Goal: Task Accomplishment & Management: Manage account settings

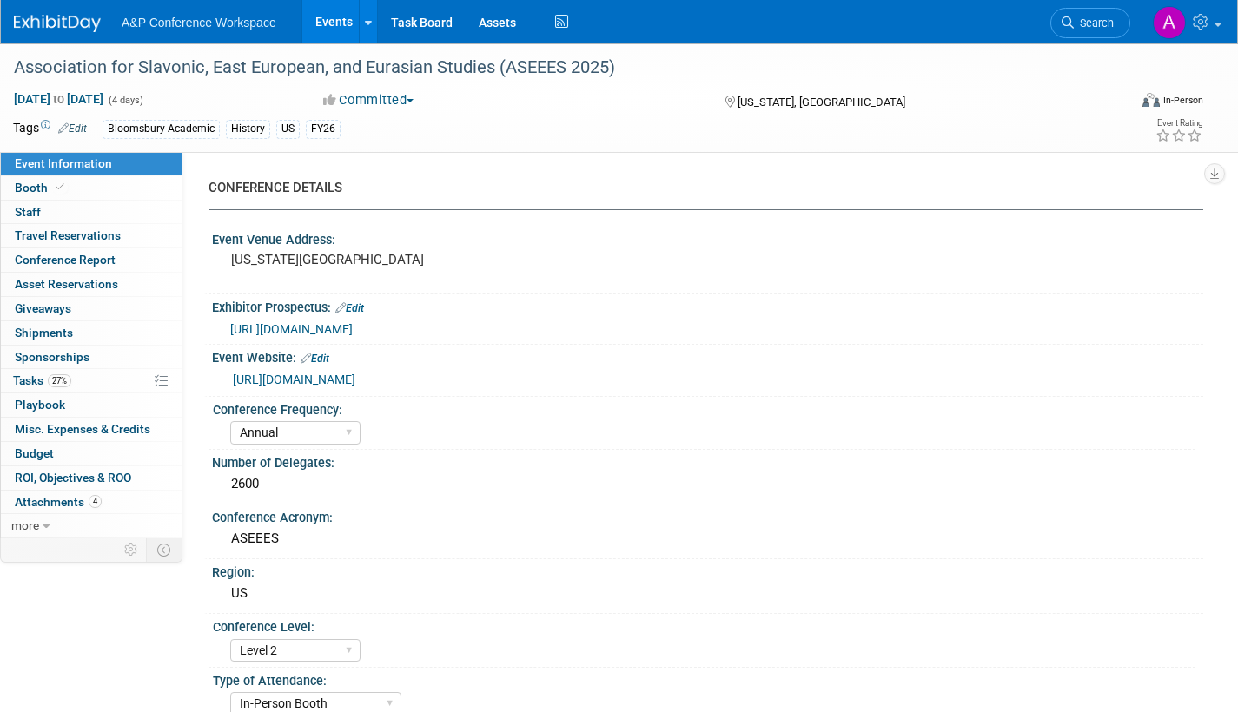
select select "Annual"
select select "Level 2"
select select "In-Person Booth"
select select "History"
select select "Bloomsbury Academic"
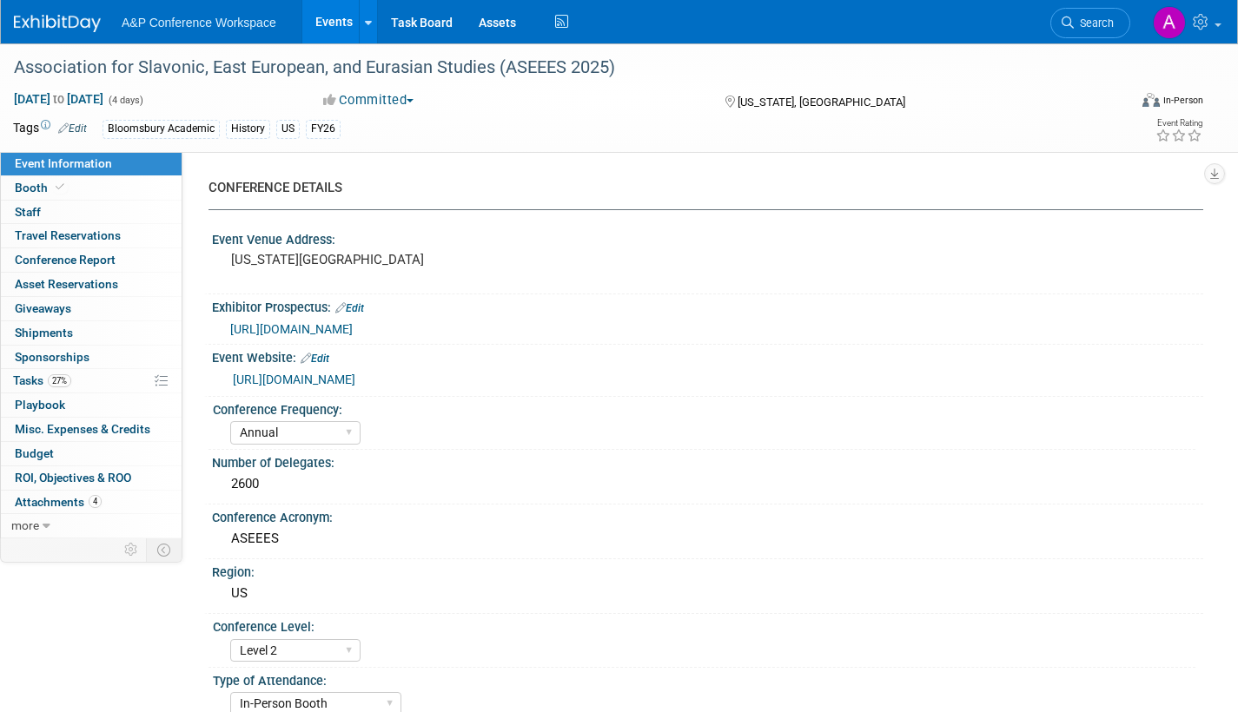
select select "[PERSON_NAME]"
select select "Networking/Commissioning"
click at [1090, 27] on span "Search" at bounding box center [1094, 23] width 40 height 13
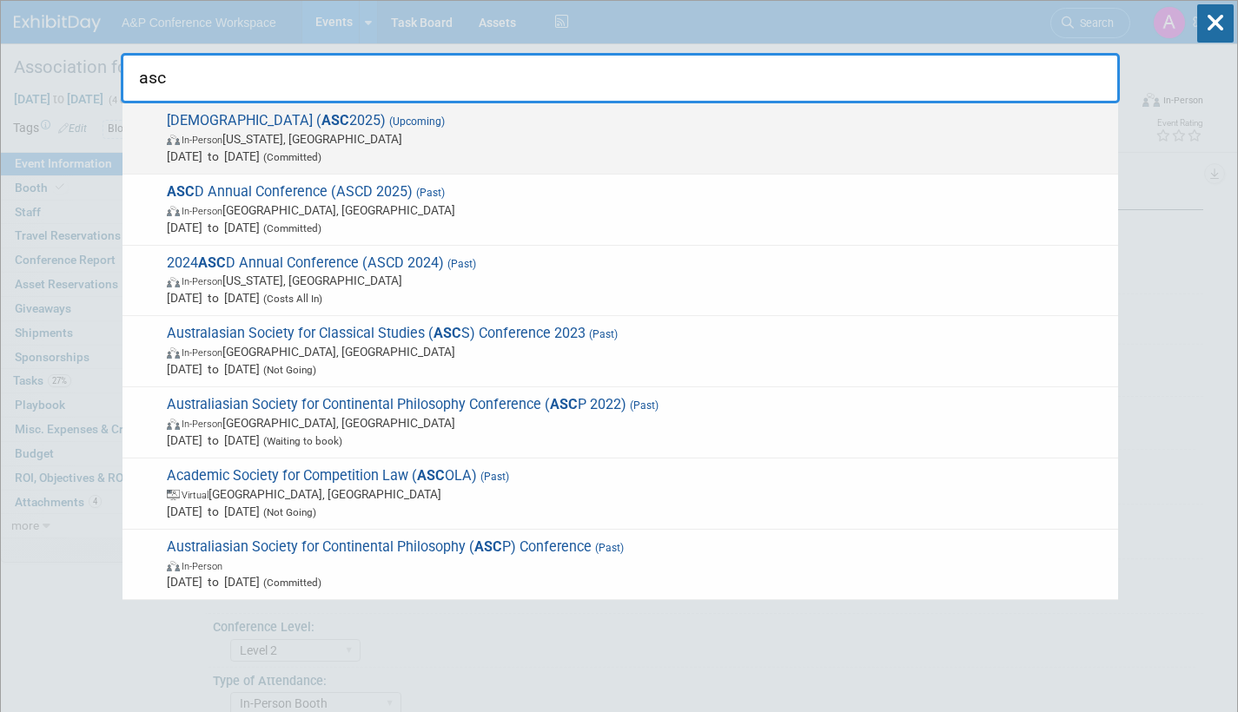
type input "asc"
click at [588, 127] on span "American Society of Criminology ( ASC 2025) (Upcoming) In-Person Washington, DC…" at bounding box center [636, 138] width 948 height 53
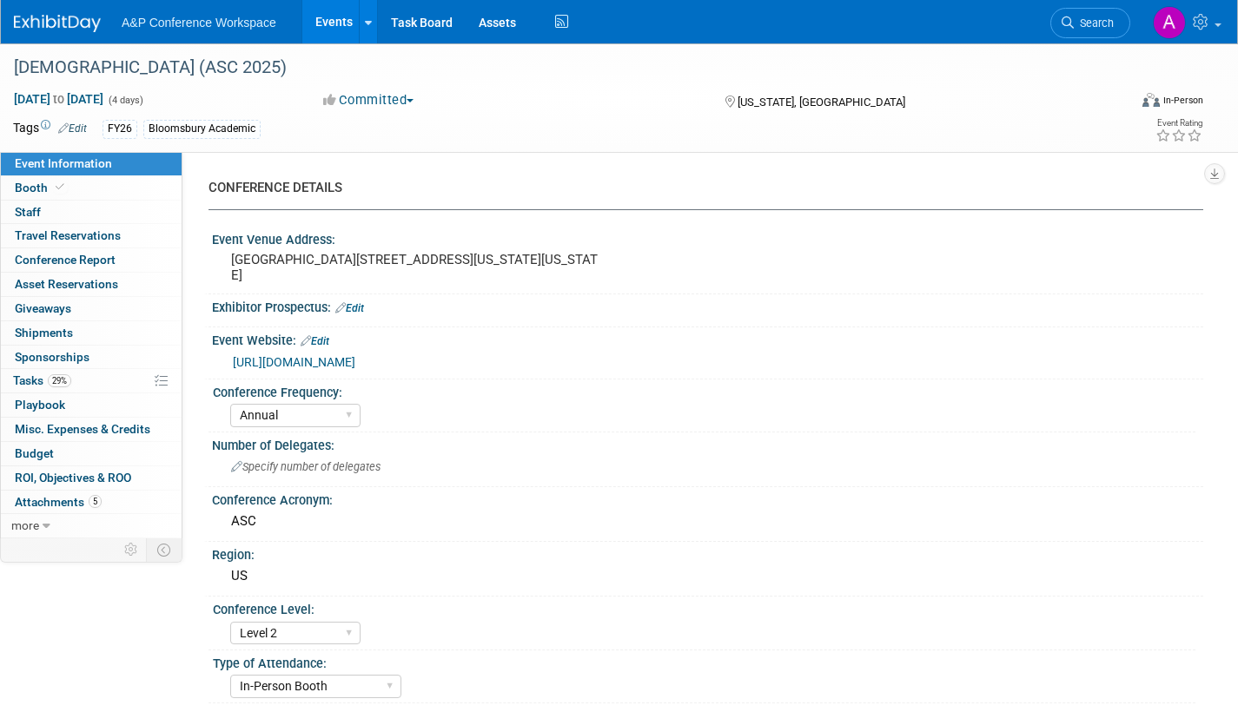
select select "Annual"
select select "Level 2"
select select "In-Person Booth"
select select "Criminology"
select select "Bloomsbury Academic"
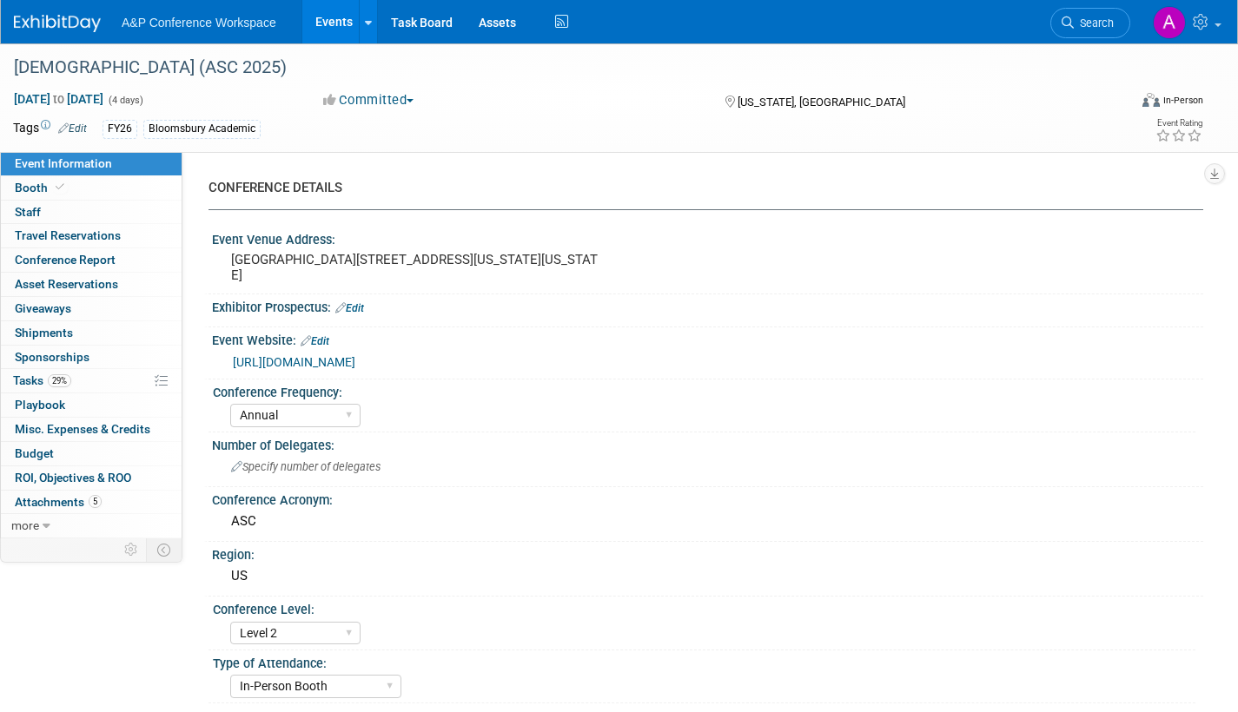
select select "[PERSON_NAME]"
select select "Networking/Commissioning"
click at [43, 185] on span "Booth" at bounding box center [41, 188] width 53 height 14
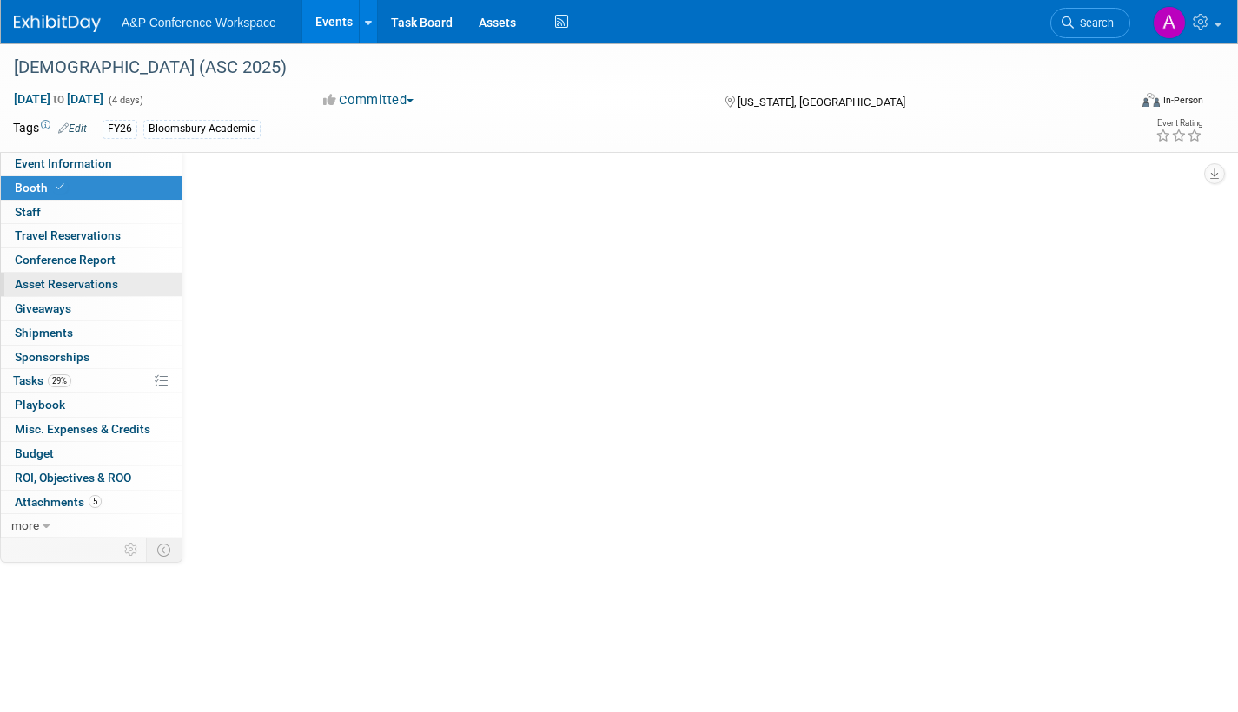
select select "RLKP"
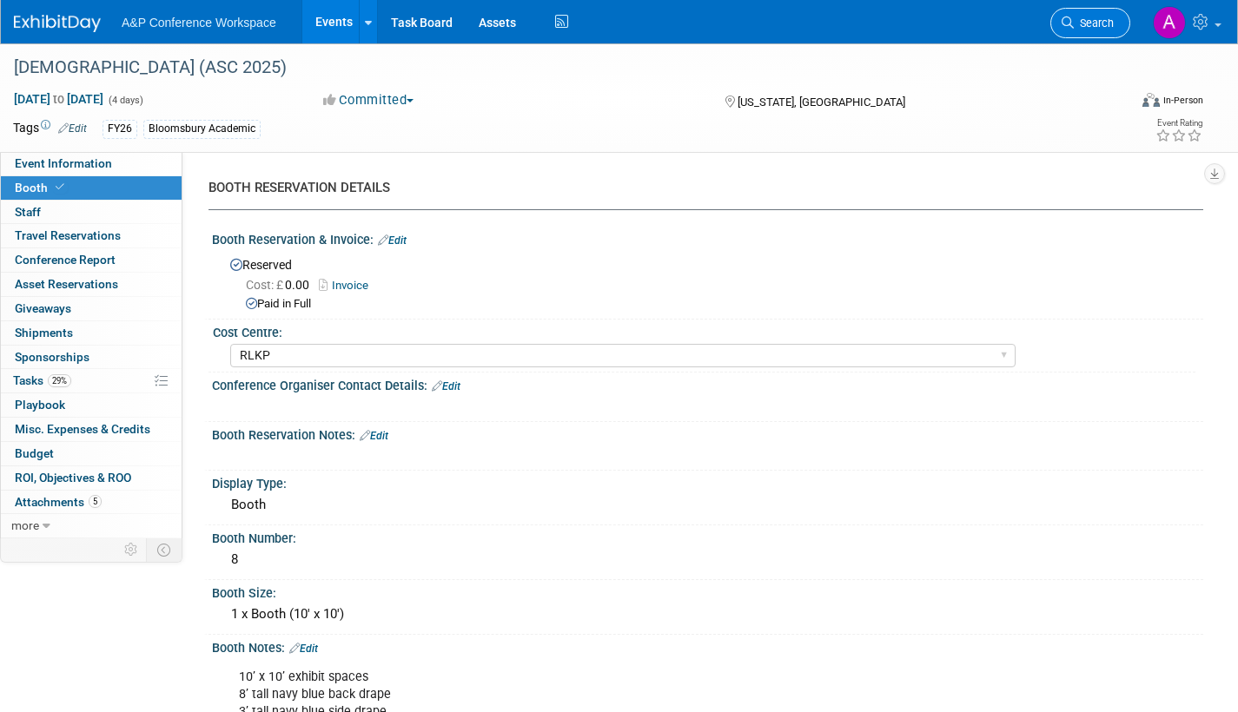
click at [1093, 26] on span "Search" at bounding box center [1094, 23] width 40 height 13
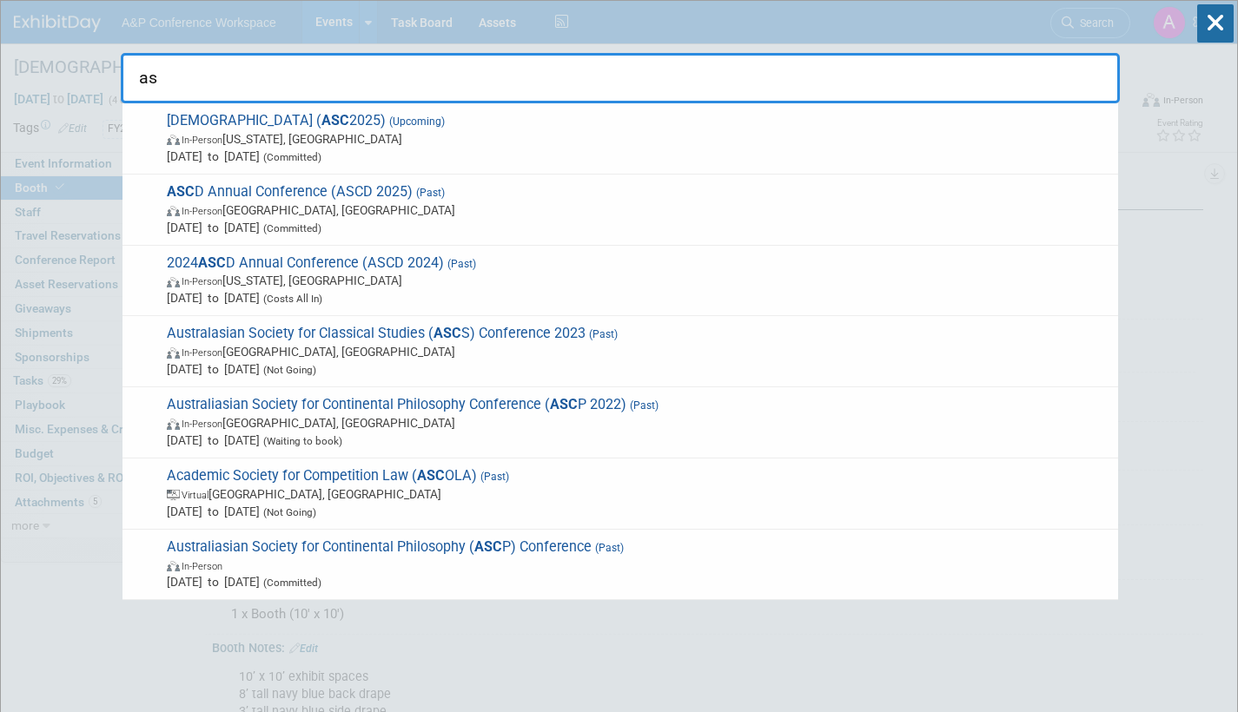
type input "a"
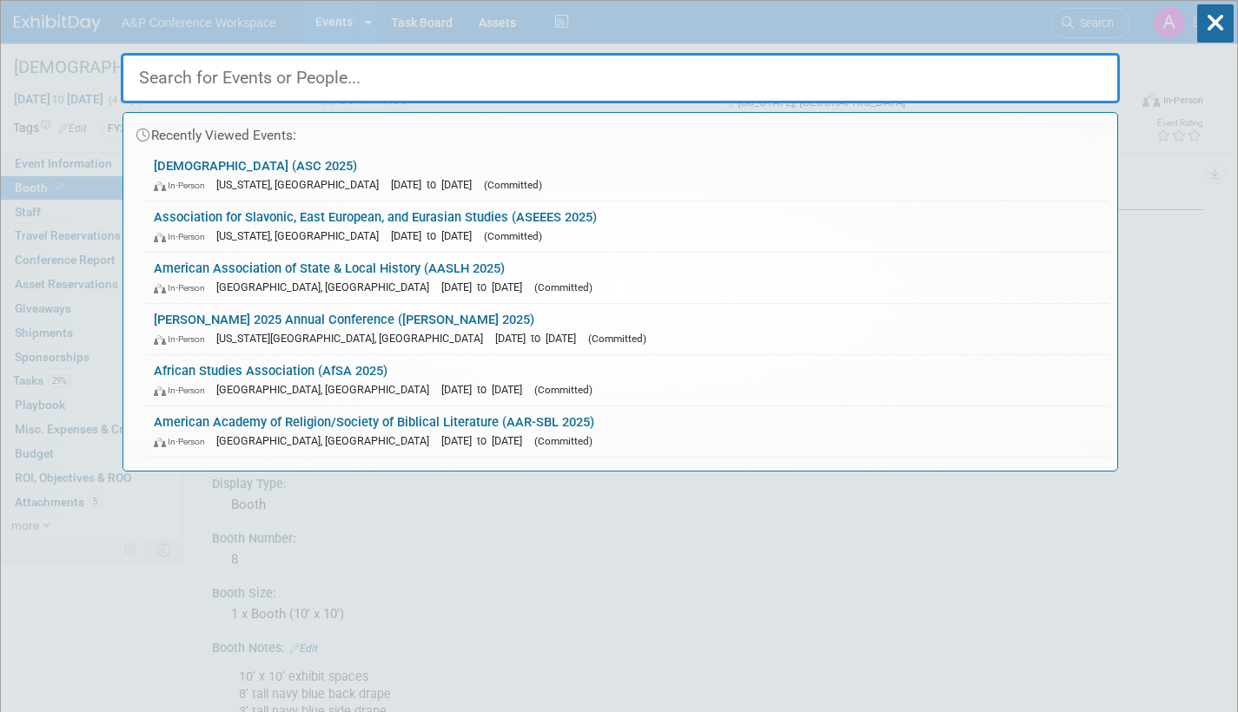
drag, startPoint x: 571, startPoint y: 520, endPoint x: 538, endPoint y: 518, distance: 33.1
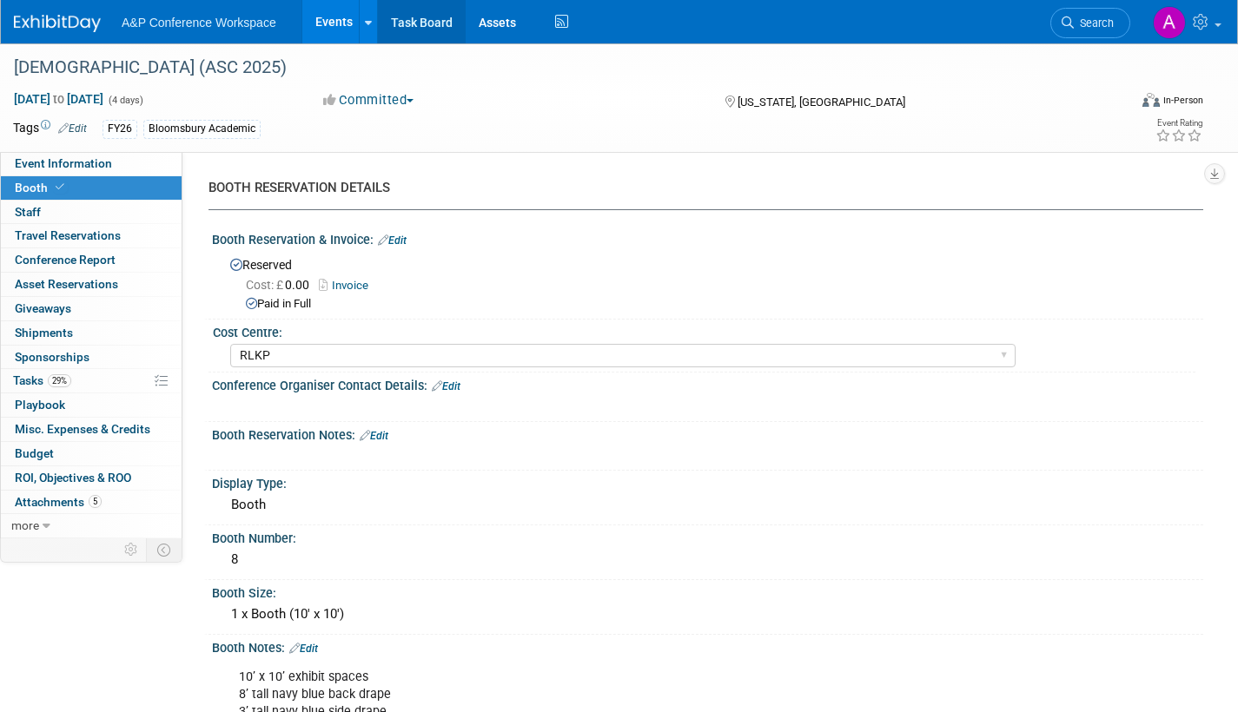
click at [434, 17] on link "Task Board" at bounding box center [422, 21] width 88 height 43
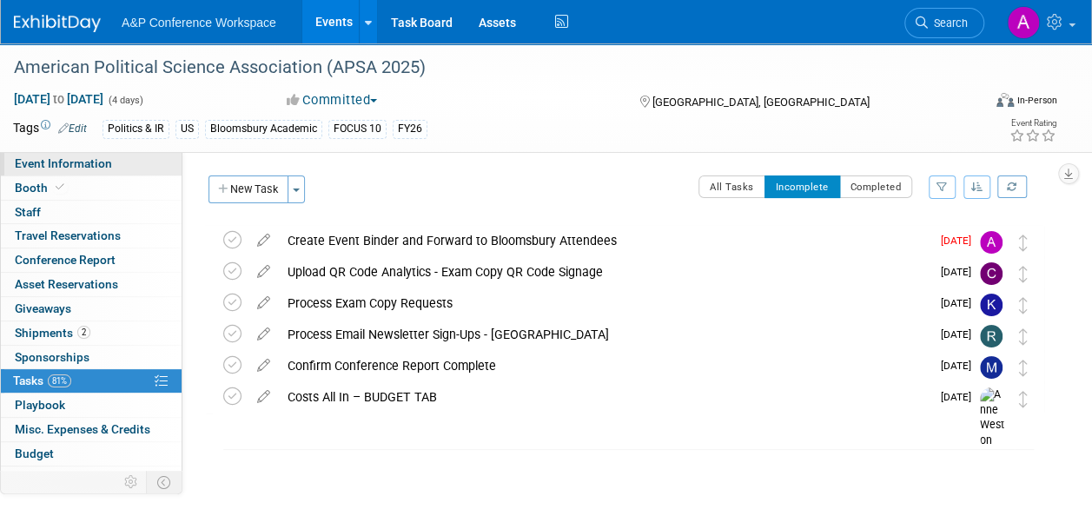
click at [96, 163] on span "Event Information" at bounding box center [63, 163] width 97 height 14
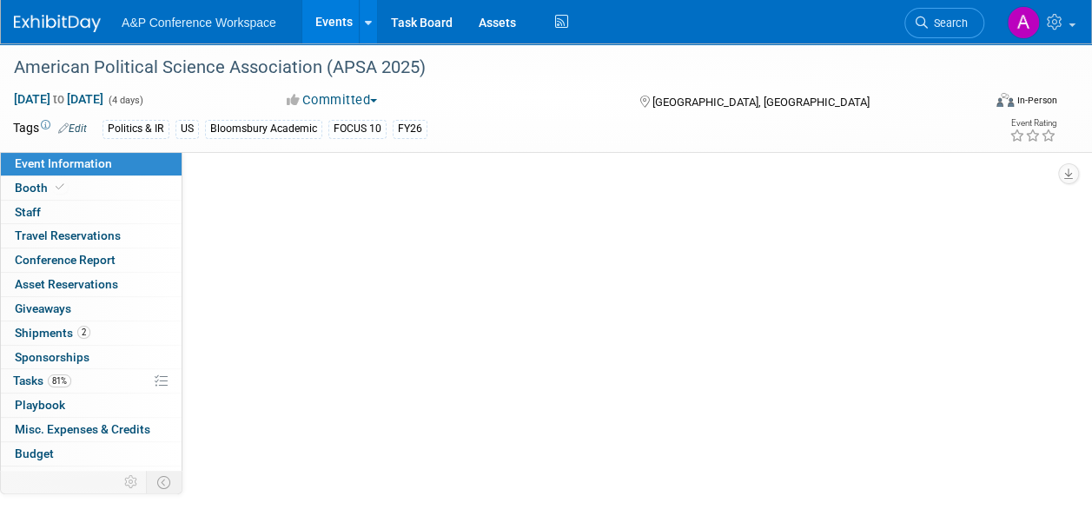
select select "Annual"
select select "Level 2"
select select "In-Person Booth"
select select "Politics & International Relations"
select select "Bloomsbury Academic"
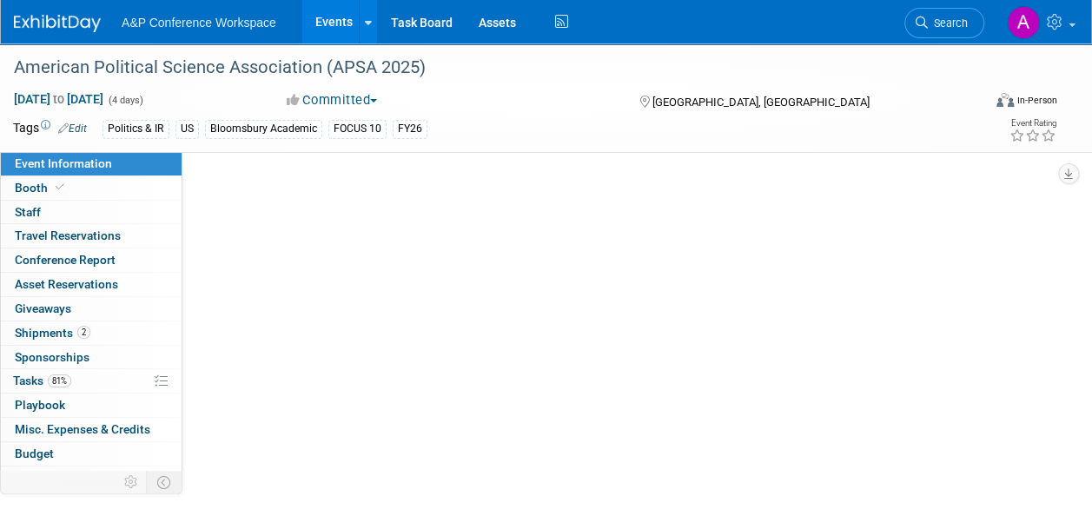
select select "[PERSON_NAME]"
select select "Networking/Commissioning"
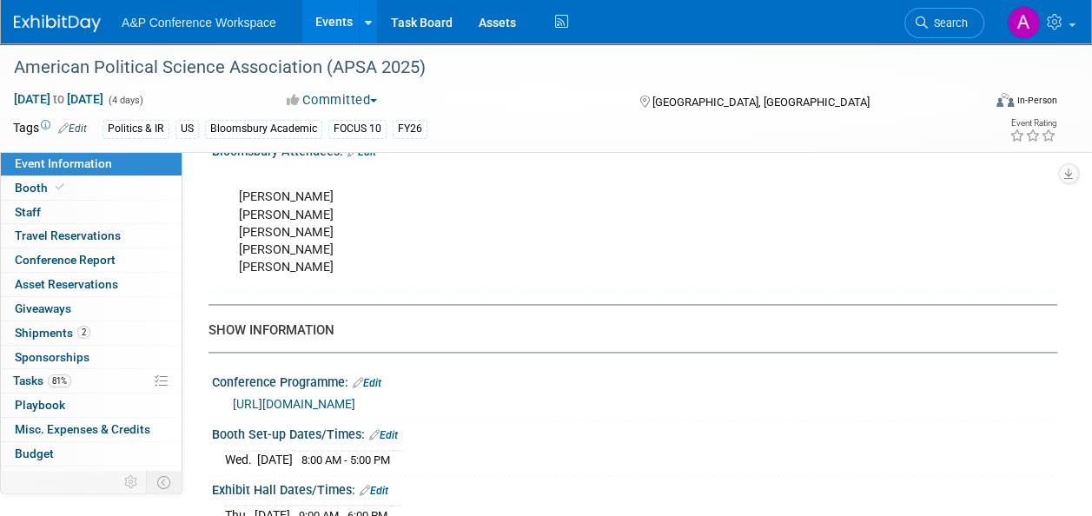
scroll to position [1130, 0]
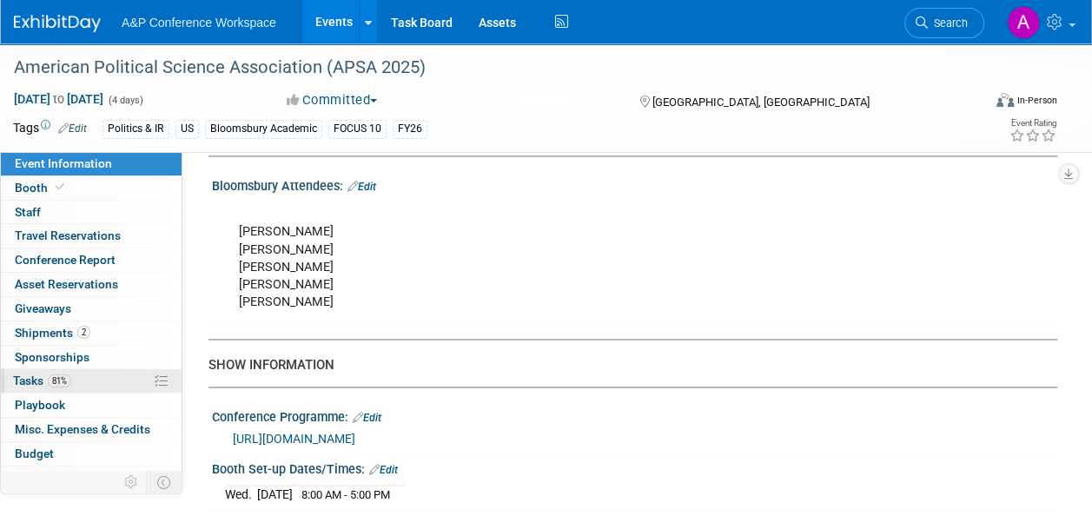
click at [36, 376] on span "Tasks 81%" at bounding box center [42, 381] width 58 height 14
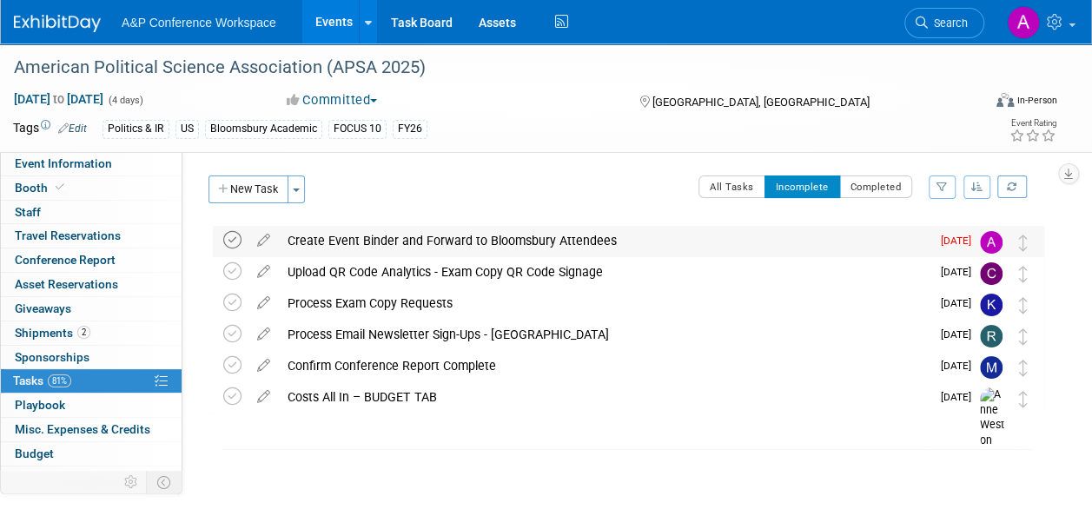
click at [235, 236] on icon at bounding box center [232, 240] width 18 height 18
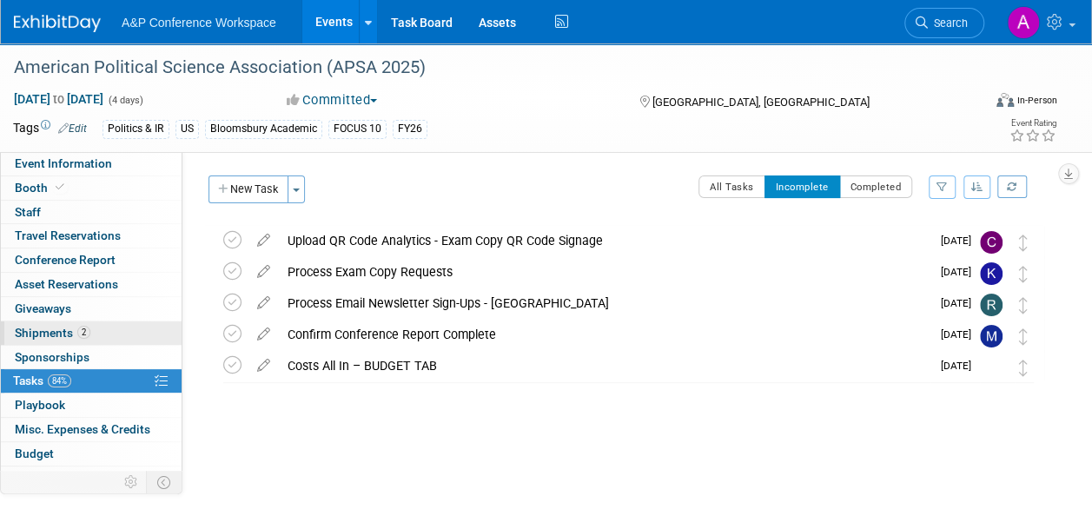
click at [33, 328] on span "Shipments 2" at bounding box center [53, 333] width 76 height 14
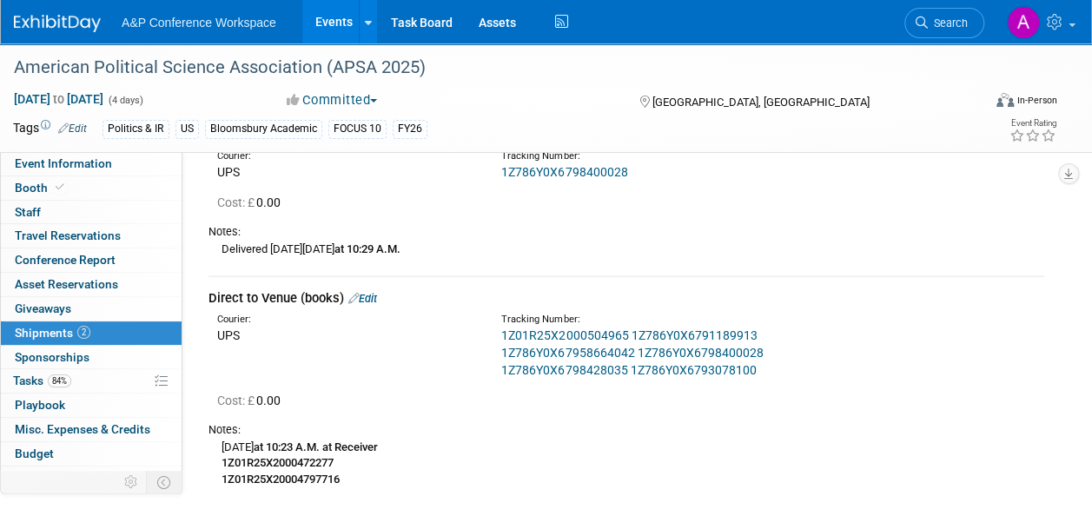
scroll to position [174, 0]
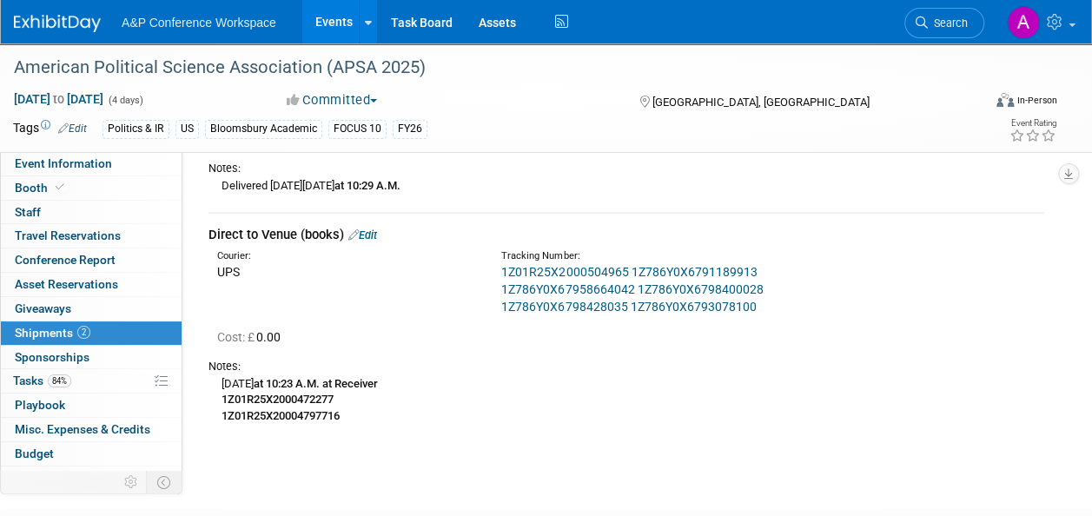
click at [363, 418] on div "Friday, August 29 at 10:23 A.M. at Receiver 1Z01R25X2000472277 1Z01R25X20004797…" at bounding box center [627, 399] width 836 height 50
click at [374, 230] on link "Edit" at bounding box center [362, 235] width 29 height 13
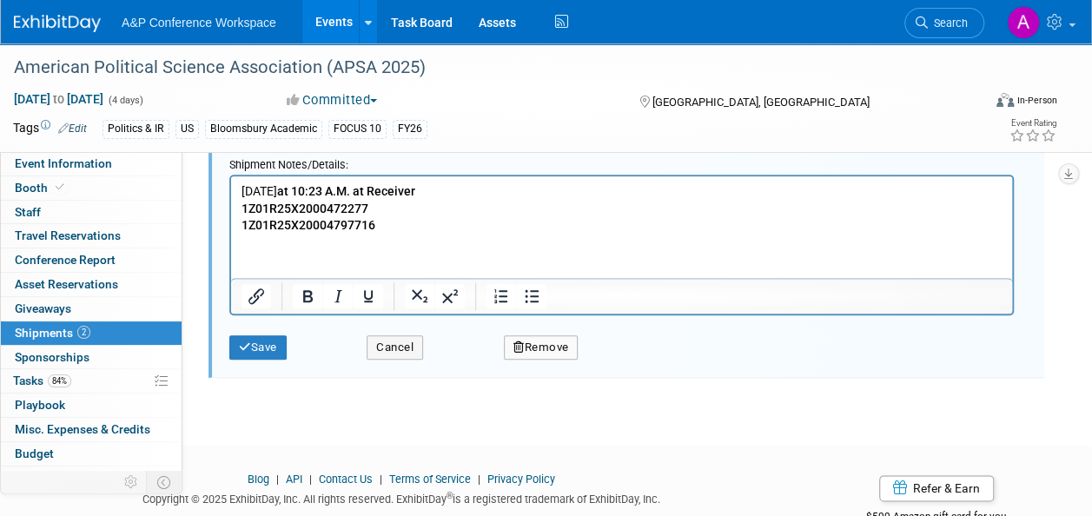
scroll to position [796, 0]
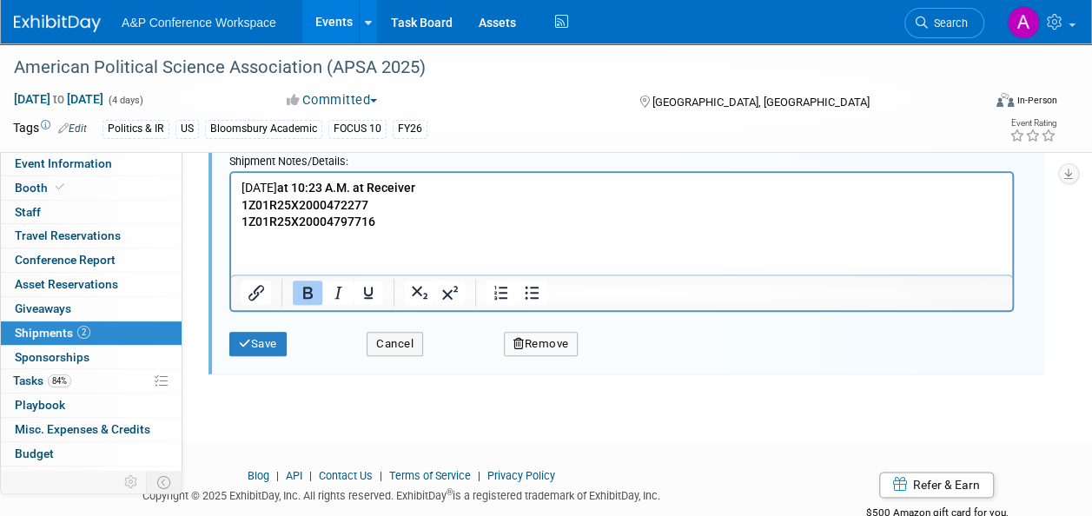
click at [384, 222] on p "Friday, August 29 at 10:23 A.M. at Receiver 1Z01R25X2000472277 1Z01R25X20004797…" at bounding box center [622, 204] width 761 height 51
click at [245, 338] on icon "submit" at bounding box center [245, 343] width 12 height 11
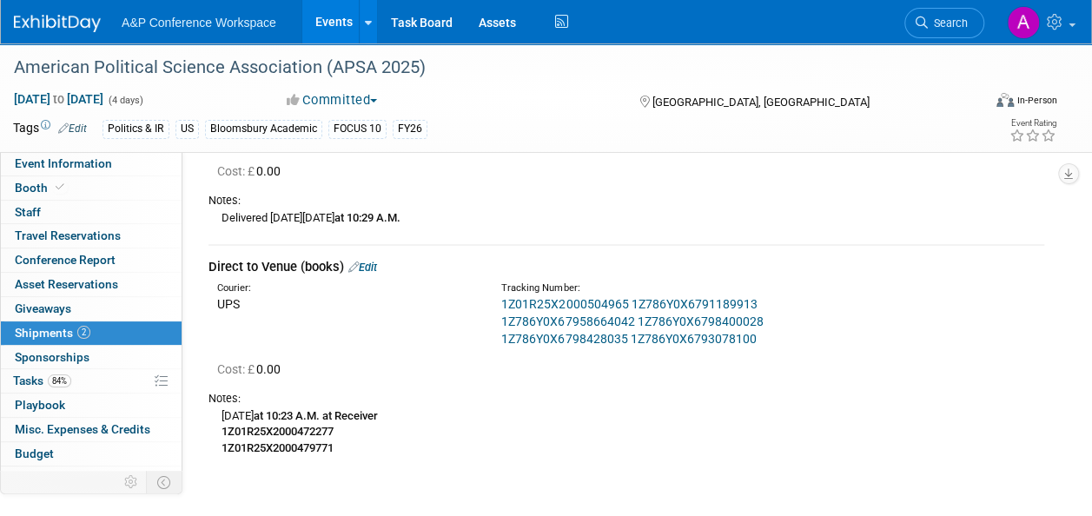
scroll to position [145, 0]
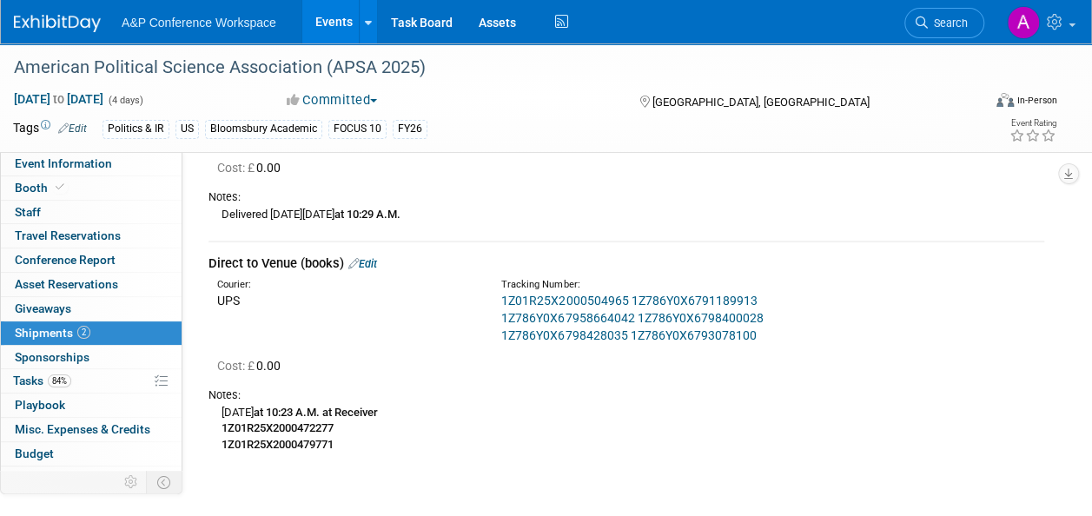
drag, startPoint x: 211, startPoint y: 244, endPoint x: 370, endPoint y: 449, distance: 259.5
click at [370, 449] on div "Booth Supplies & PODs Edit Courier: UPS Tracking Number:" at bounding box center [627, 268] width 836 height 403
copy div "Booth Supplies & PODs Edit Courier: UPS Tracking Number: 1Z786Y0X6798400028 Cos…"
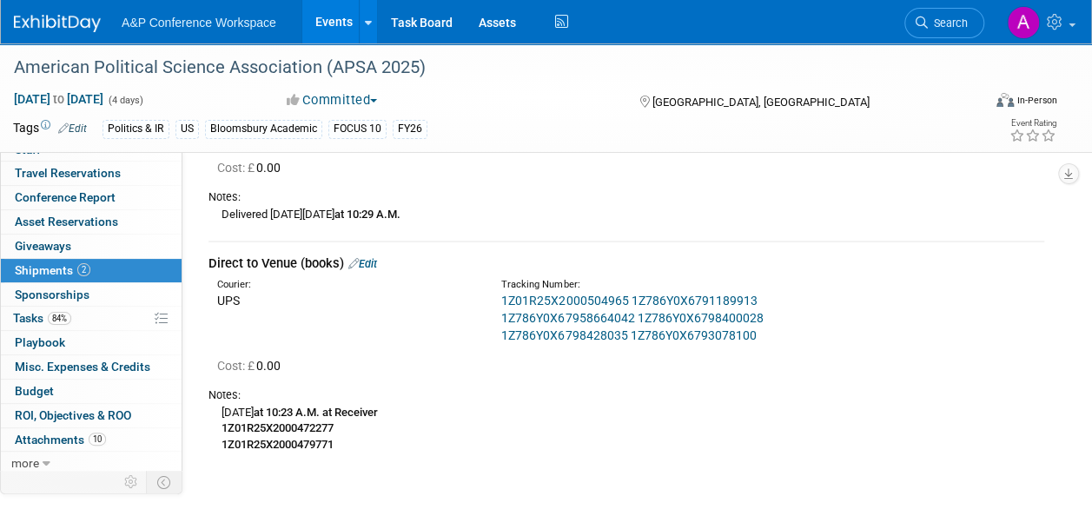
scroll to position [0, 0]
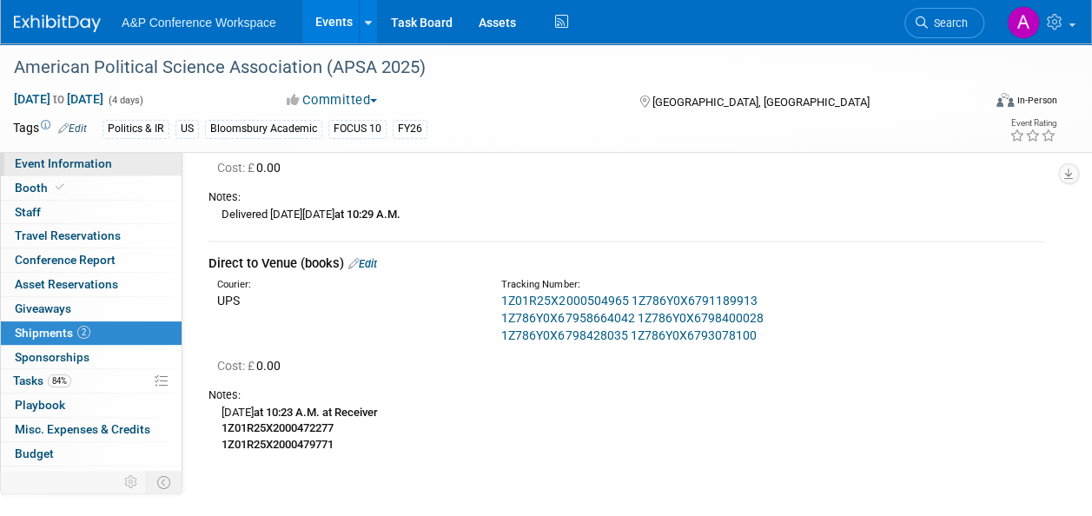
click at [110, 165] on link "Event Information" at bounding box center [91, 163] width 181 height 23
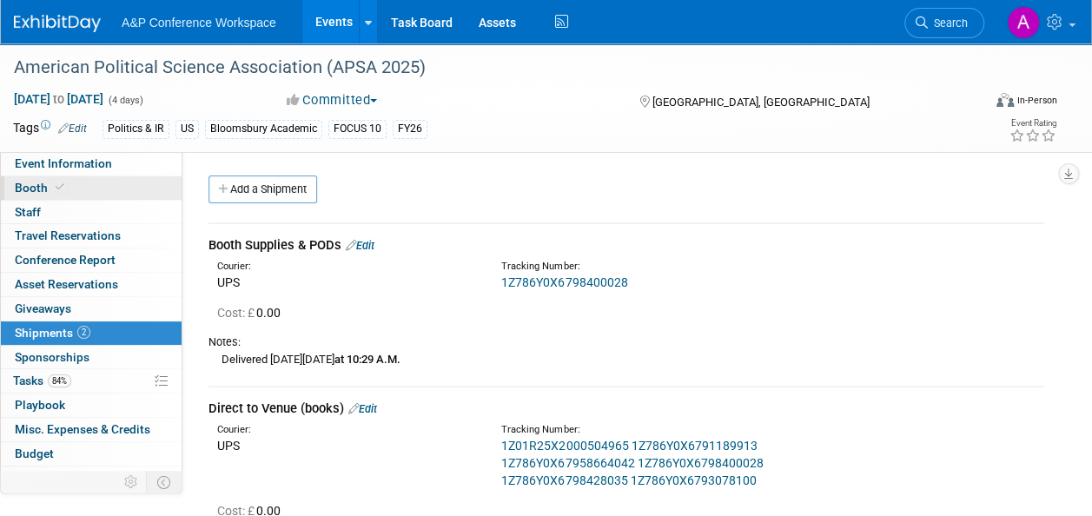
select select "Annual"
select select "Level 2"
select select "In-Person Booth"
select select "Politics & International Relations"
select select "Bloomsbury Academic"
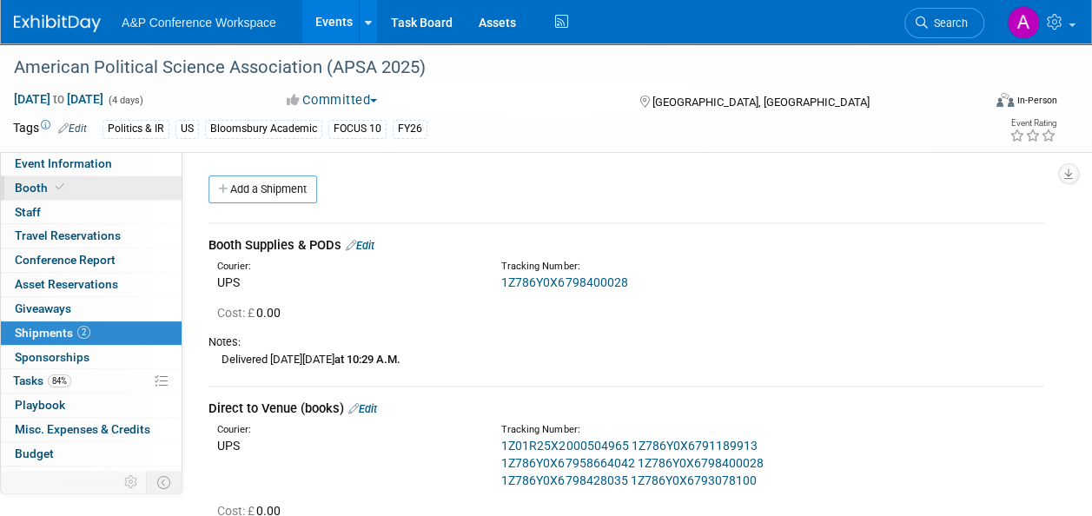
select select "[PERSON_NAME]"
select select "Networking/Commissioning"
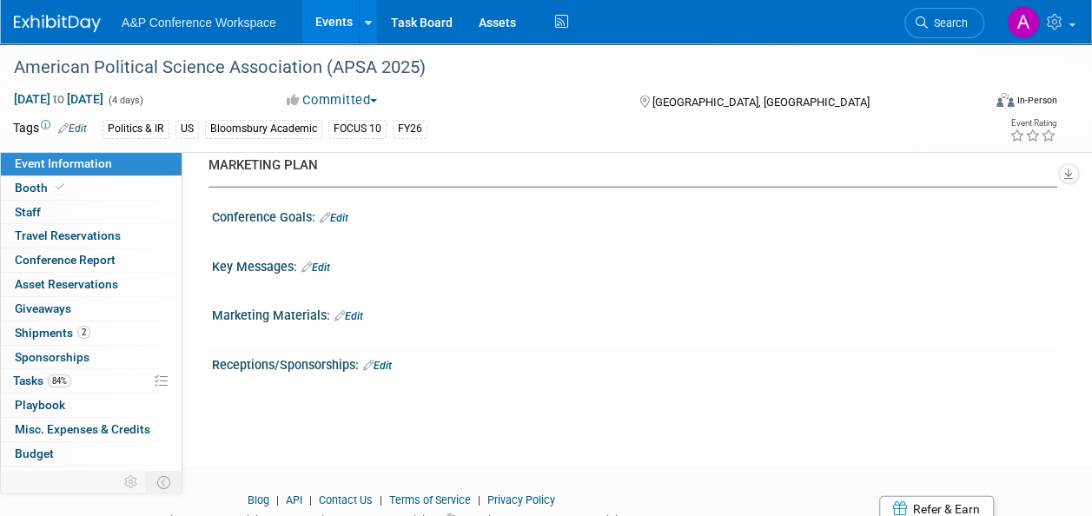
scroll to position [2294, 0]
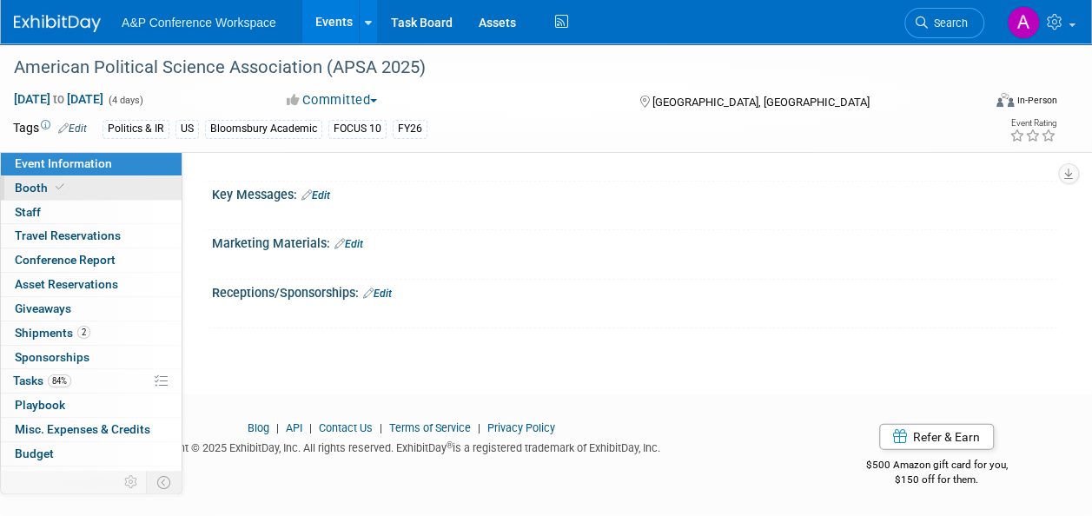
click at [39, 186] on span "Booth" at bounding box center [41, 188] width 53 height 14
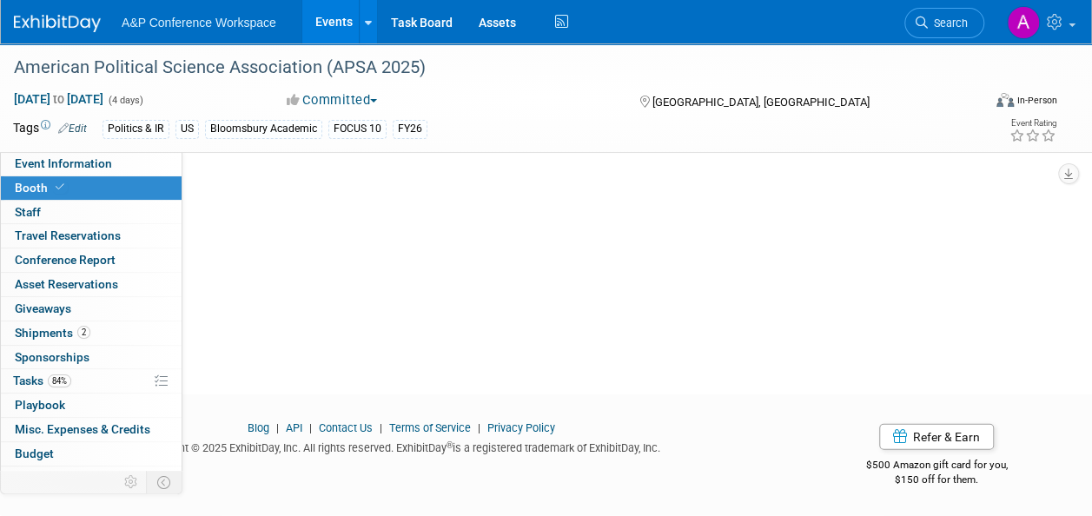
scroll to position [0, 0]
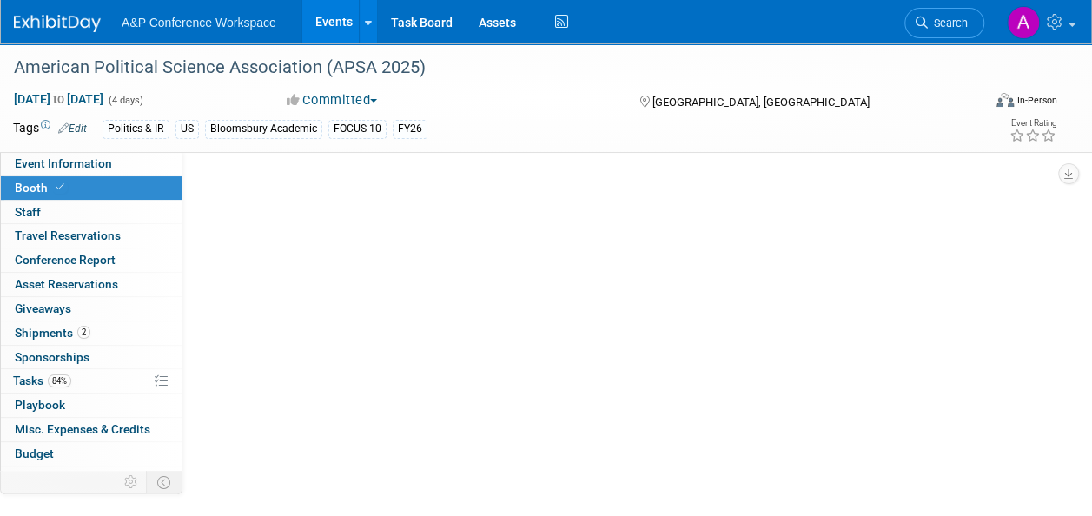
select select "CUAP"
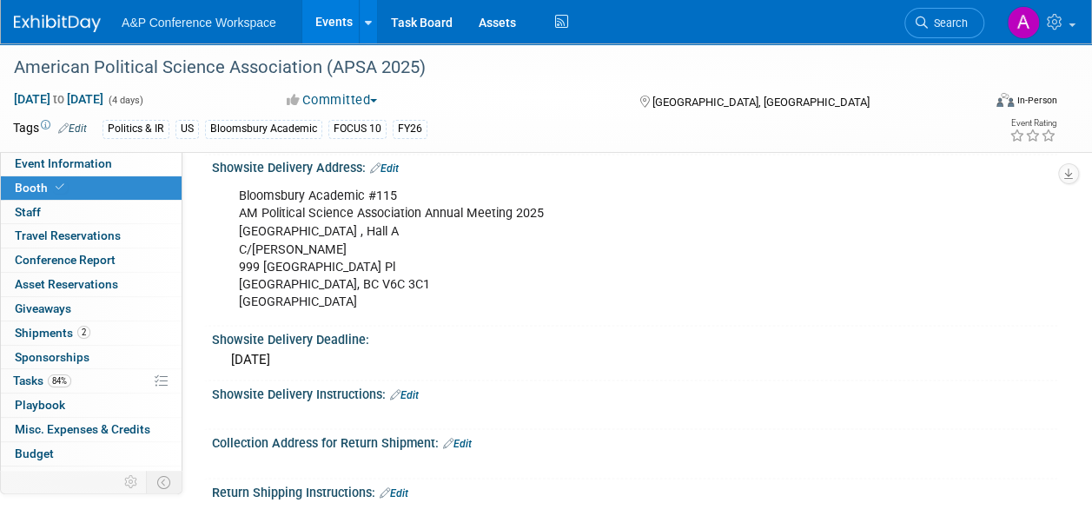
scroll to position [1552, 0]
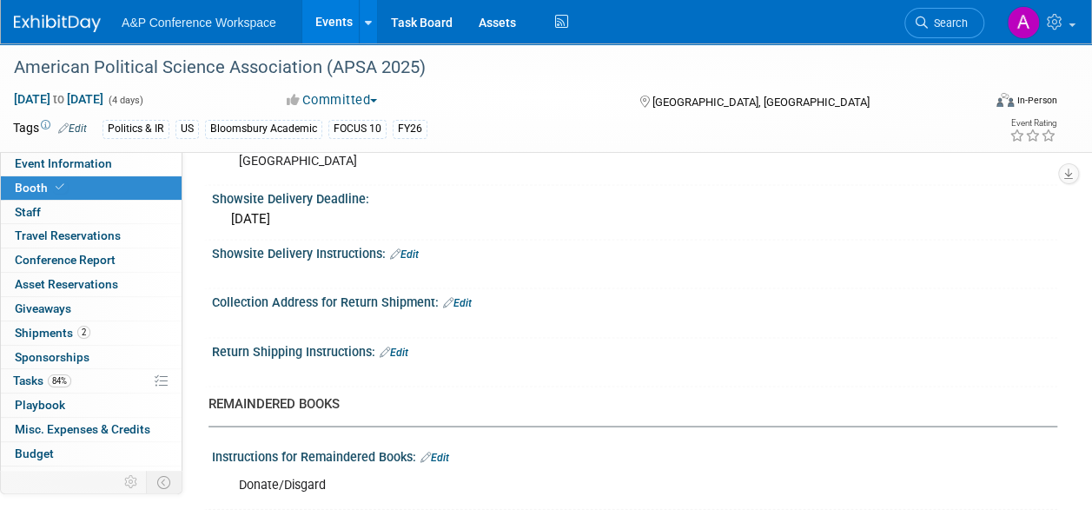
click at [400, 346] on link "Edit" at bounding box center [394, 352] width 29 height 12
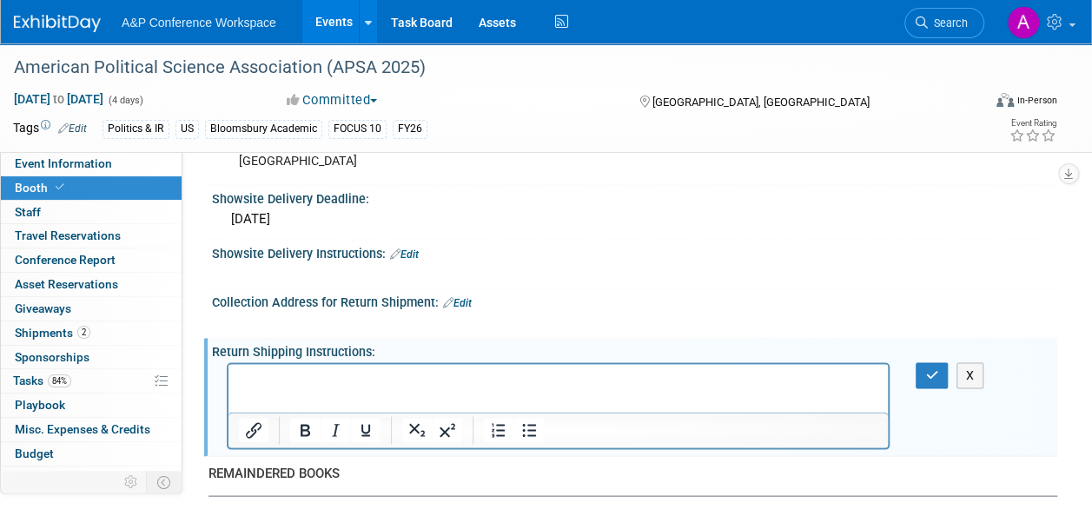
scroll to position [0, 0]
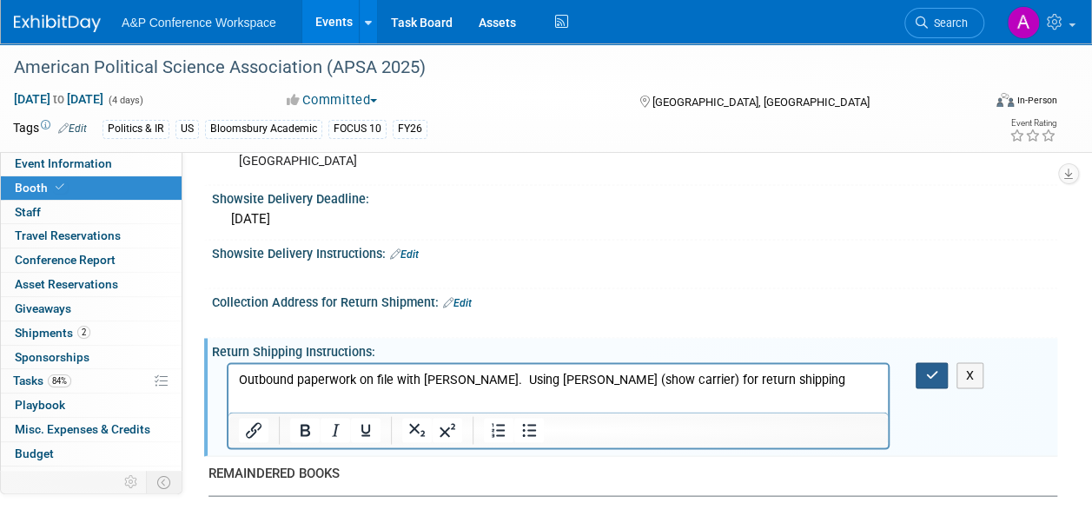
click at [938, 366] on button "button" at bounding box center [932, 374] width 32 height 25
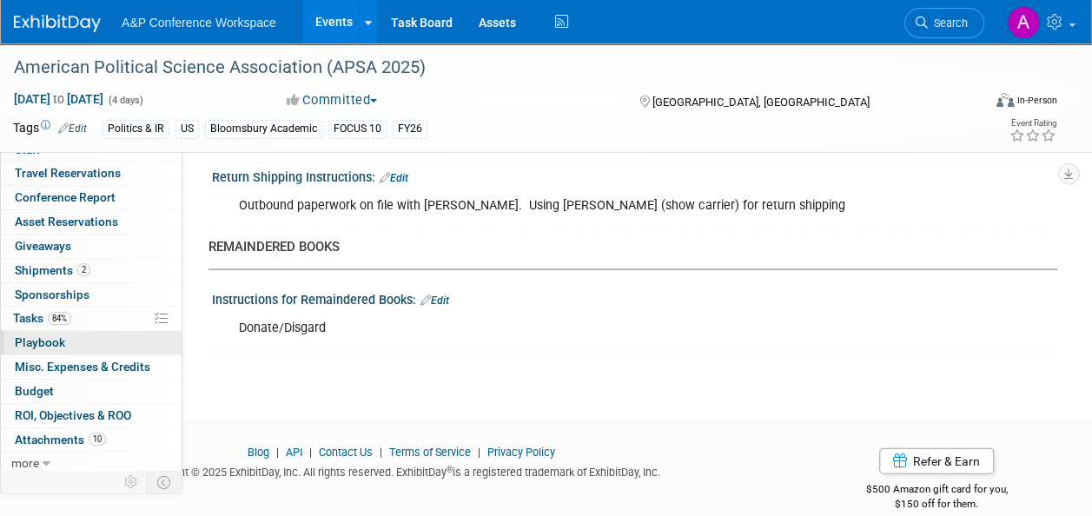
scroll to position [1743, 0]
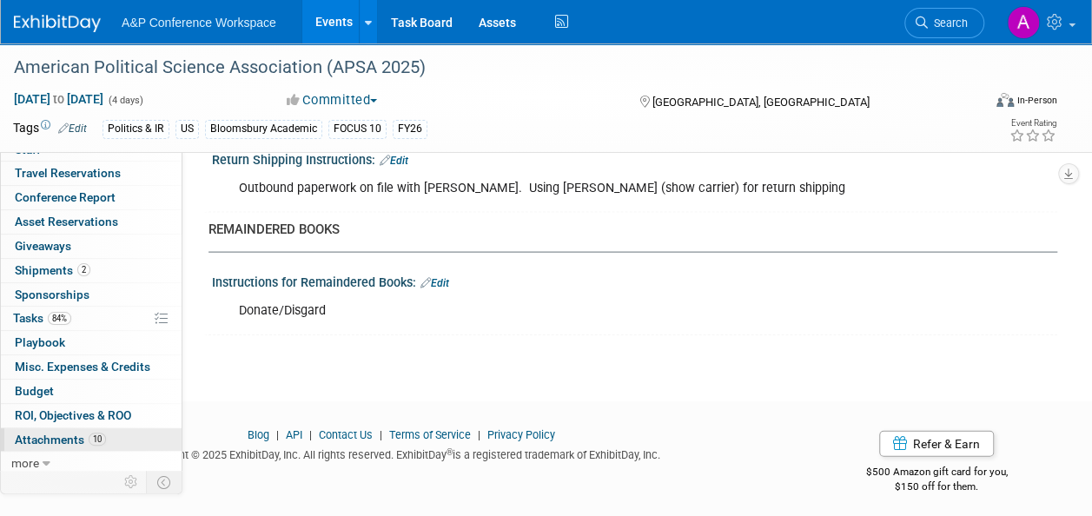
click at [70, 438] on span "Attachments 10" at bounding box center [60, 440] width 91 height 14
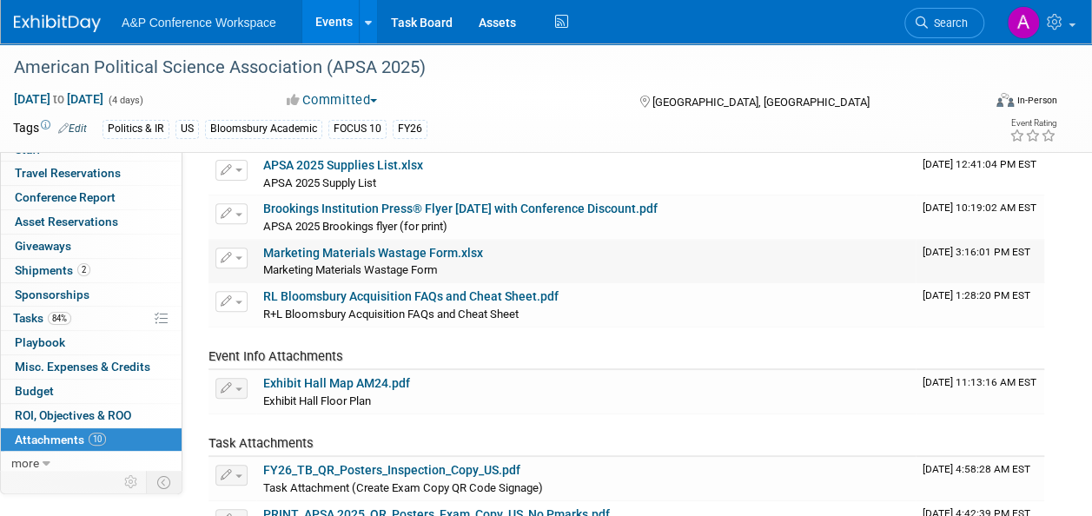
scroll to position [48, 0]
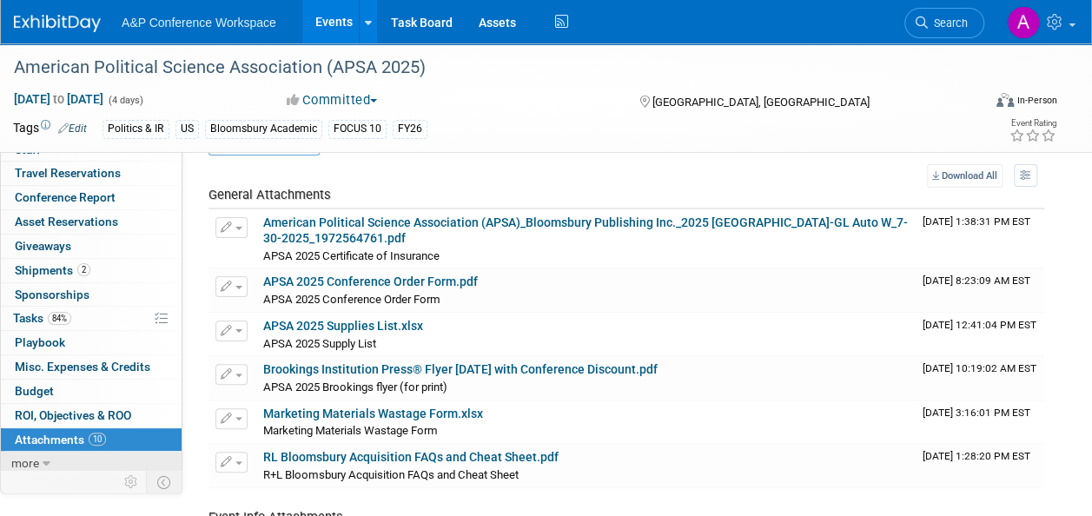
click at [44, 460] on icon at bounding box center [47, 464] width 8 height 12
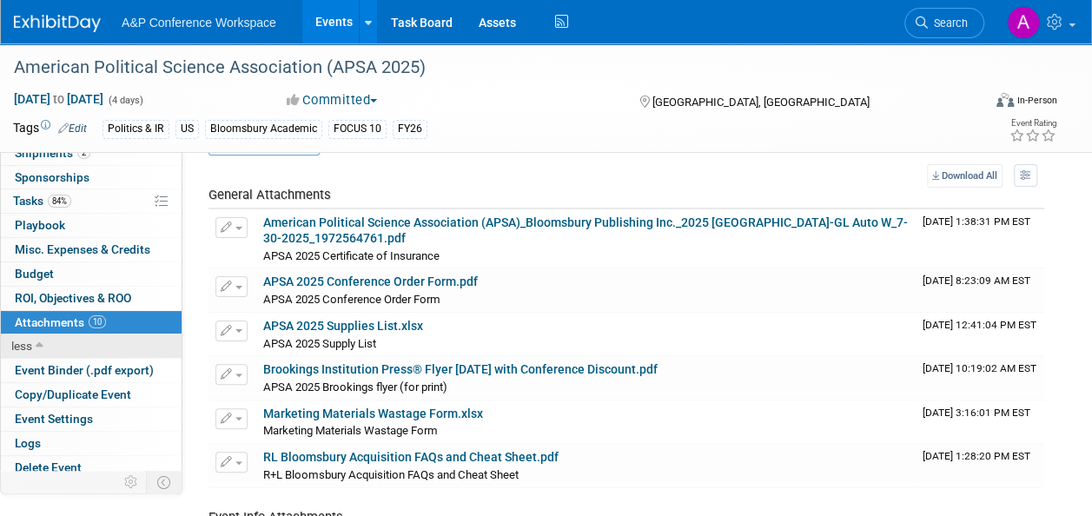
scroll to position [182, 0]
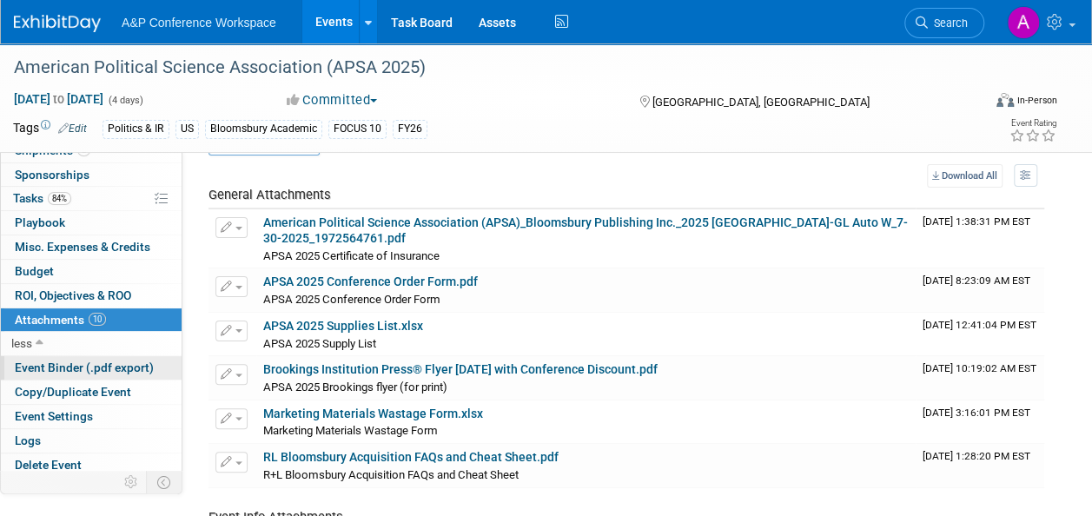
click at [80, 361] on span "Event Binder (.pdf export)" at bounding box center [84, 368] width 139 height 14
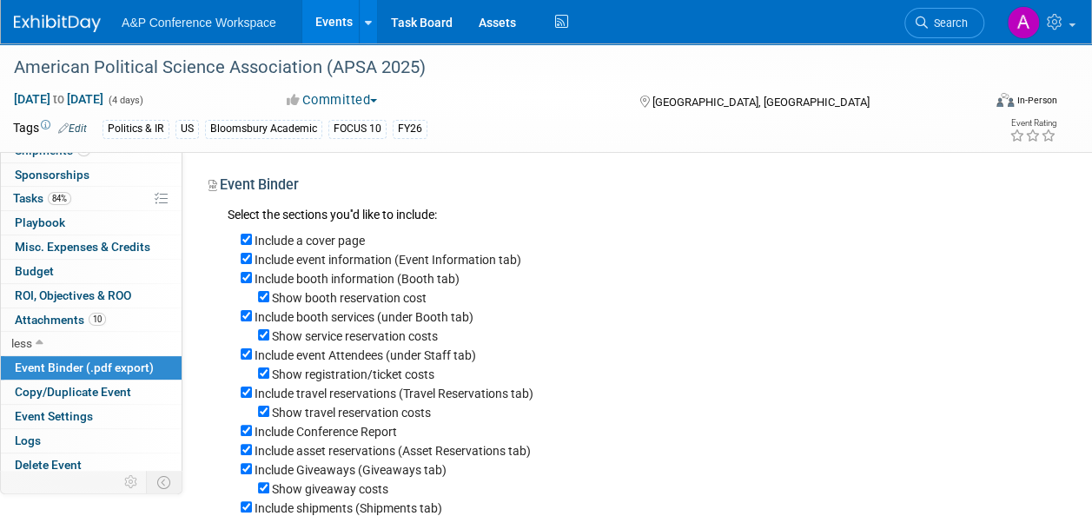
click at [862, 329] on div "Show service reservation costs" at bounding box center [643, 335] width 804 height 19
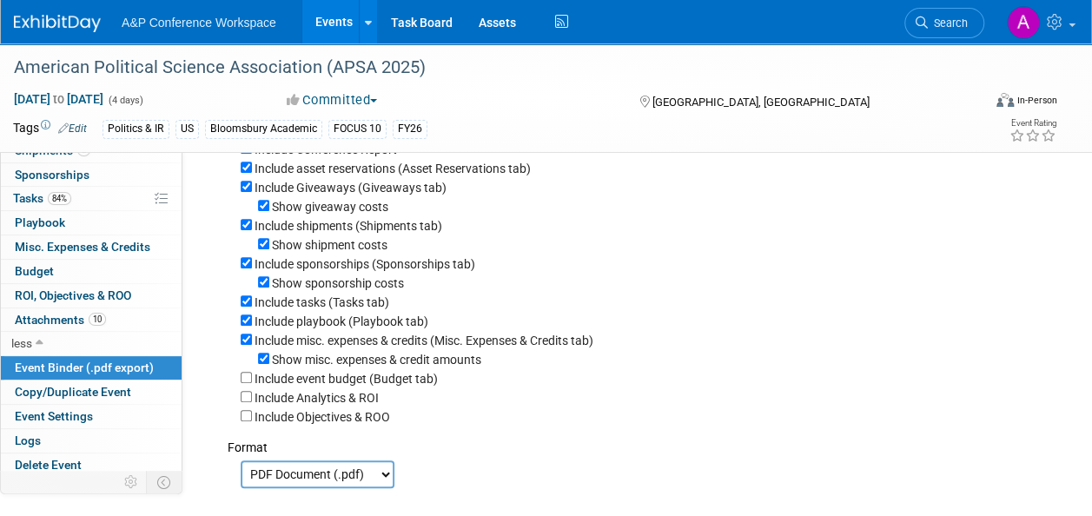
scroll to position [518, 0]
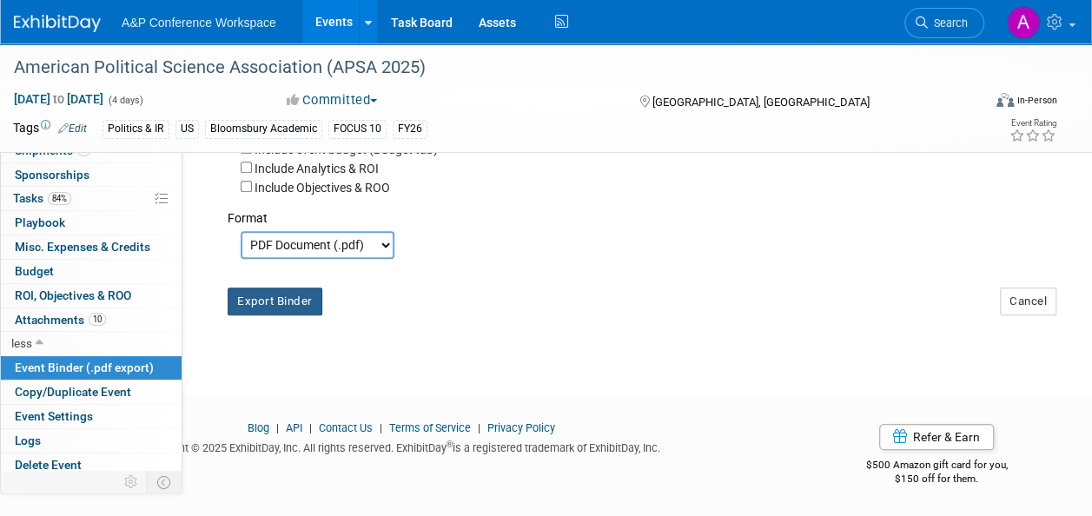
click at [280, 299] on button "Export Binder" at bounding box center [275, 302] width 95 height 28
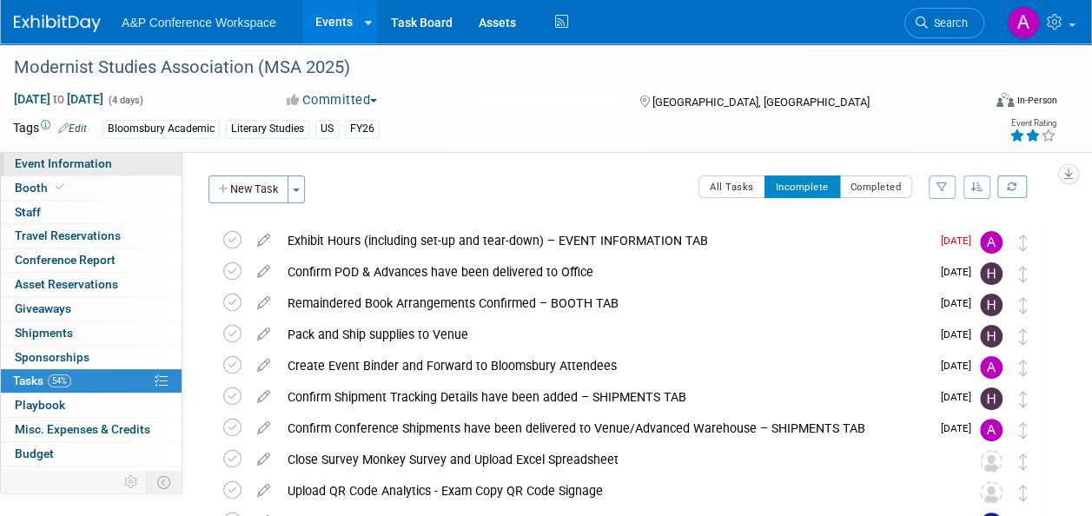
click at [25, 165] on span "Event Information" at bounding box center [63, 163] width 97 height 14
select select "Annual"
select select "Level 2"
select select "In-Person Booth"
select select "Literary Studies"
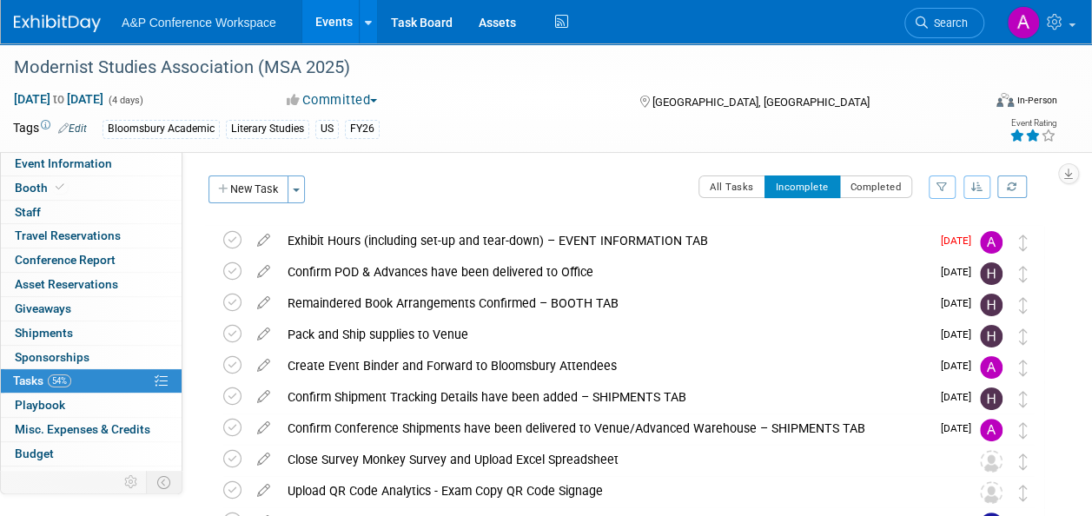
select select "Bloomsbury Academic"
select select "[PERSON_NAME]"
select select "Brand/Subject Presence​"
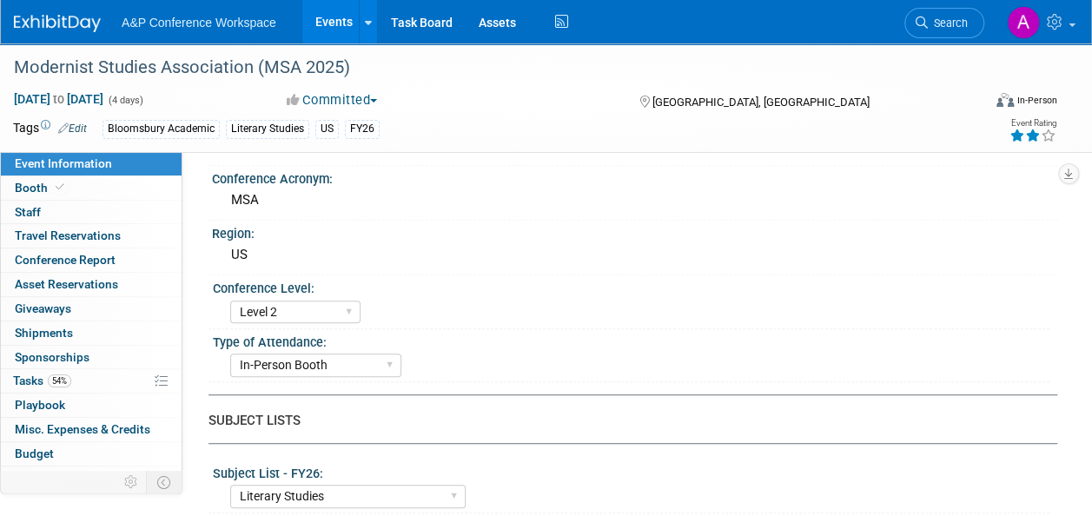
scroll to position [174, 0]
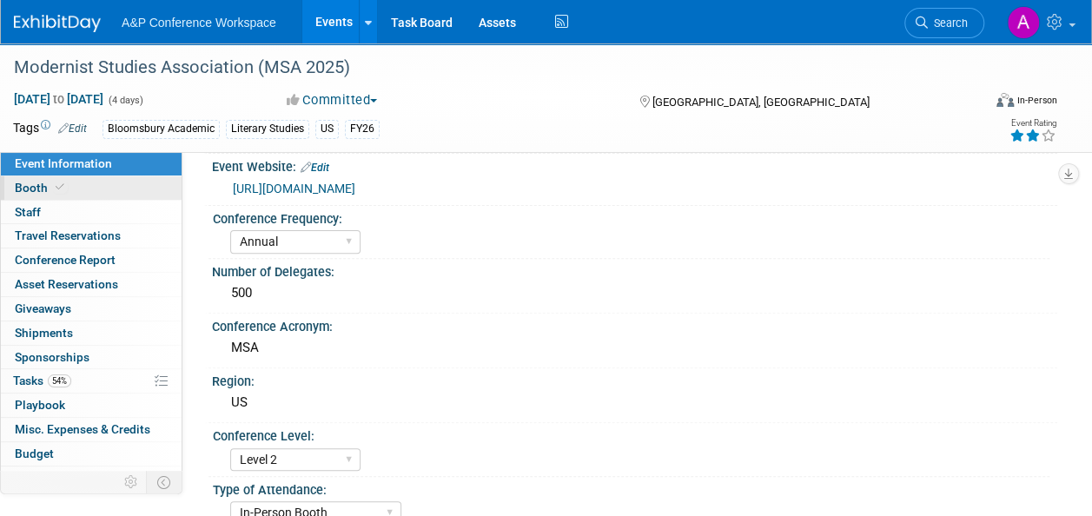
click at [66, 189] on link "Booth" at bounding box center [91, 187] width 181 height 23
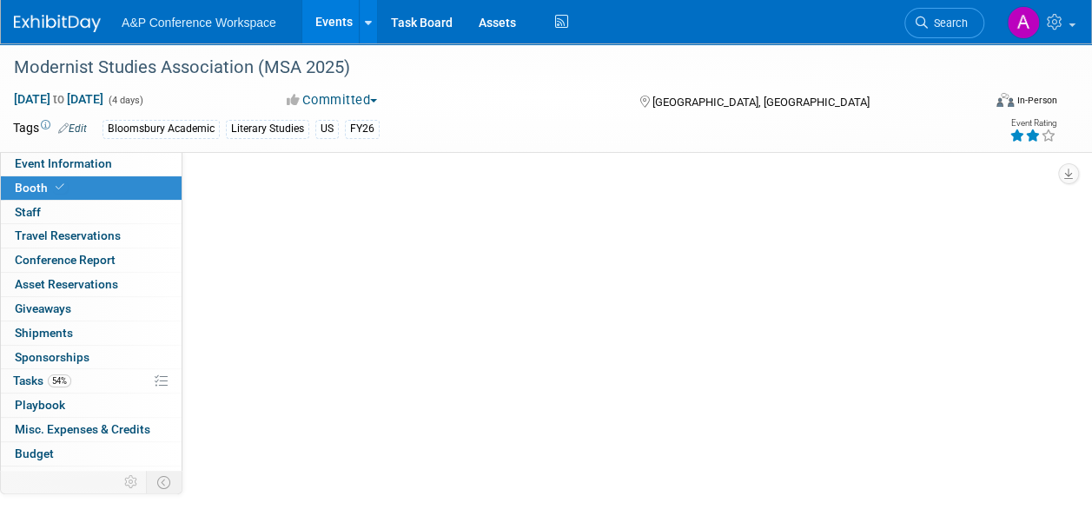
scroll to position [0, 0]
select select "CUAP"
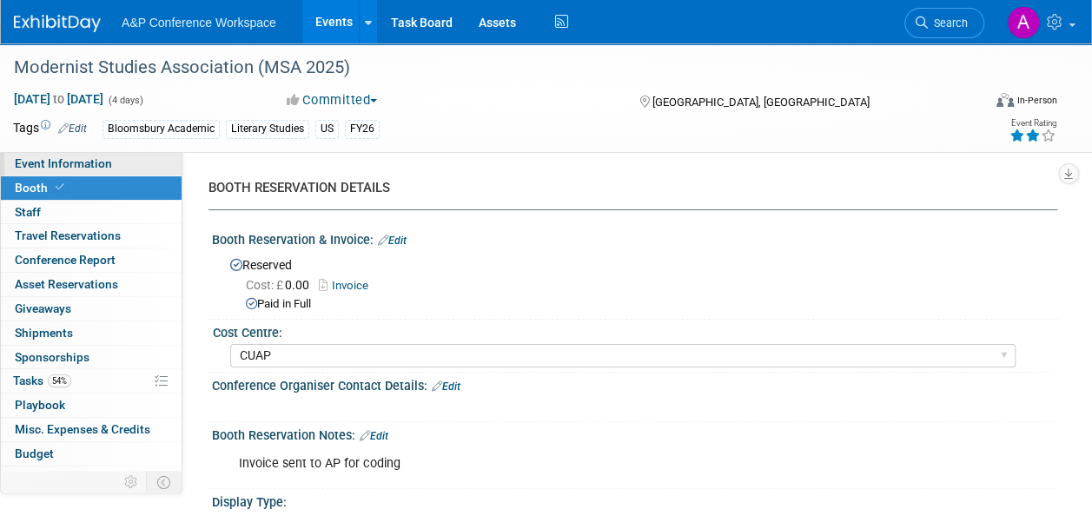
click at [129, 161] on link "Event Information" at bounding box center [91, 163] width 181 height 23
select select "Annual"
select select "Level 2"
select select "In-Person Booth"
select select "Literary Studies"
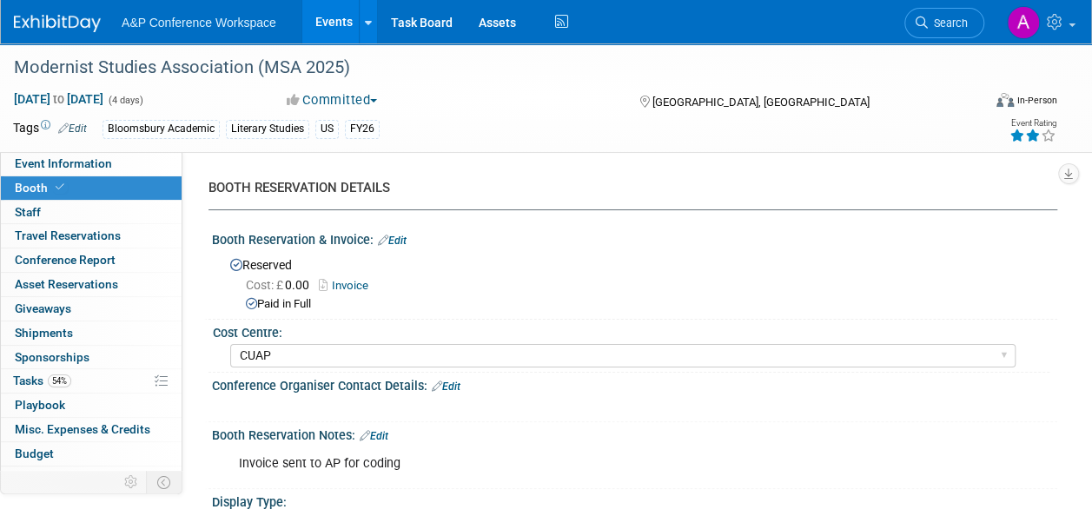
select select "Bloomsbury Academic"
select select "[PERSON_NAME]"
select select "Brand/Subject Presence​"
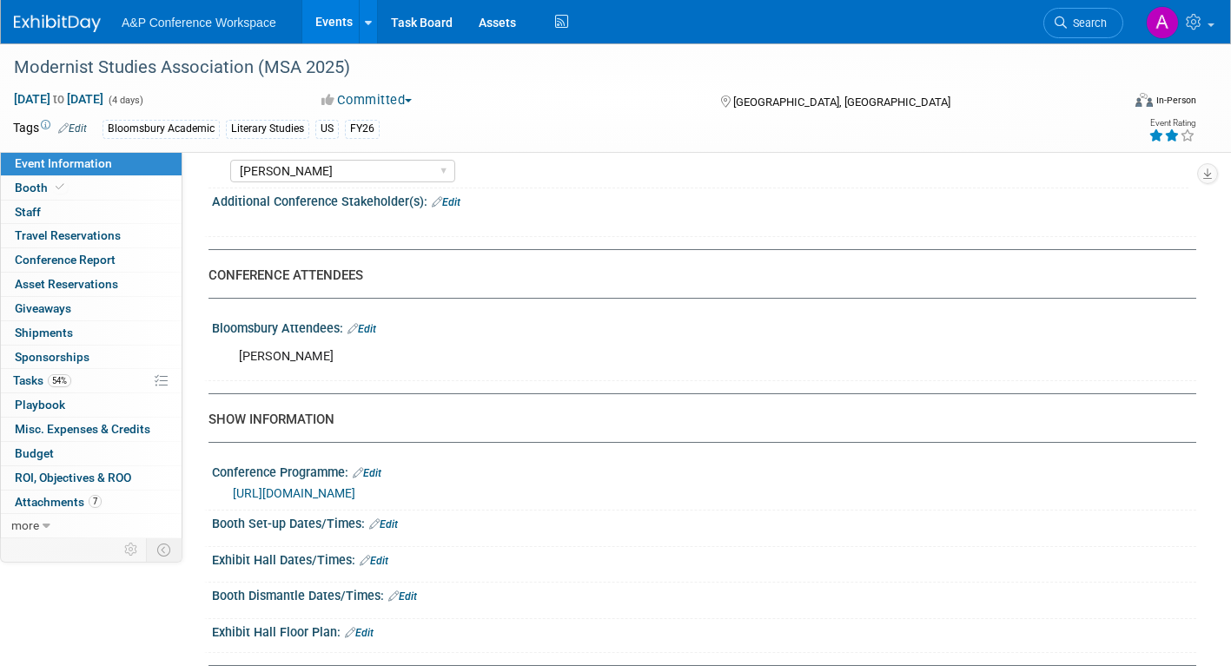
scroll to position [1216, 0]
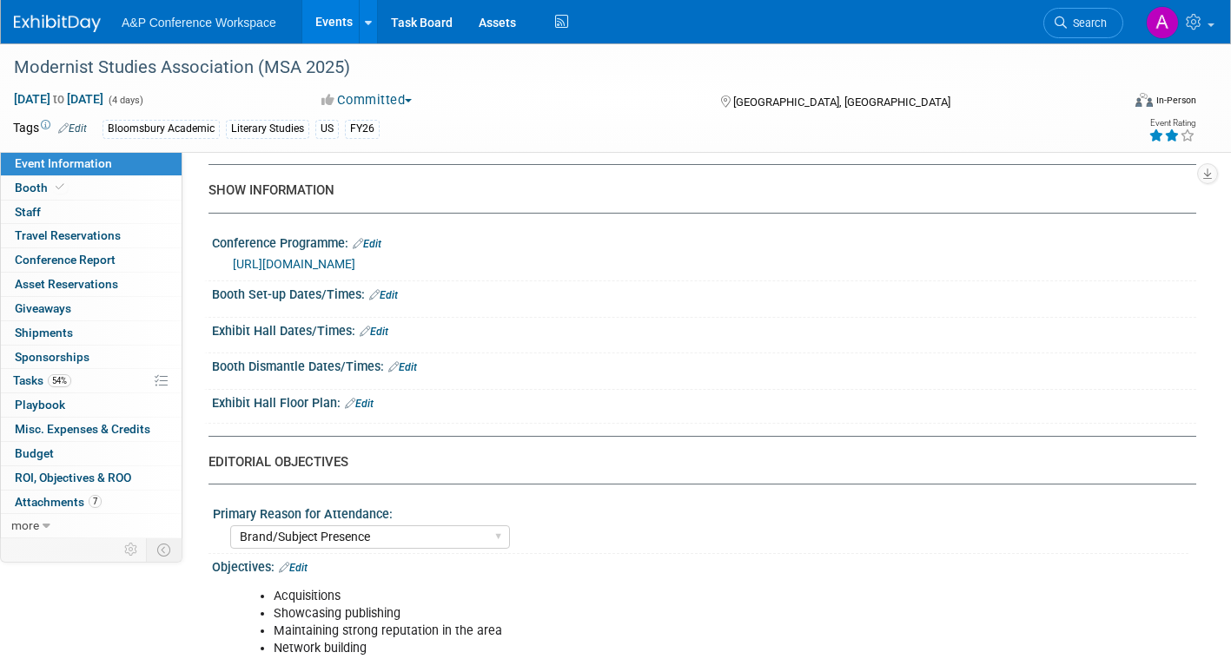
click at [394, 293] on link "Edit" at bounding box center [383, 295] width 29 height 12
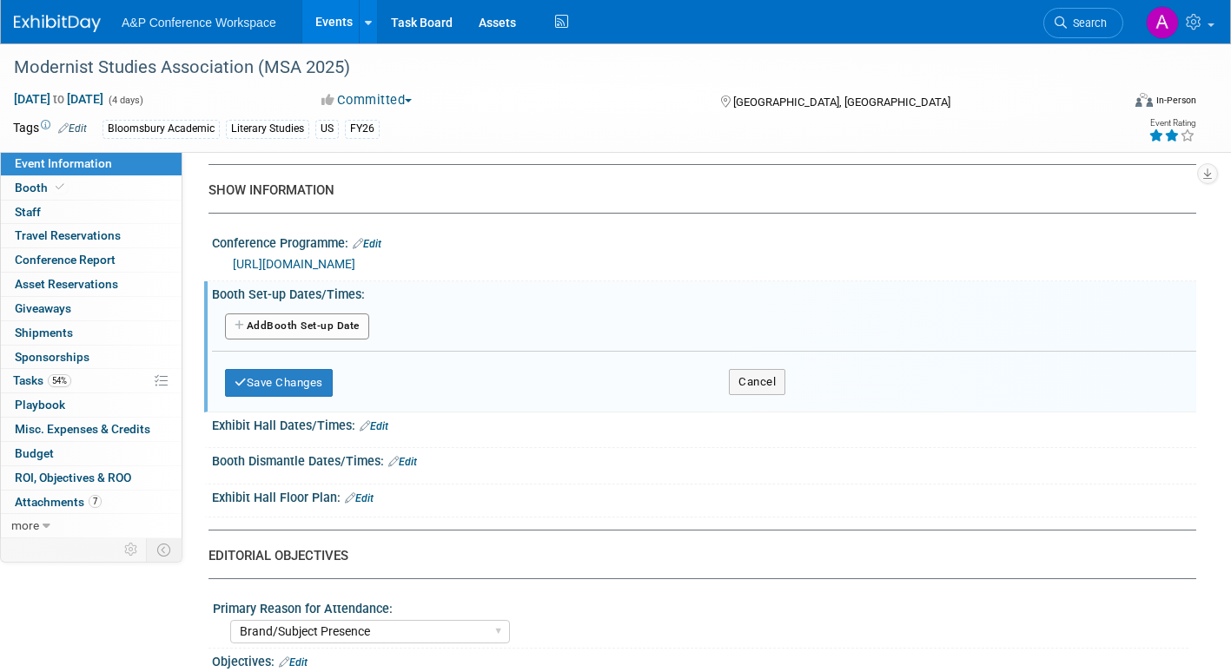
click at [343, 322] on button "Add Another Booth Set-up Date" at bounding box center [297, 327] width 144 height 26
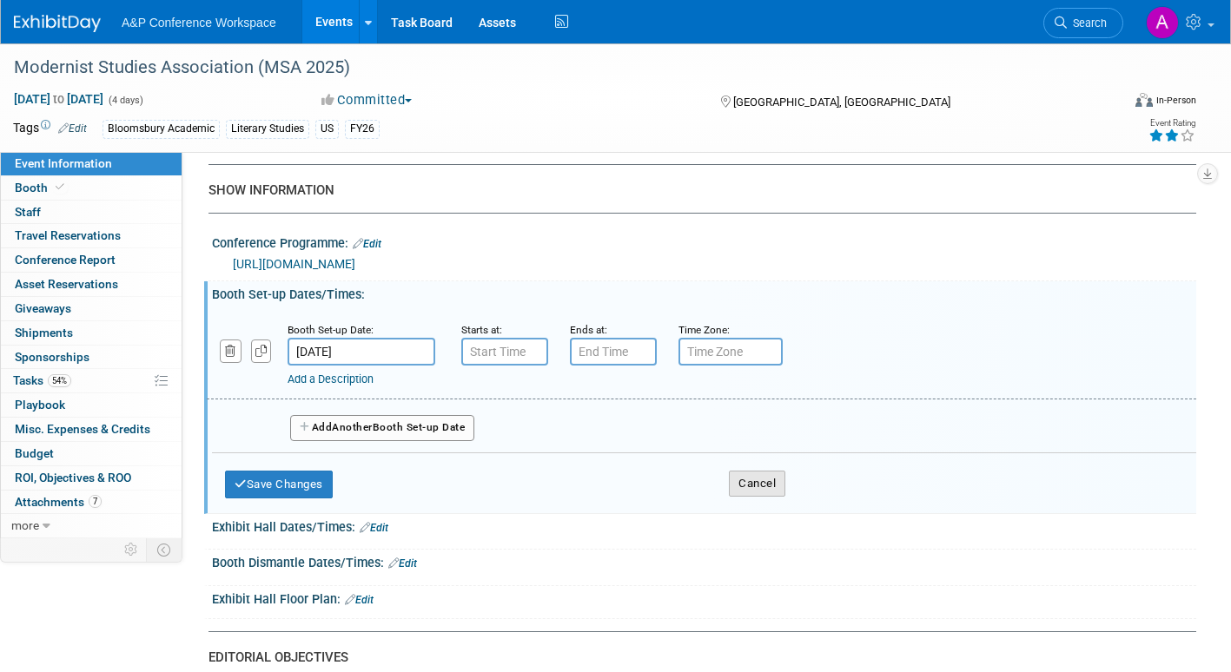
click at [772, 486] on button "Cancel" at bounding box center [757, 484] width 56 height 26
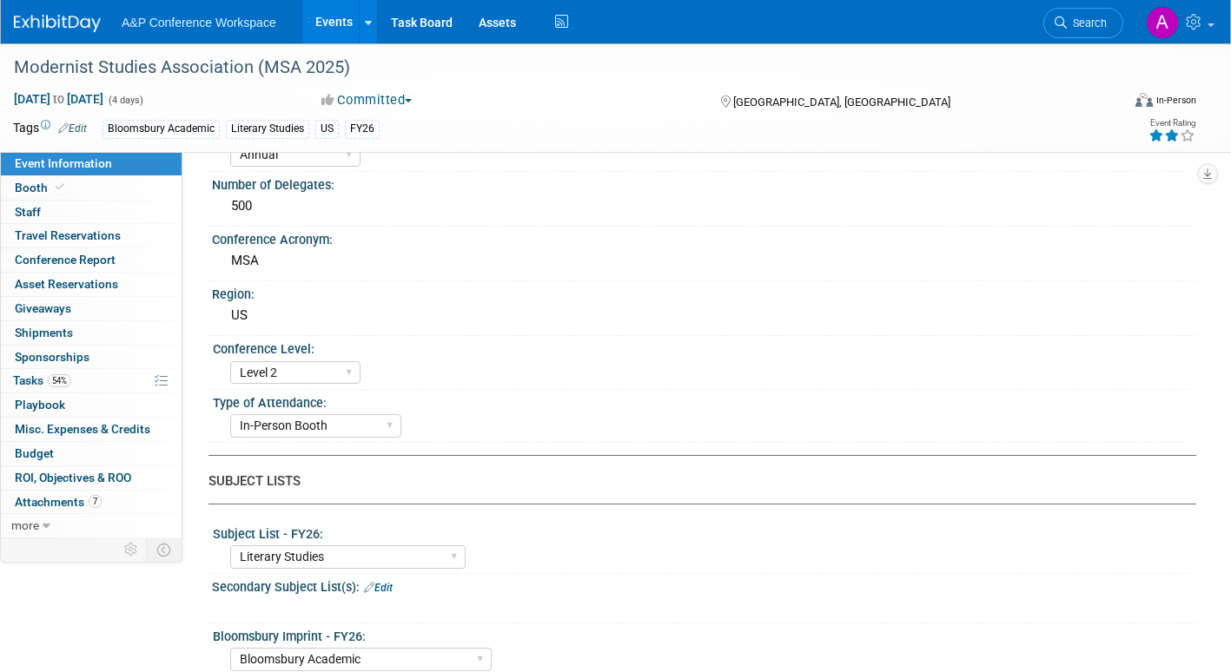
scroll to position [0, 0]
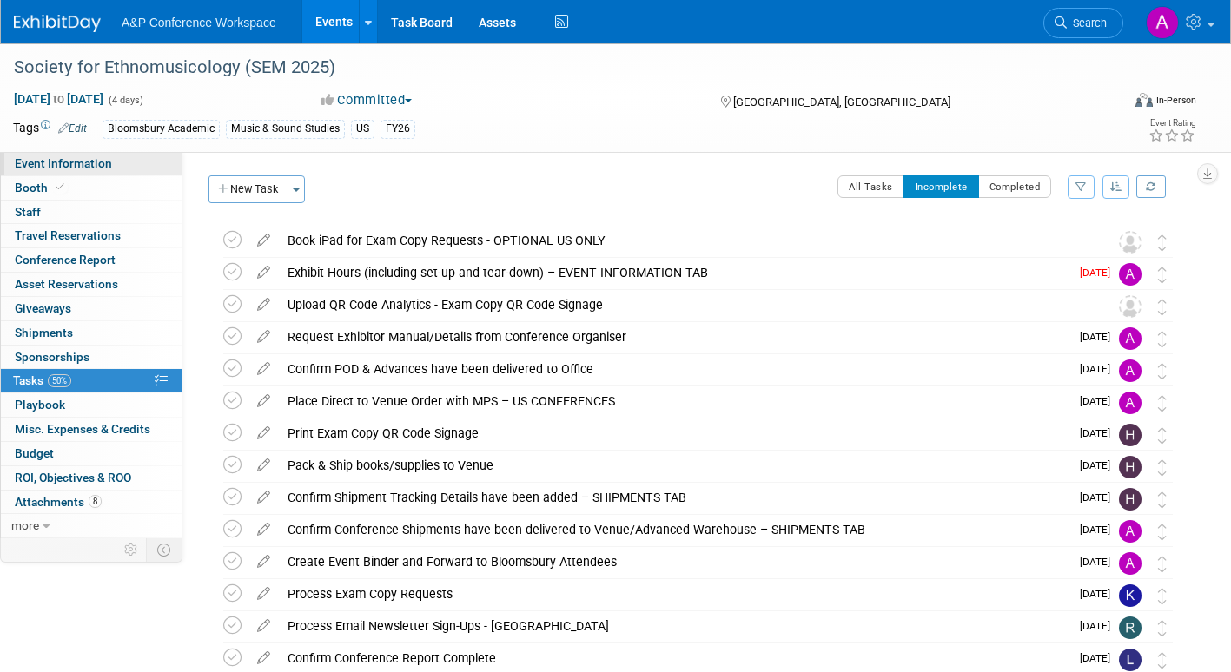
click at [41, 164] on span "Event Information" at bounding box center [63, 163] width 97 height 14
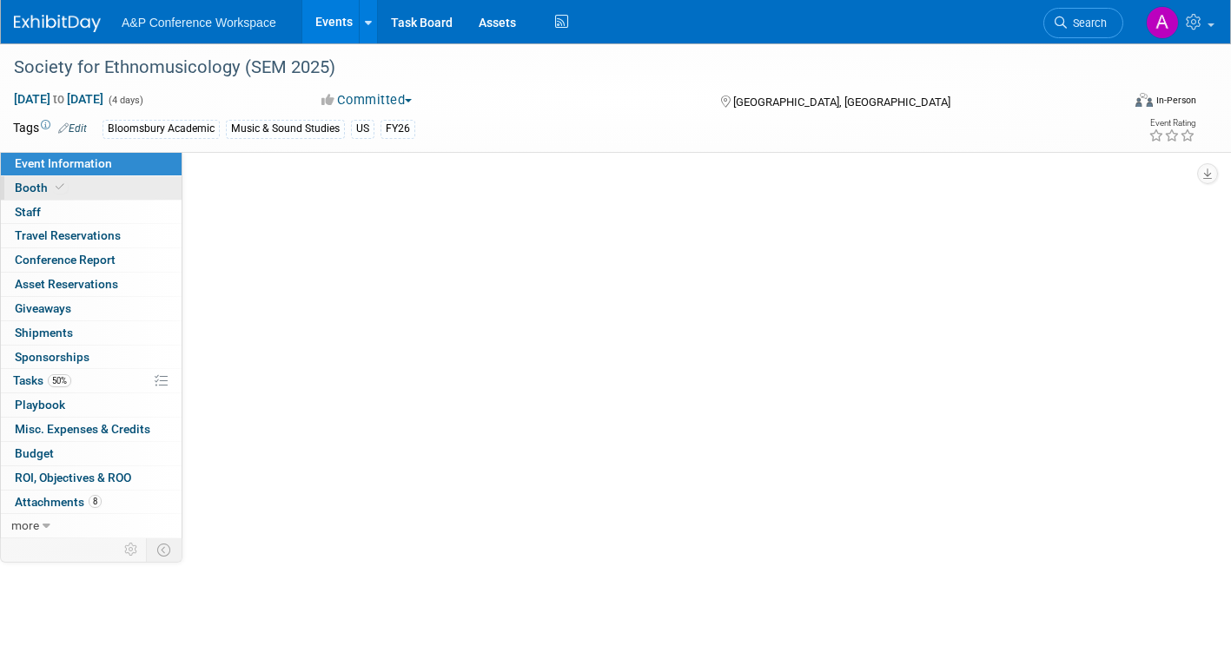
select select "Annual"
select select "Level 2"
select select "In-Person Booth"
select select "Music & Sound Studies"
select select "Bloomsbury Academic"
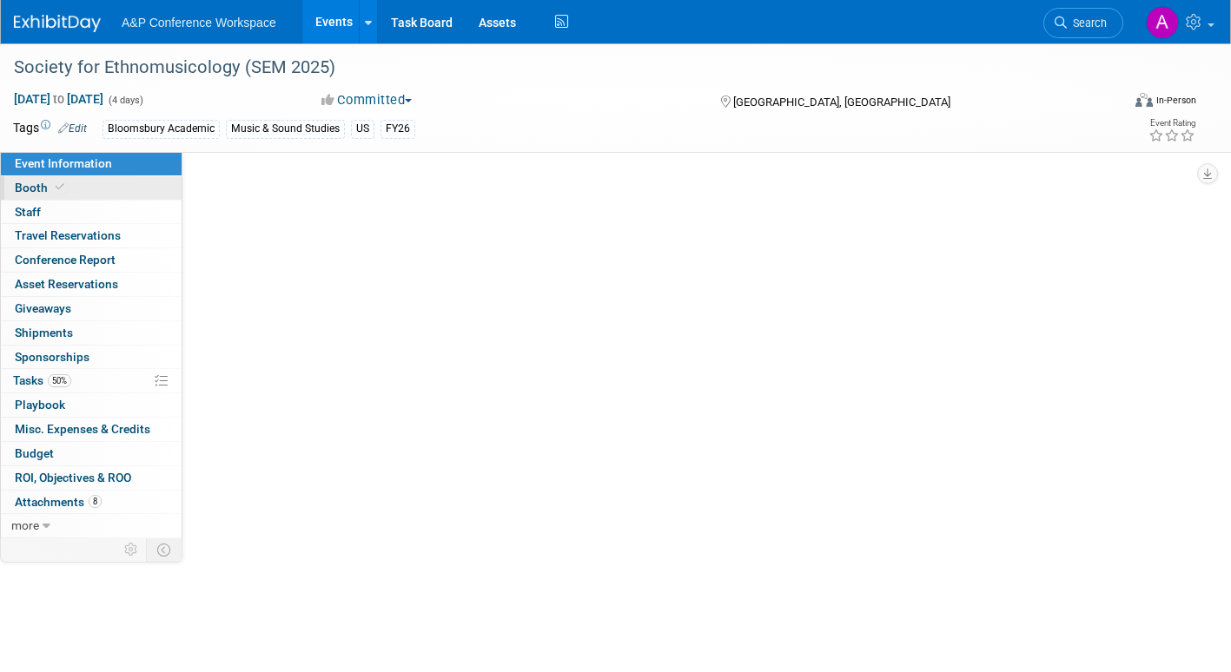
select select "[PERSON_NAME]"
select select "Brand/Subject Presence​"
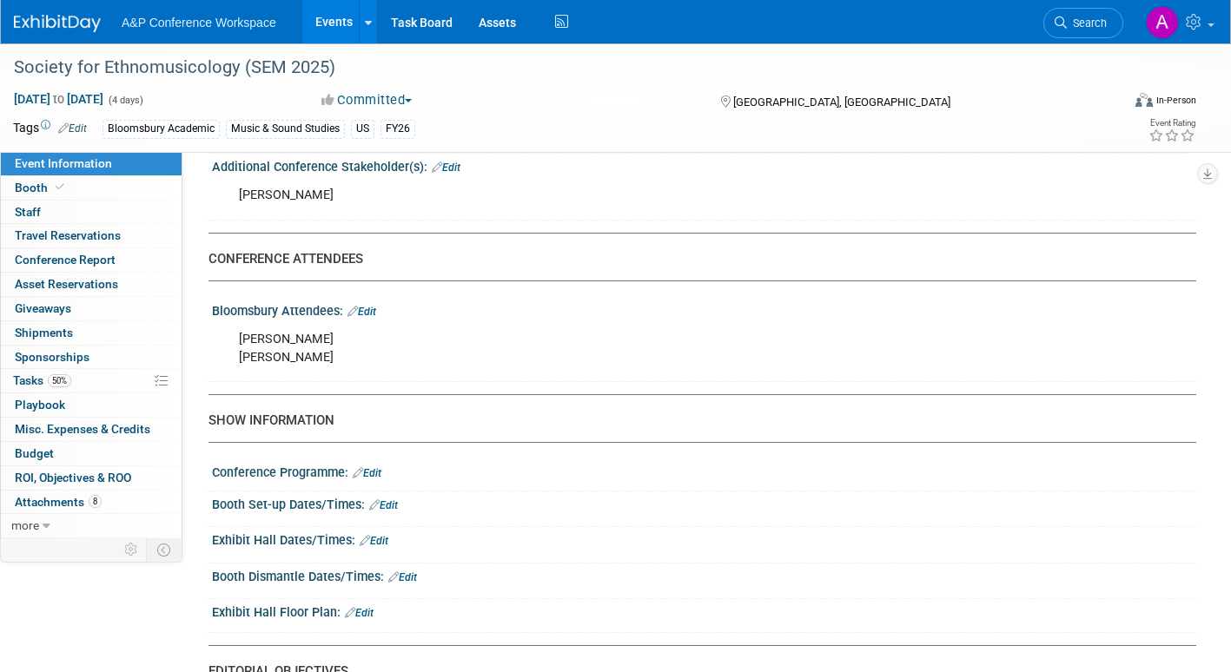
scroll to position [1130, 0]
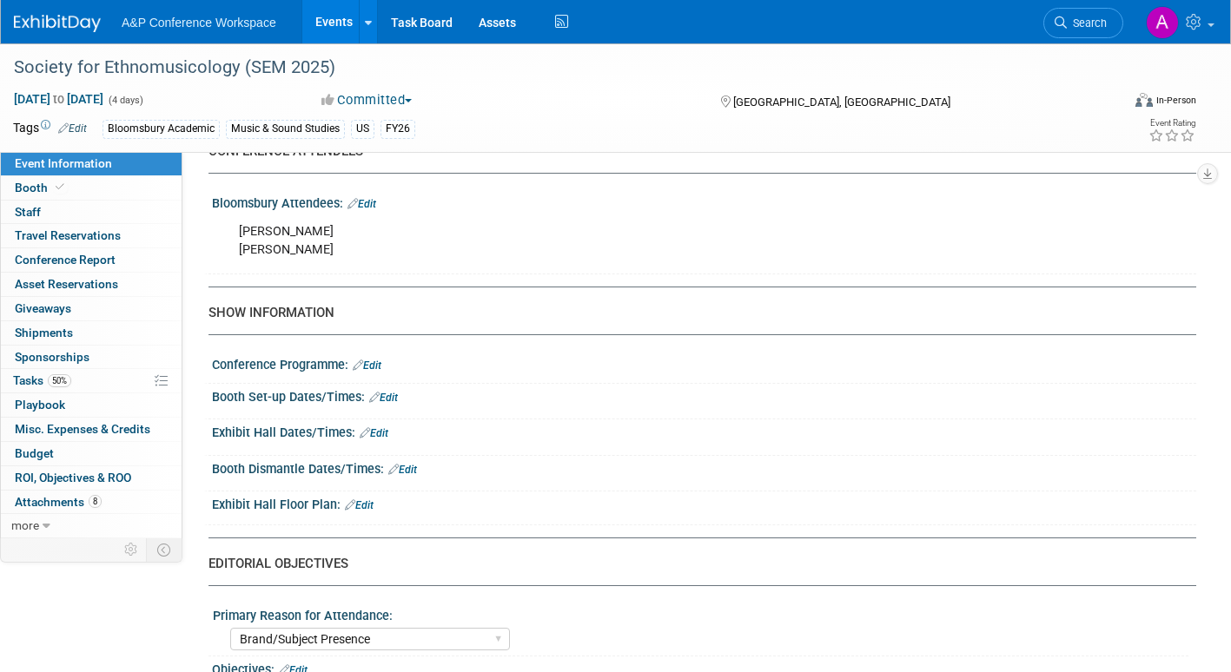
click at [394, 395] on link "Edit" at bounding box center [383, 398] width 29 height 12
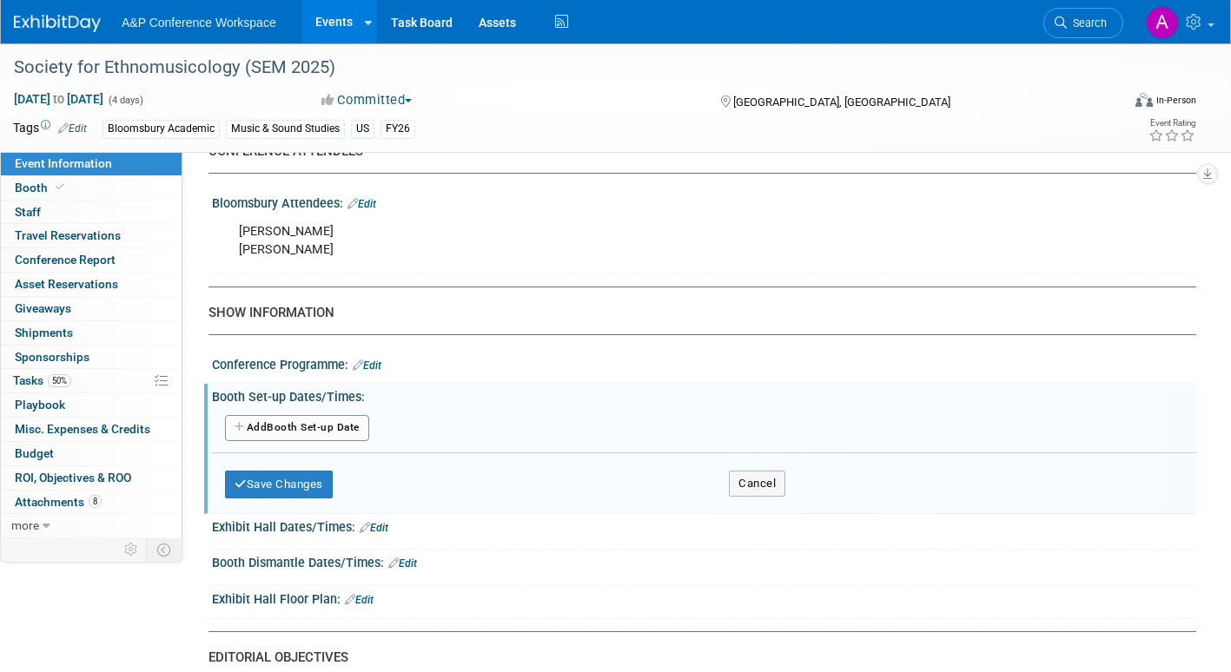
click at [351, 427] on button "Add Another Booth Set-up Date" at bounding box center [297, 428] width 144 height 26
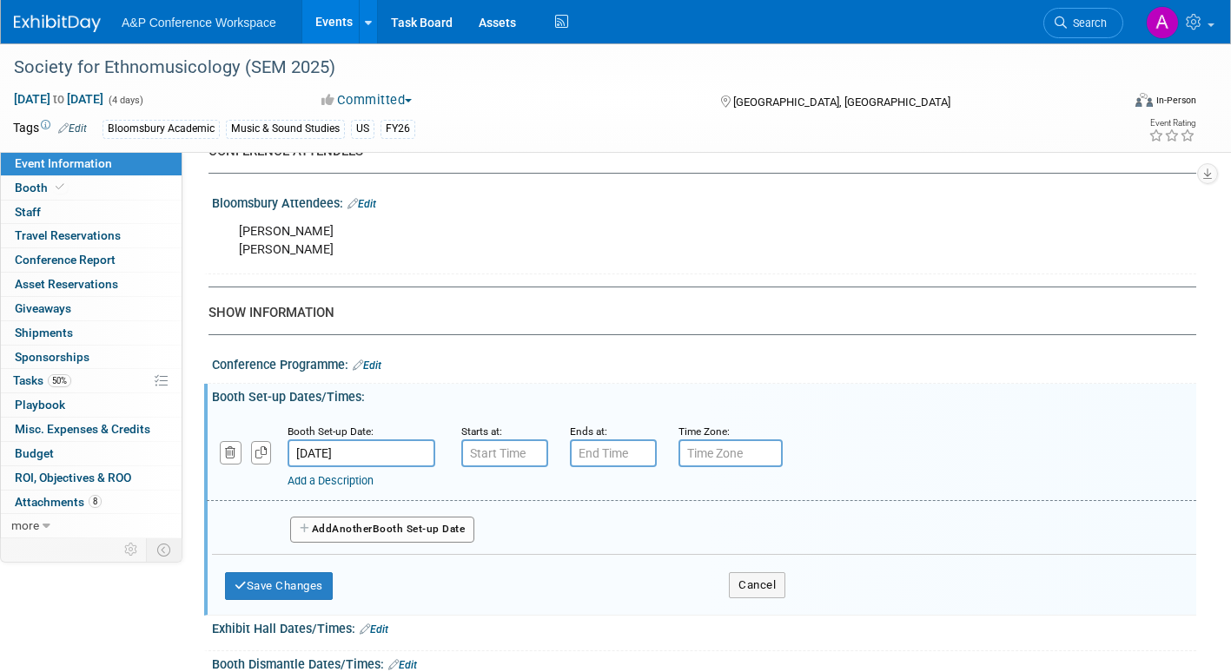
click at [507, 456] on input "text" at bounding box center [504, 454] width 87 height 28
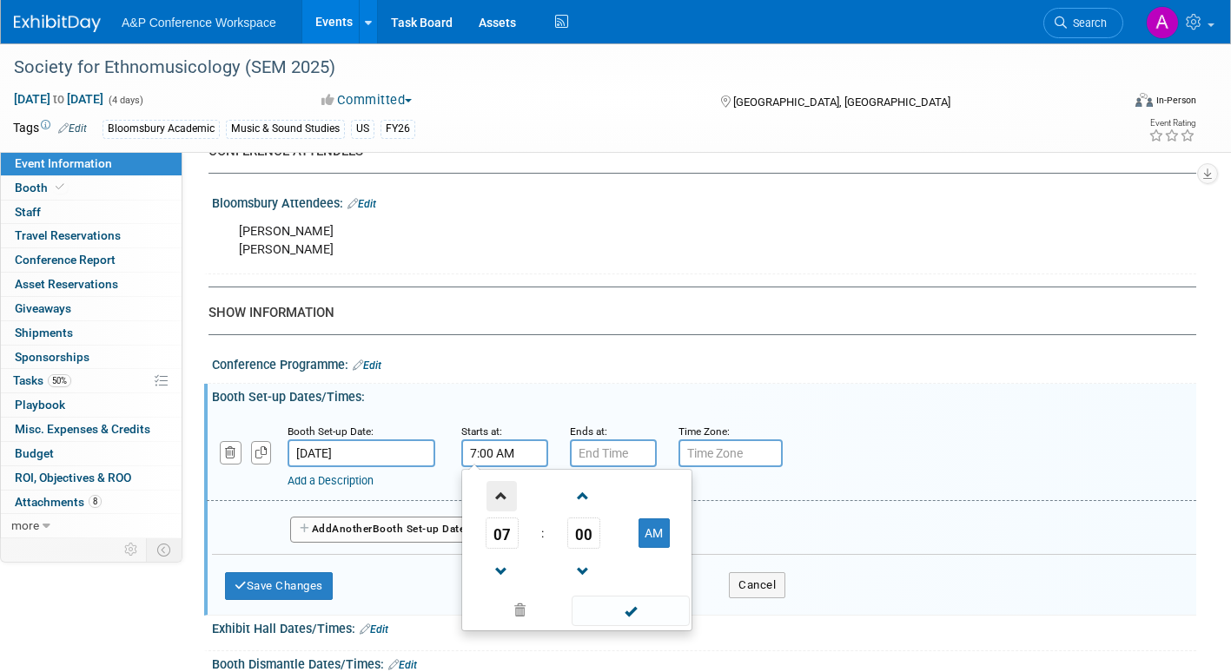
click at [498, 499] on span at bounding box center [502, 496] width 30 height 30
type input "8:00 AM"
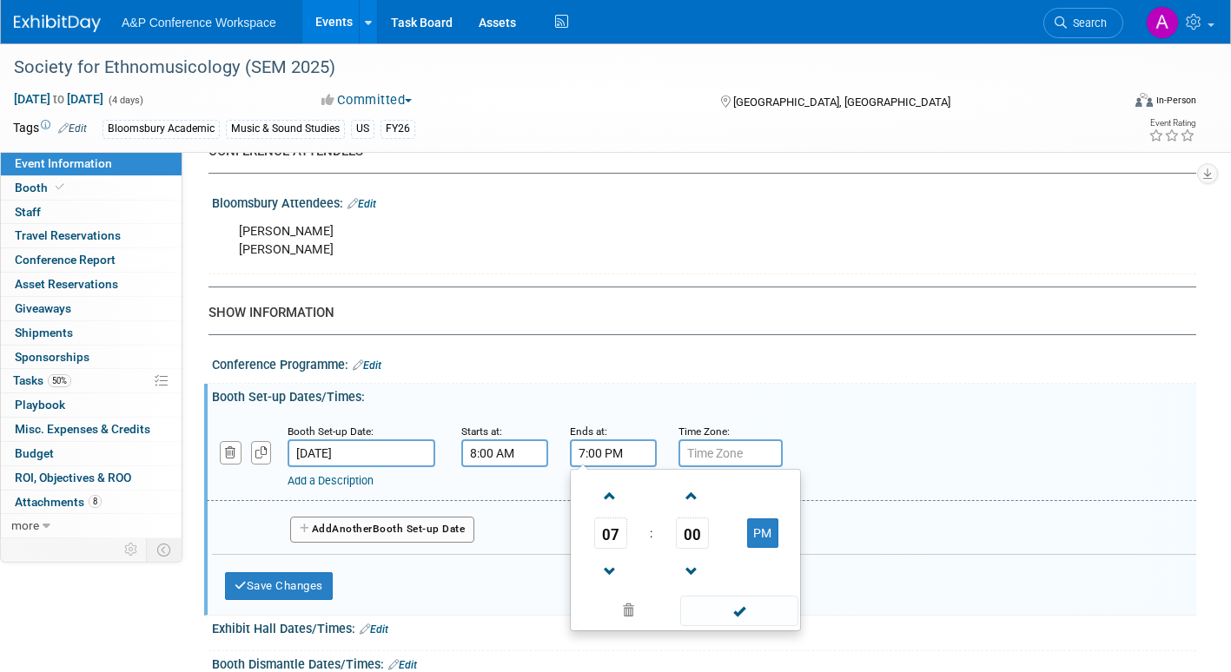
click at [596, 455] on input "7:00 PM" at bounding box center [613, 454] width 87 height 28
click at [605, 493] on span at bounding box center [610, 496] width 30 height 30
click at [606, 494] on span at bounding box center [610, 496] width 30 height 30
click at [607, 494] on span at bounding box center [610, 496] width 30 height 30
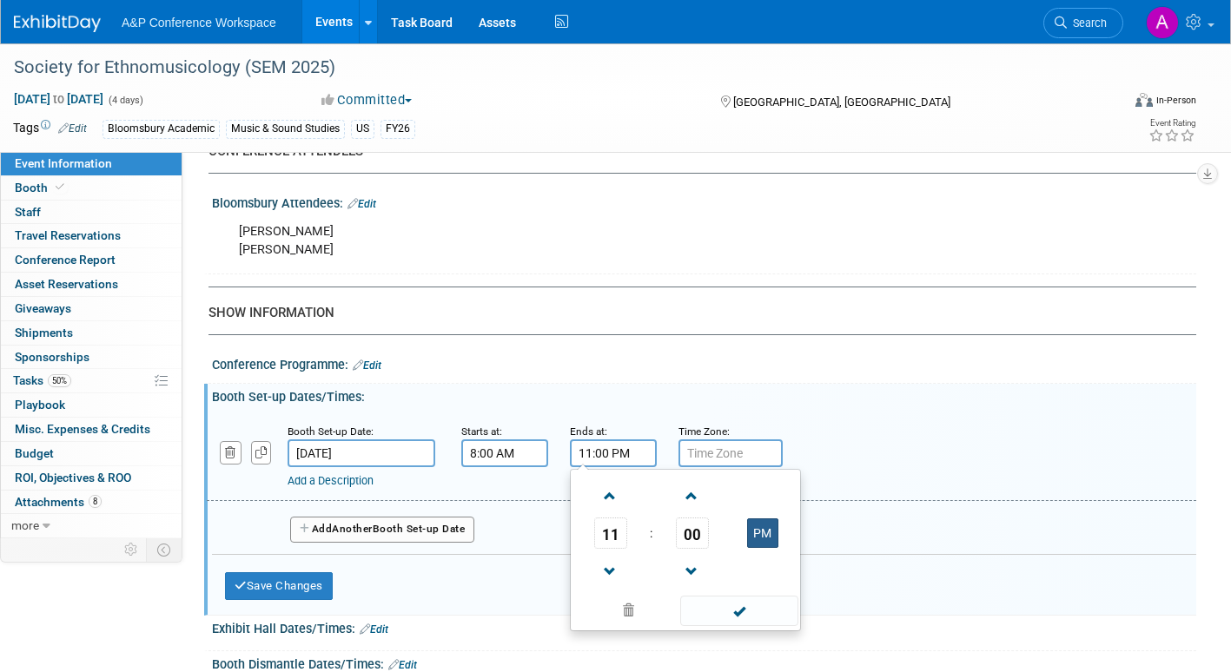
click at [765, 528] on button "PM" at bounding box center [762, 534] width 31 height 30
type input "11:00 AM"
click at [737, 616] on span at bounding box center [738, 611] width 117 height 30
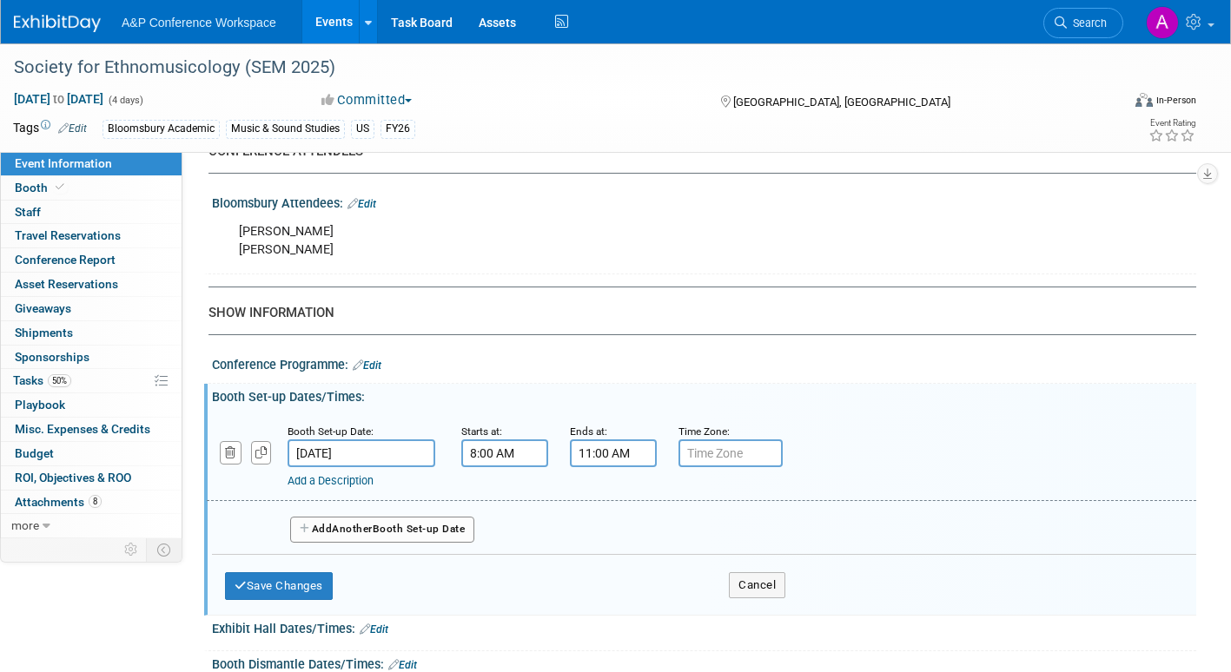
click at [430, 531] on button "Add Another Booth Set-up Date" at bounding box center [382, 530] width 184 height 26
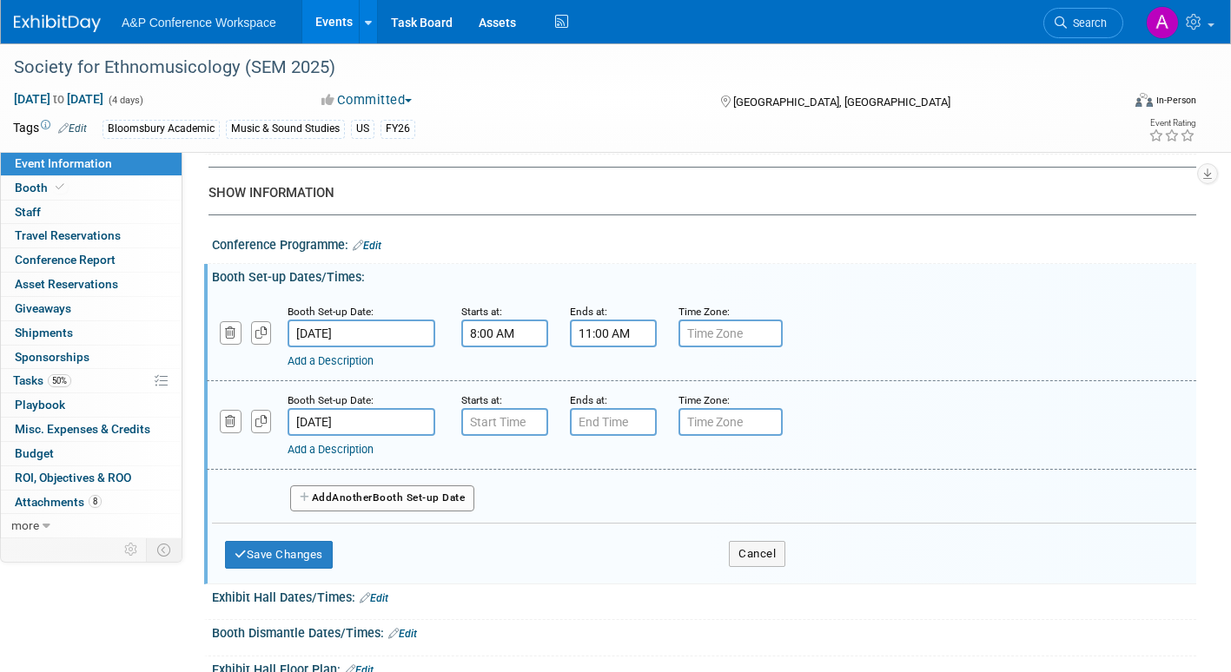
scroll to position [1303, 0]
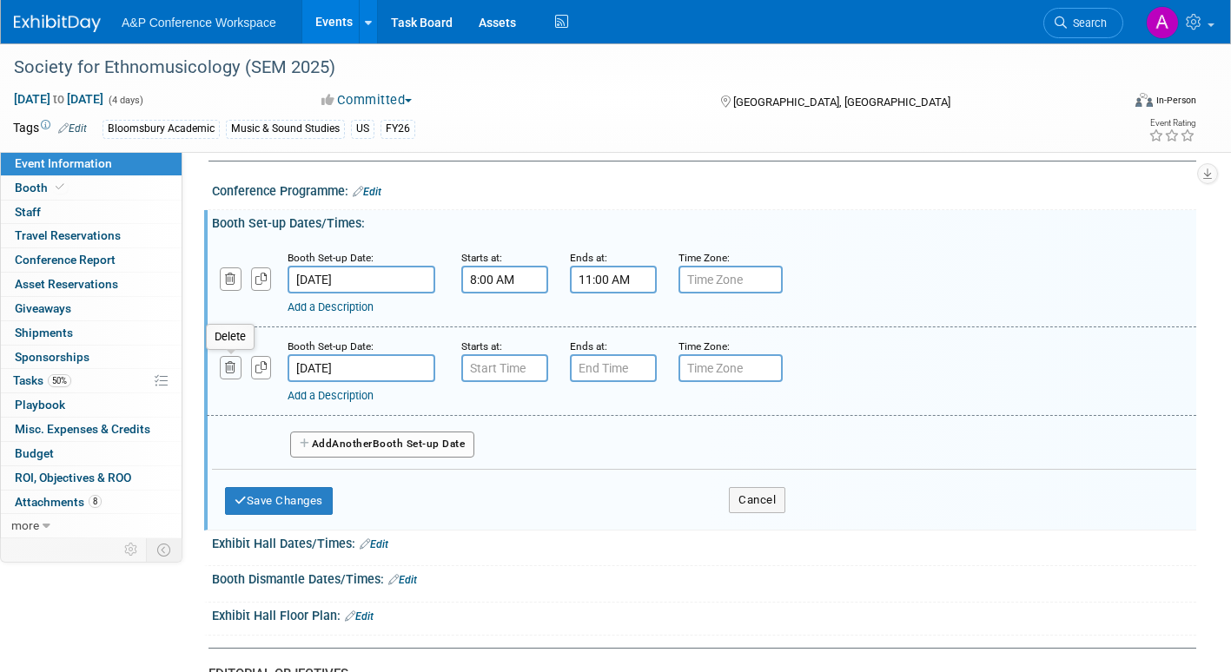
click at [228, 365] on icon "button" at bounding box center [230, 367] width 11 height 11
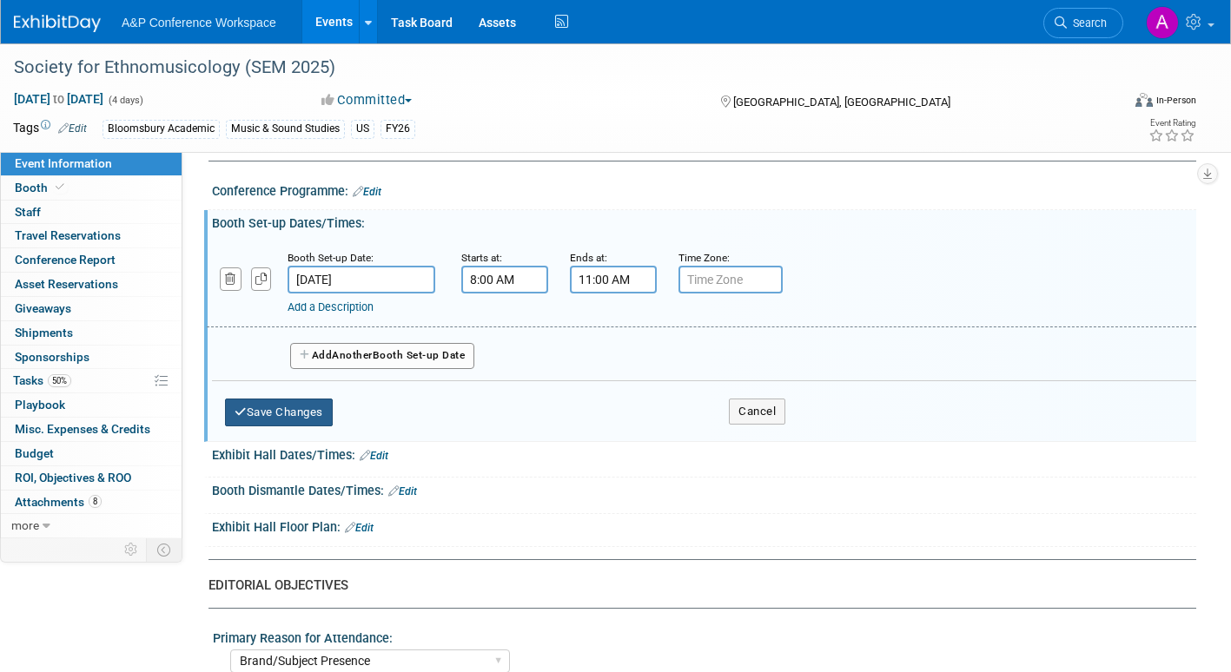
click at [292, 413] on button "Save Changes" at bounding box center [279, 413] width 108 height 28
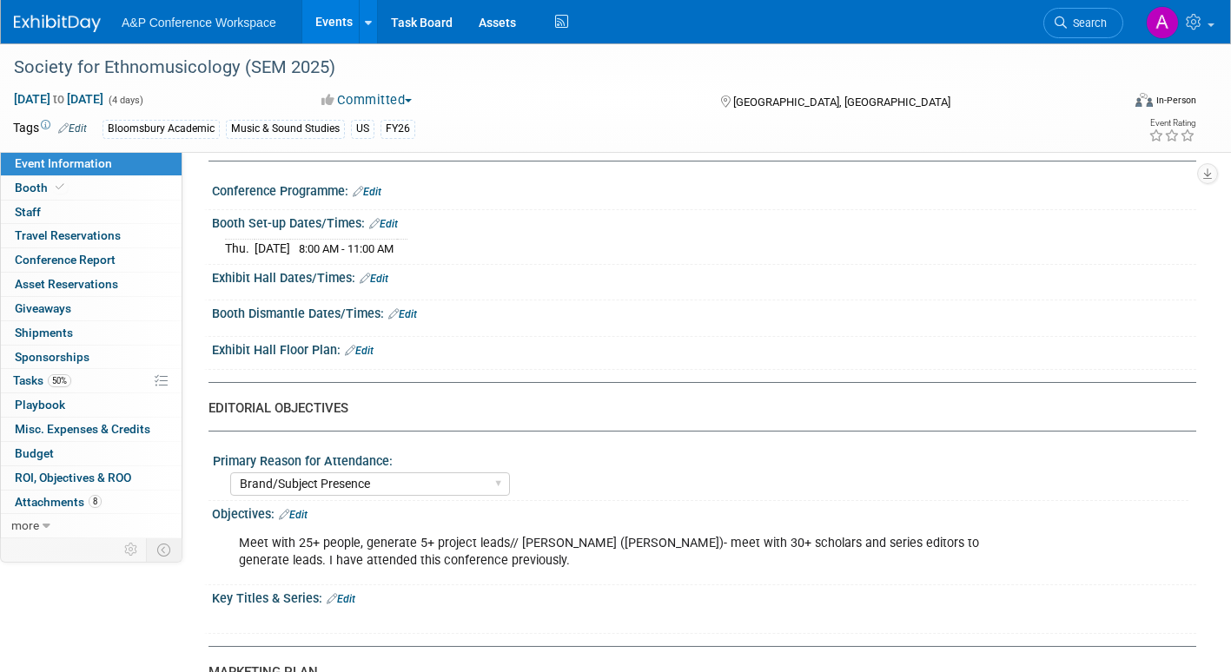
click at [386, 279] on link "Edit" at bounding box center [374, 279] width 29 height 12
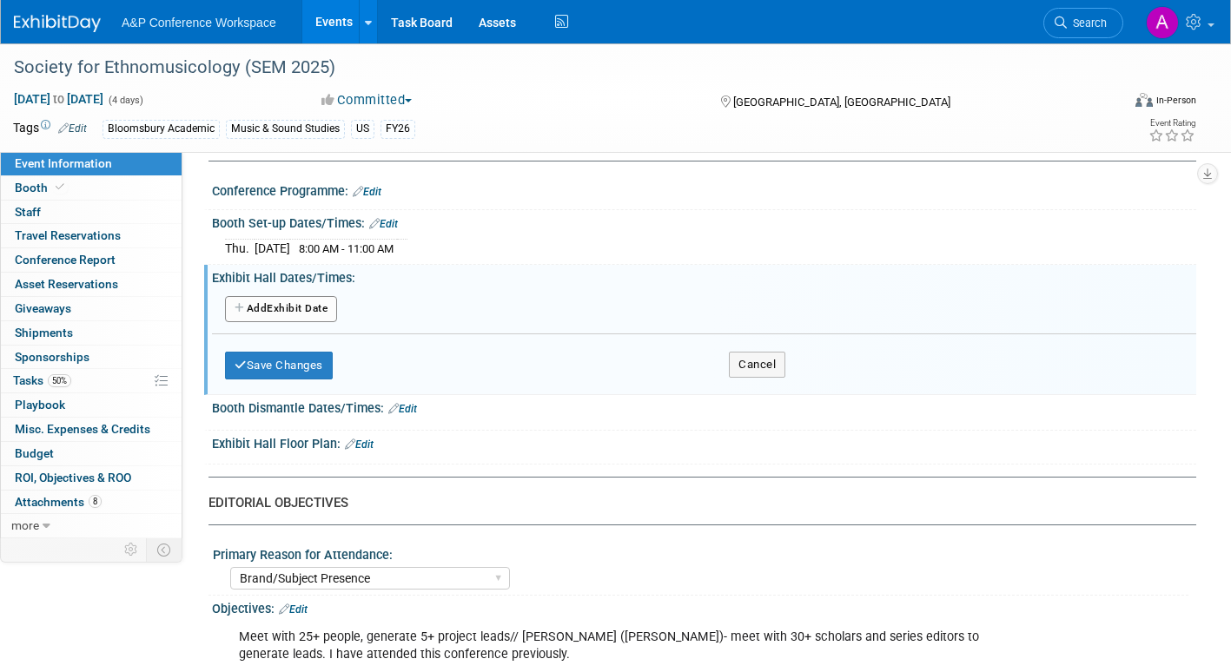
click at [324, 310] on button "Add Another Exhibit Date" at bounding box center [281, 309] width 112 height 26
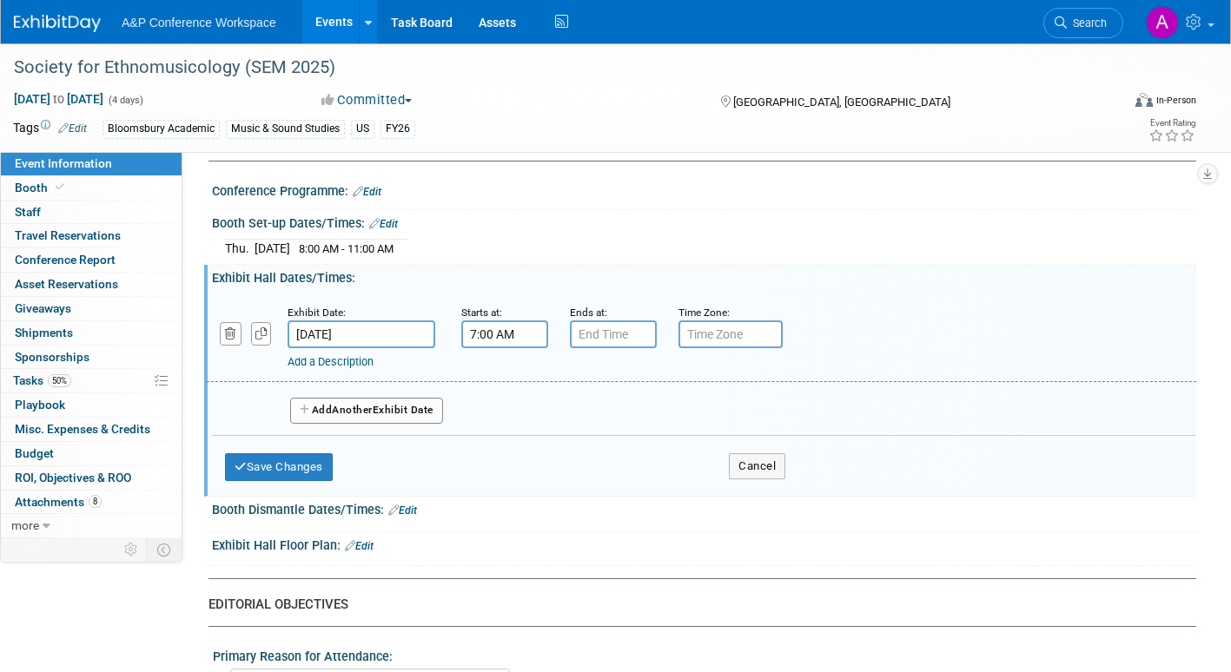
click at [484, 331] on input "7:00 AM" at bounding box center [504, 335] width 87 height 28
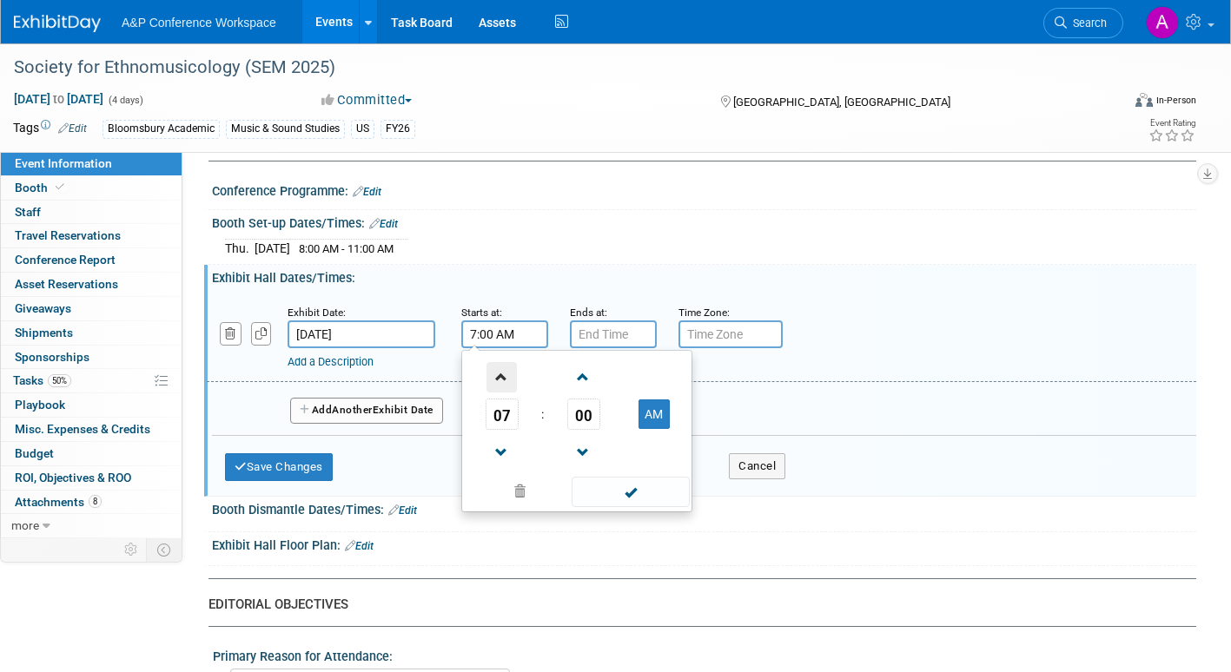
click at [500, 378] on span at bounding box center [502, 377] width 30 height 30
type input "11:00 AM"
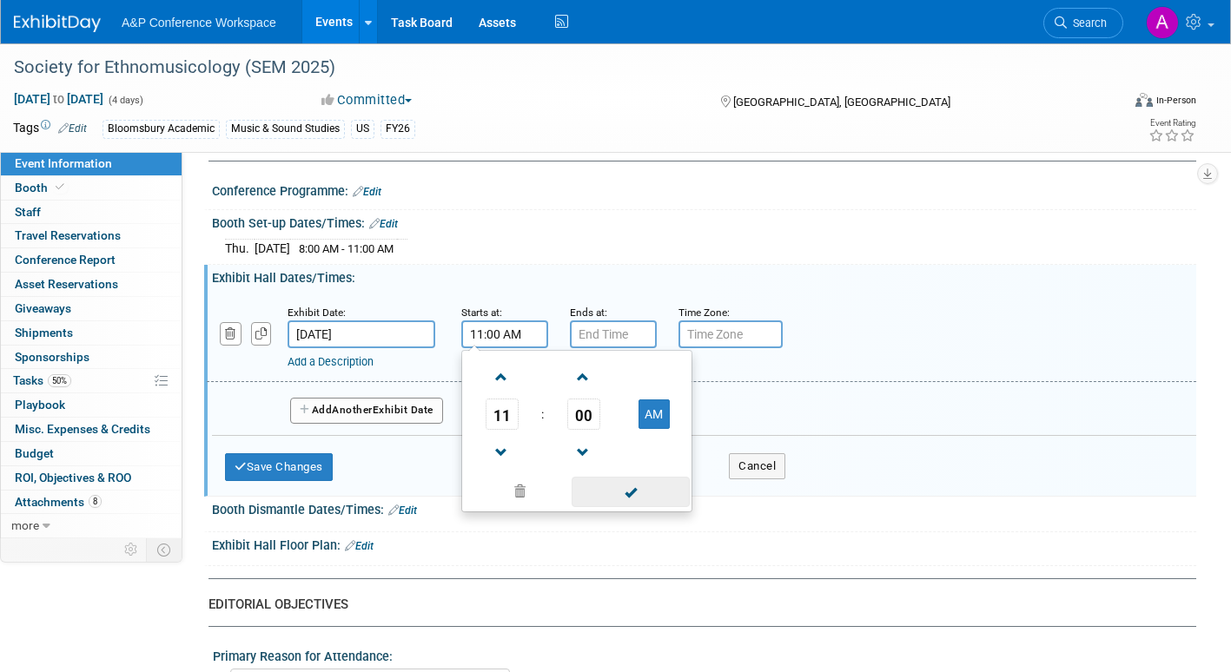
click at [593, 487] on span at bounding box center [630, 492] width 117 height 30
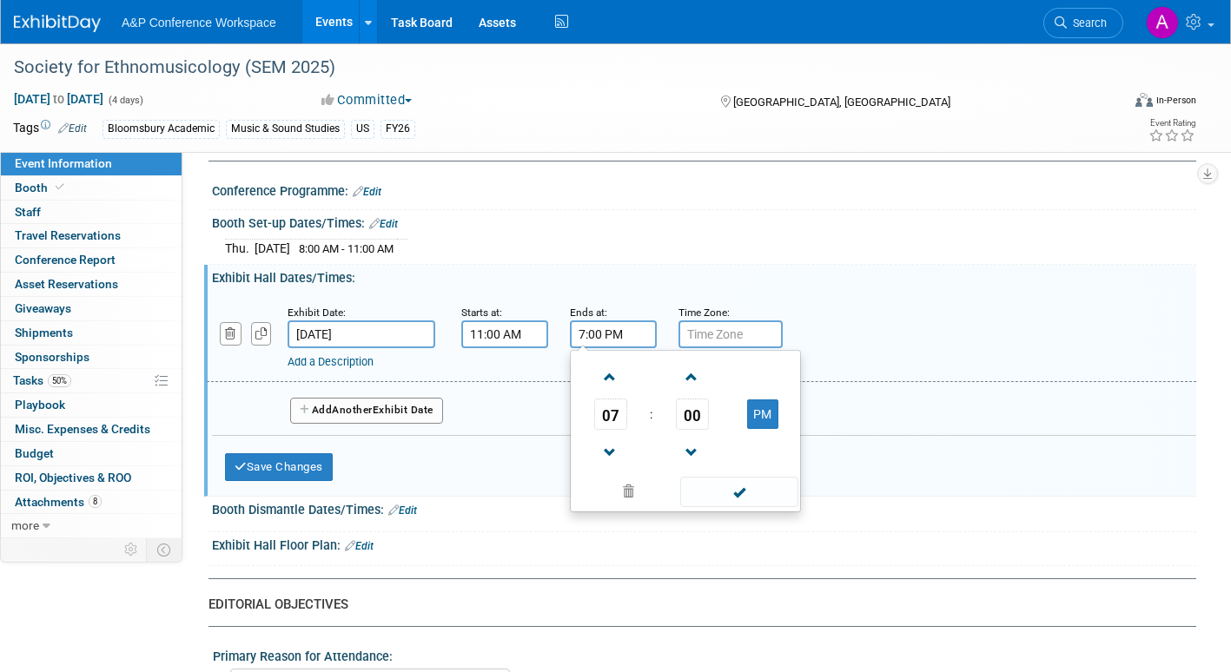
click at [603, 334] on input "7:00 PM" at bounding box center [613, 335] width 87 height 28
click at [606, 443] on span at bounding box center [610, 453] width 30 height 30
type input "6:00 PM"
click at [708, 498] on span at bounding box center [738, 492] width 117 height 30
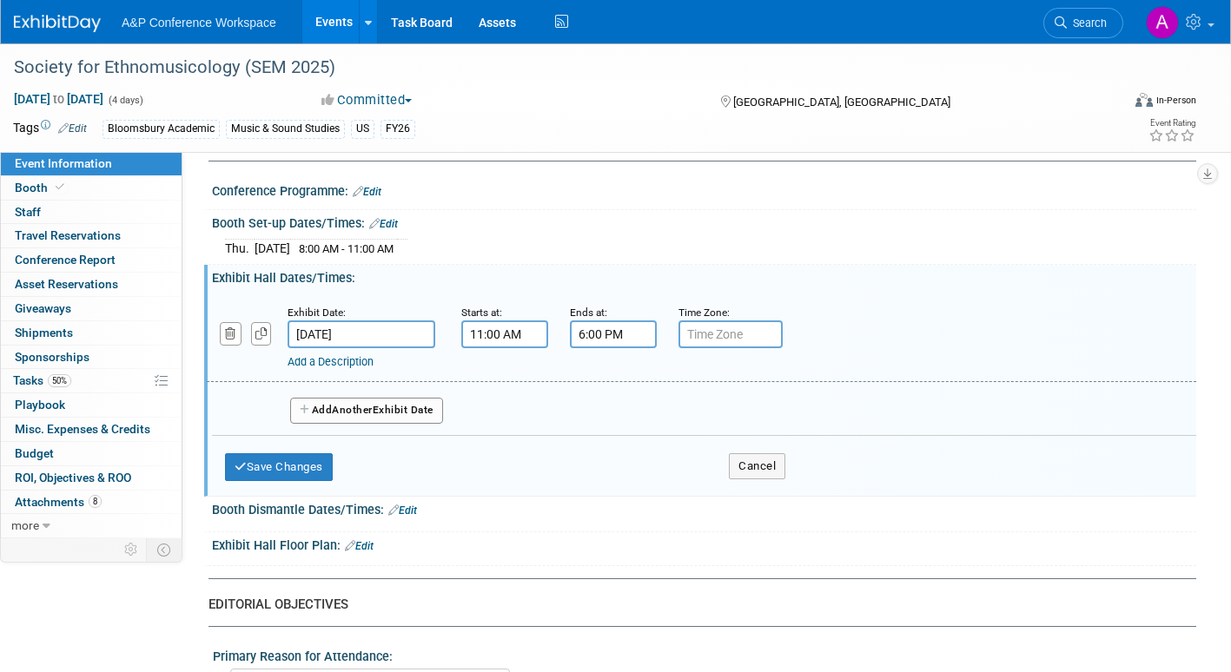
click at [419, 407] on button "Add Another Exhibit Date" at bounding box center [366, 411] width 153 height 26
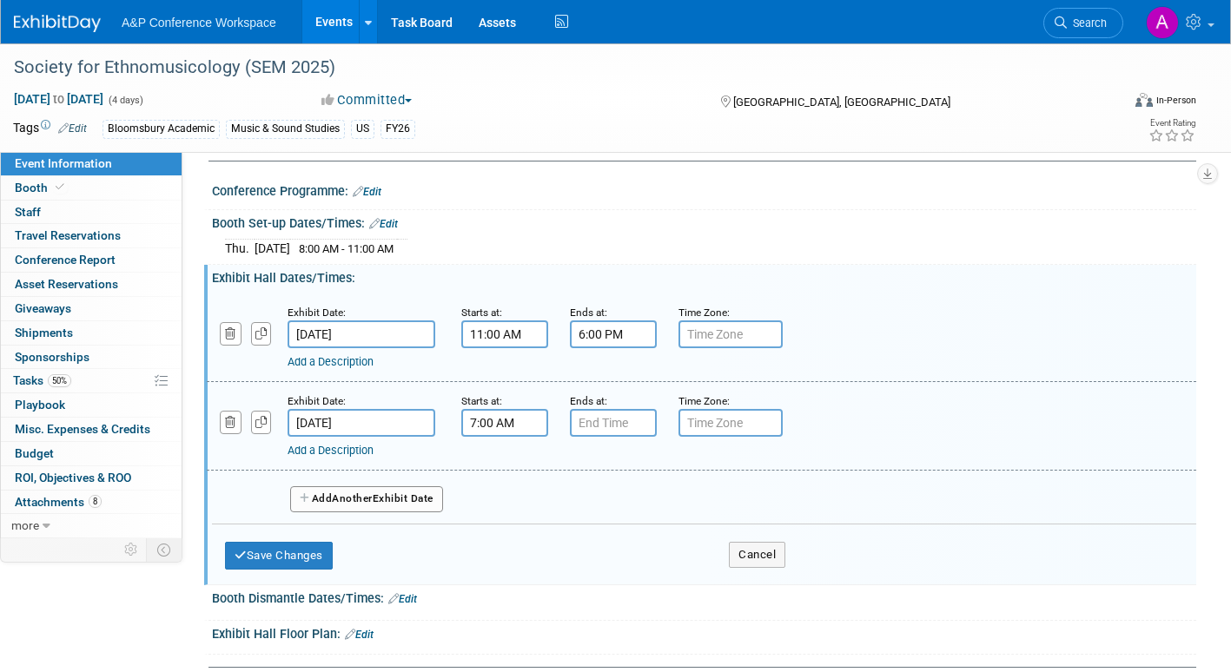
click at [494, 424] on input "7:00 AM" at bounding box center [504, 423] width 87 height 28
click at [504, 466] on span at bounding box center [502, 466] width 30 height 30
type input "8:00 AM"
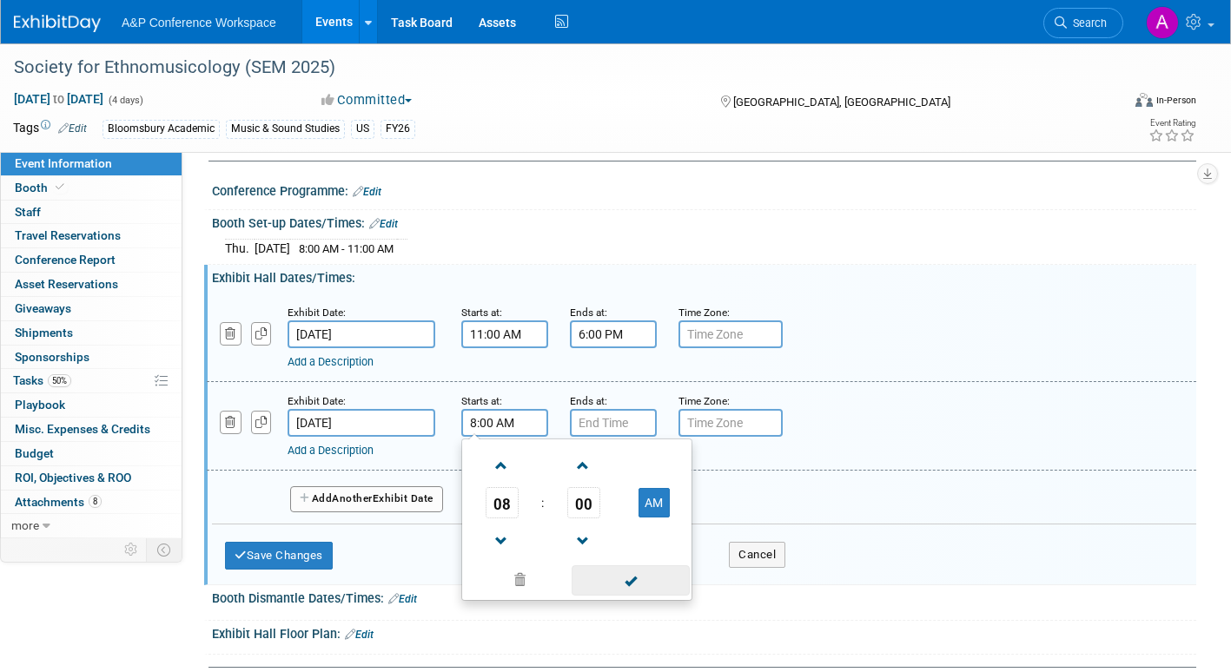
click at [616, 576] on span at bounding box center [630, 581] width 117 height 30
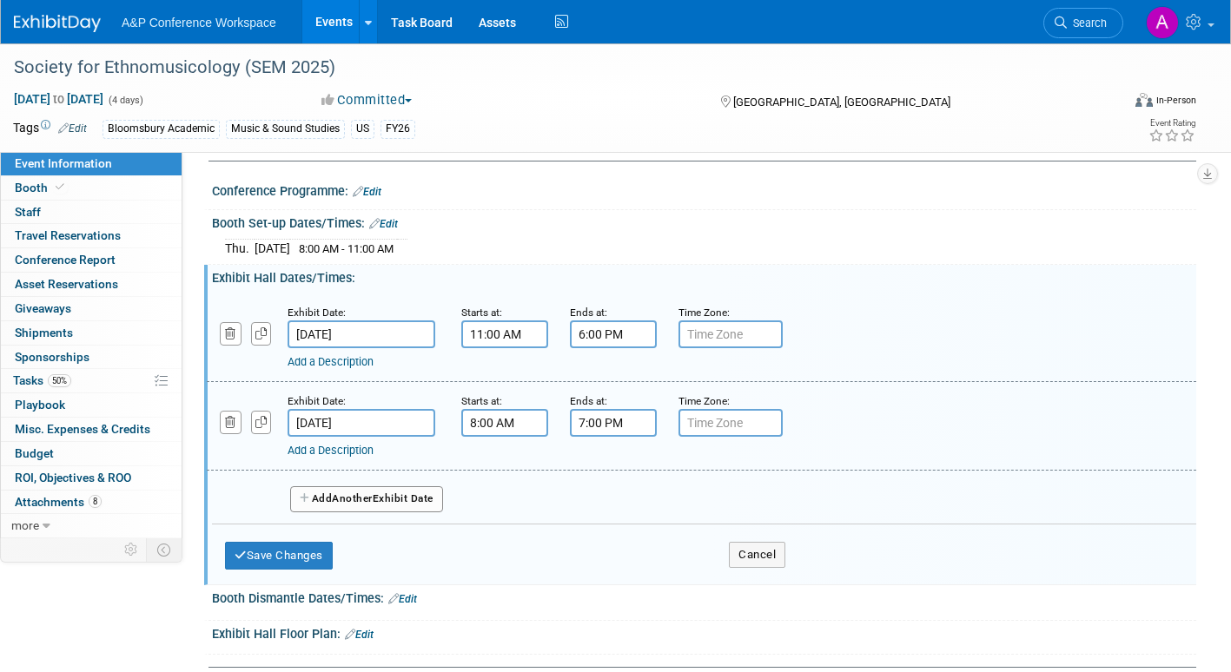
click at [630, 415] on input "7:00 PM" at bounding box center [613, 423] width 87 height 28
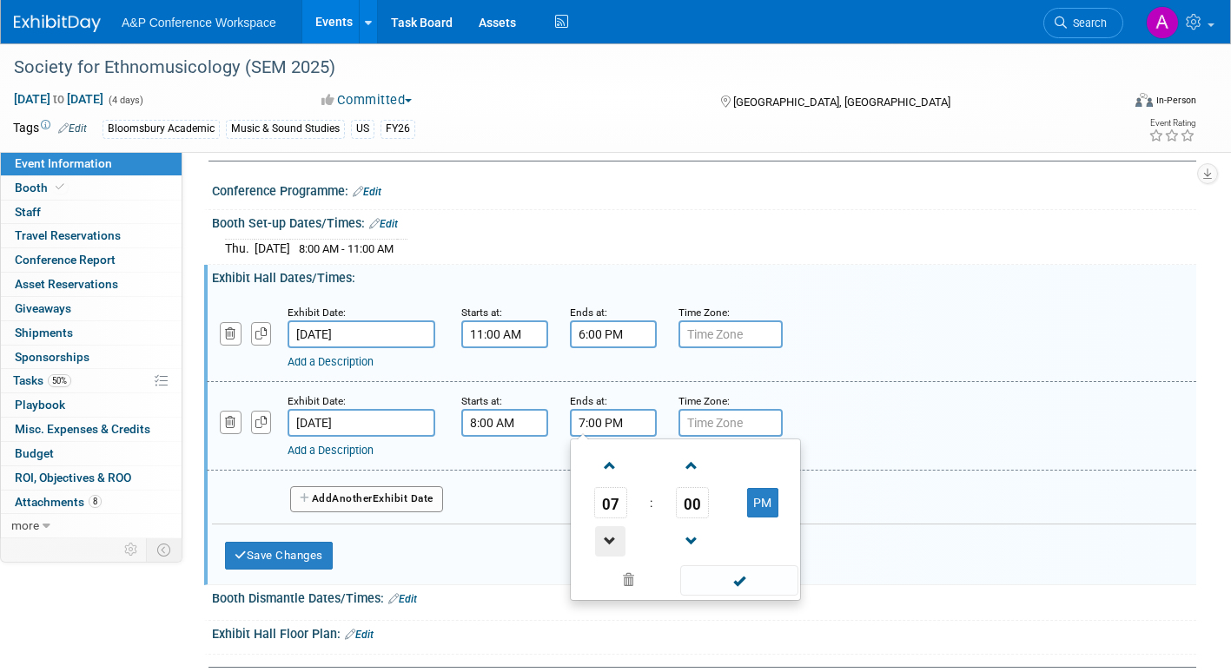
click at [606, 541] on span at bounding box center [610, 542] width 30 height 30
type input "6:00 PM"
click at [737, 580] on span at bounding box center [738, 581] width 117 height 30
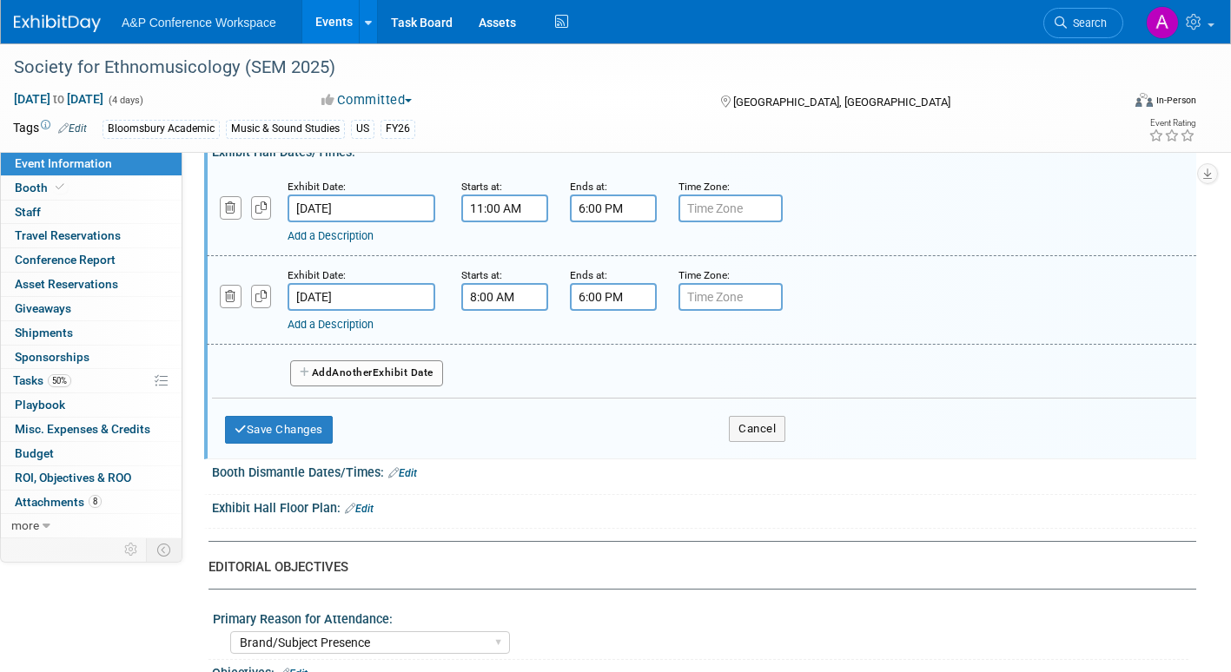
scroll to position [1477, 0]
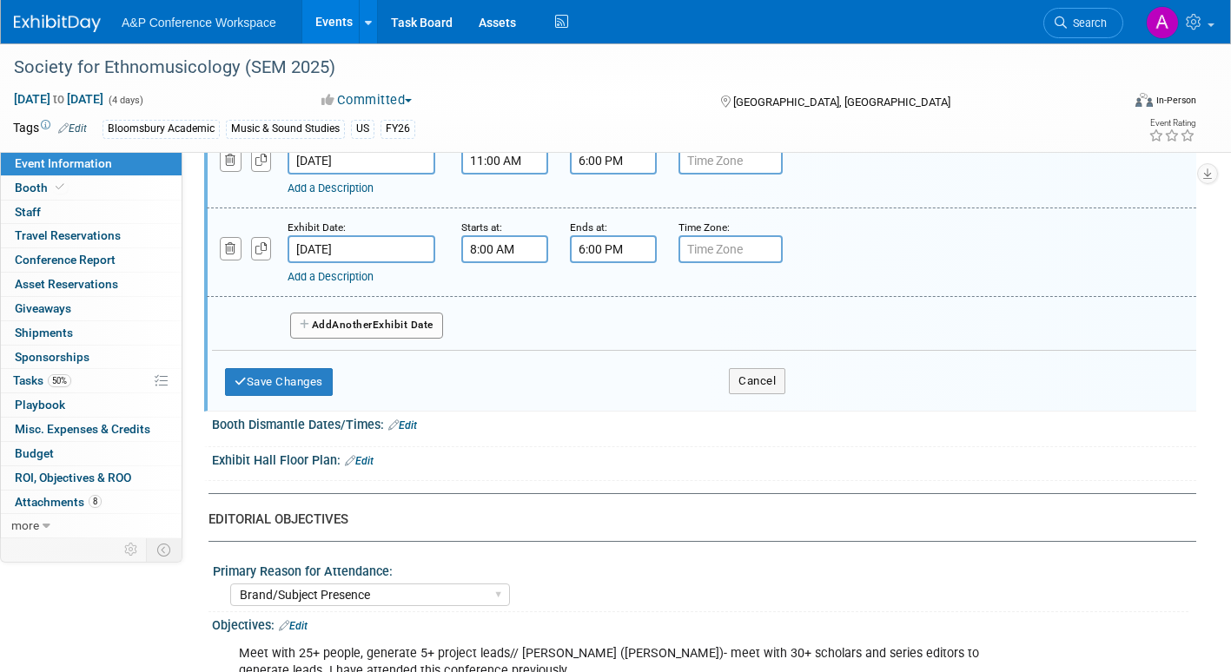
click at [373, 329] on span "Another" at bounding box center [352, 325] width 41 height 12
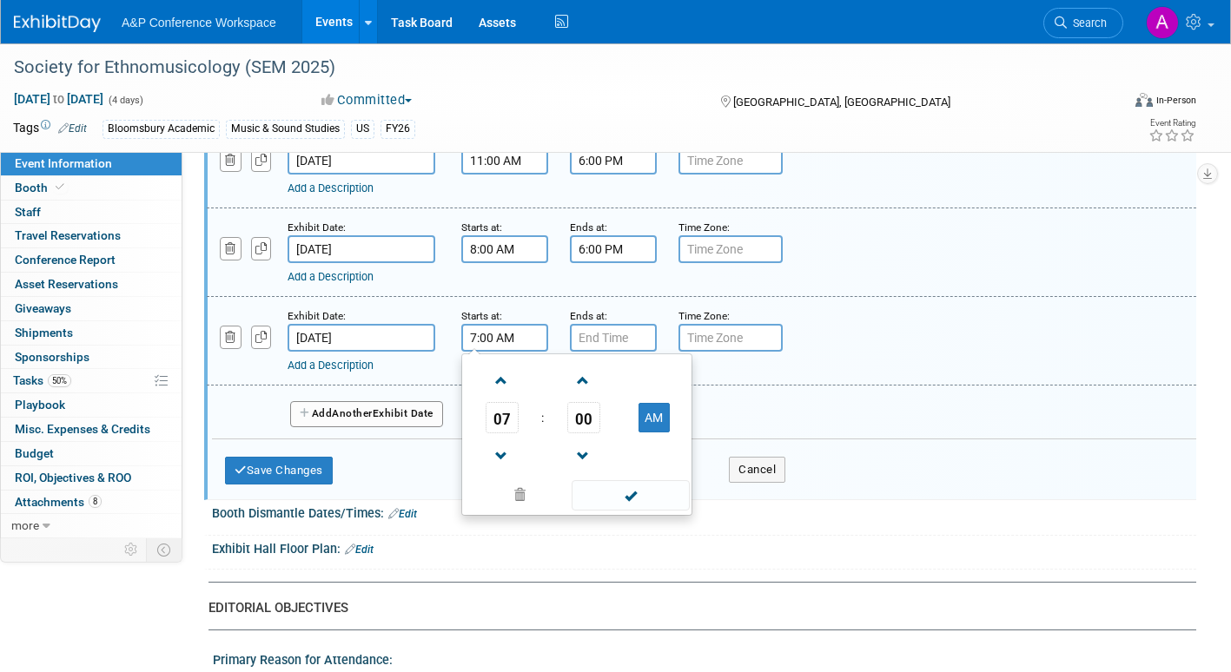
click at [513, 335] on input "7:00 AM" at bounding box center [504, 338] width 87 height 28
click at [497, 381] on span at bounding box center [502, 381] width 30 height 30
type input "8:00 AM"
click at [625, 499] on span at bounding box center [630, 495] width 117 height 30
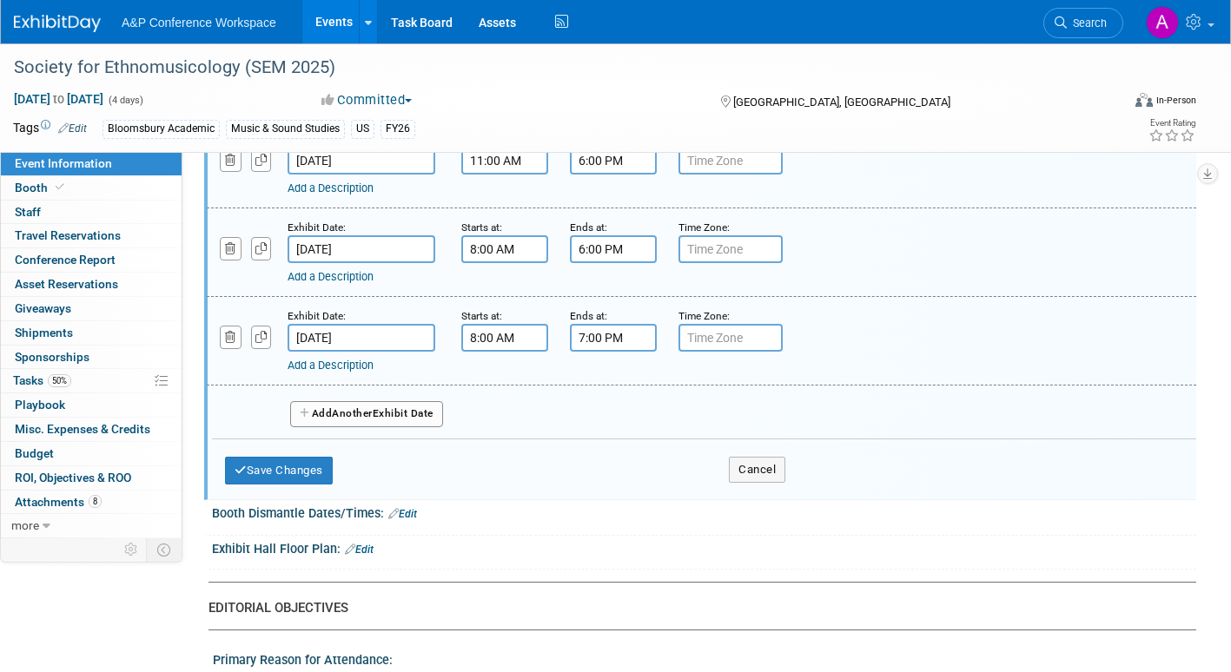
click at [623, 341] on input "7:00 PM" at bounding box center [613, 338] width 87 height 28
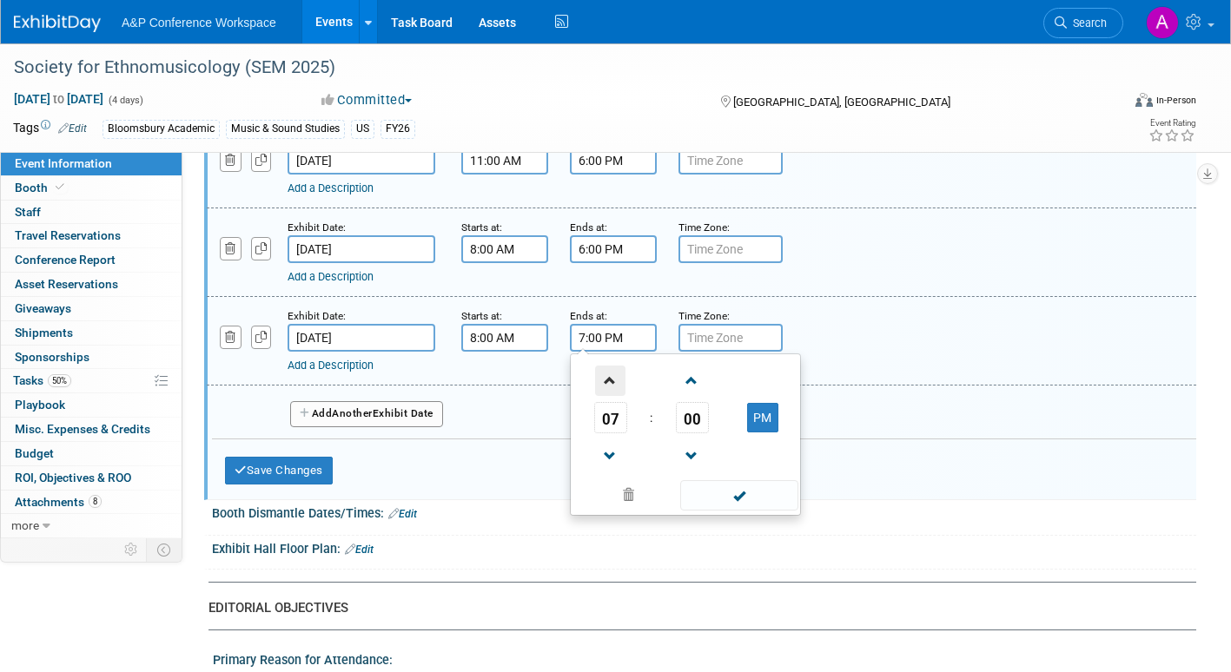
click at [612, 380] on span at bounding box center [610, 381] width 30 height 30
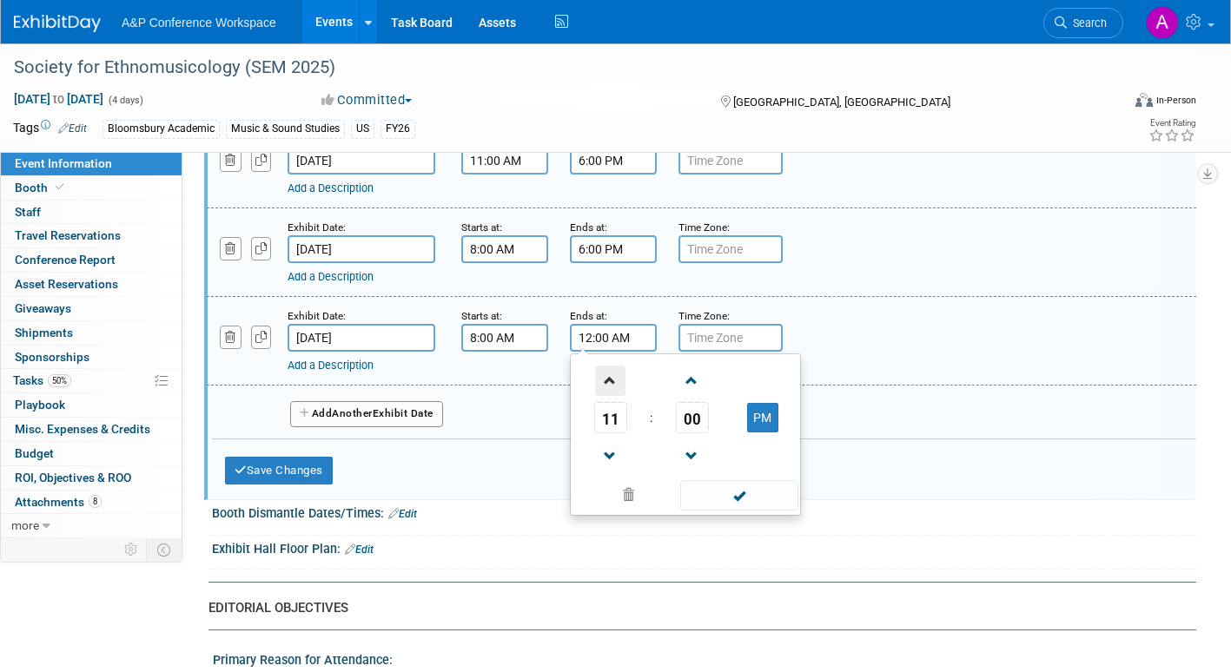
click at [612, 380] on span at bounding box center [610, 381] width 30 height 30
click at [768, 421] on button "AM" at bounding box center [762, 418] width 31 height 30
type input "1:00 PM"
click at [746, 494] on span at bounding box center [738, 495] width 117 height 30
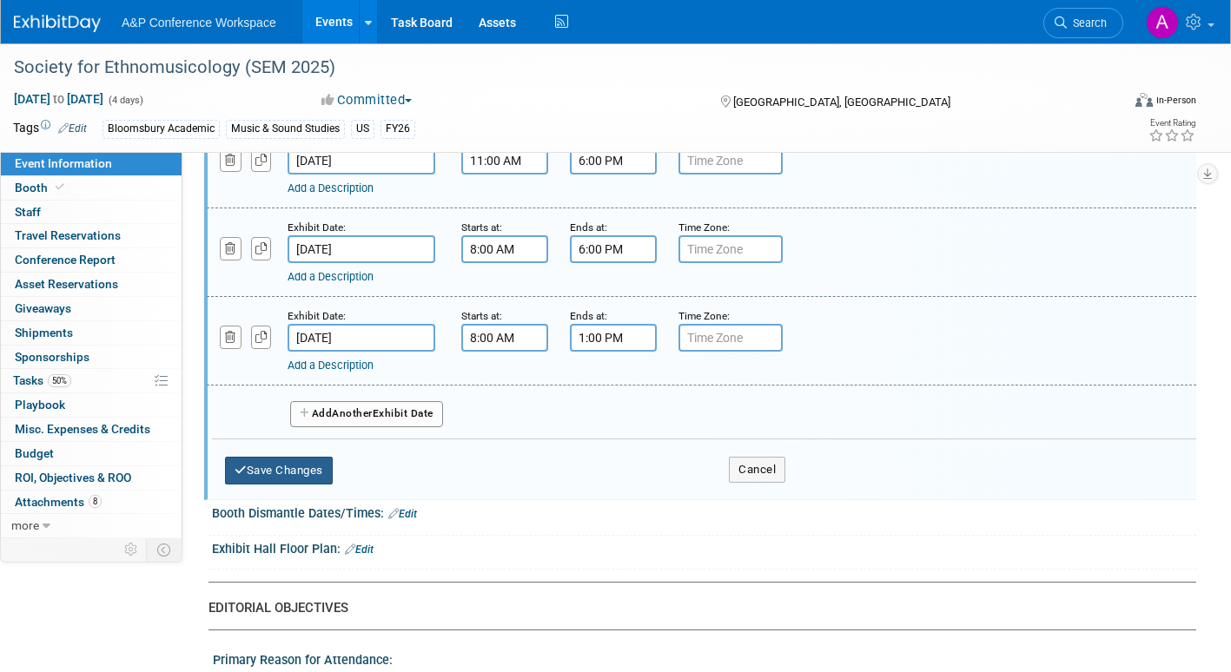
click at [289, 460] on button "Save Changes" at bounding box center [279, 471] width 108 height 28
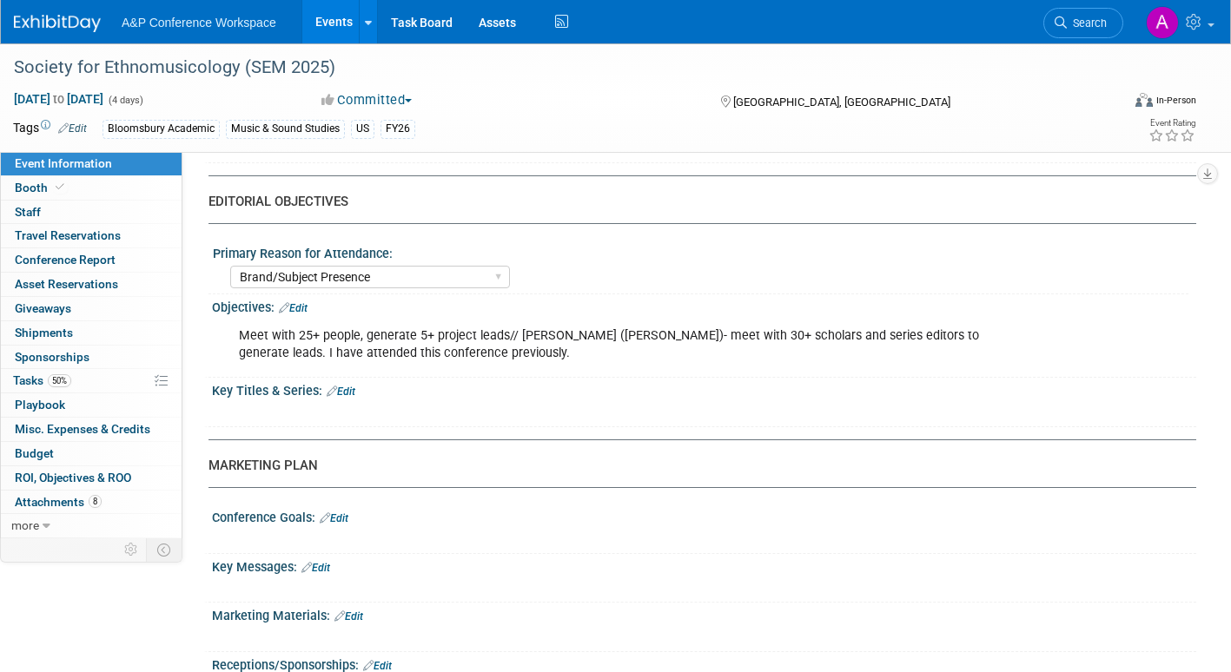
scroll to position [1454, 0]
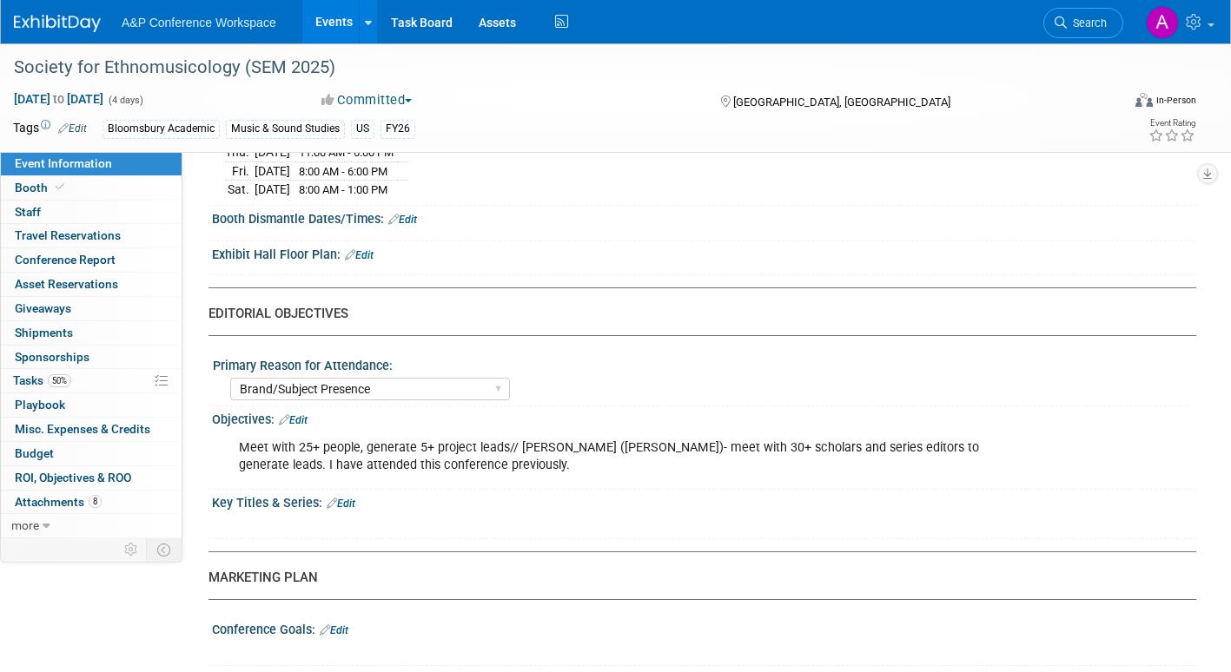
click at [417, 214] on link "Edit" at bounding box center [402, 220] width 29 height 12
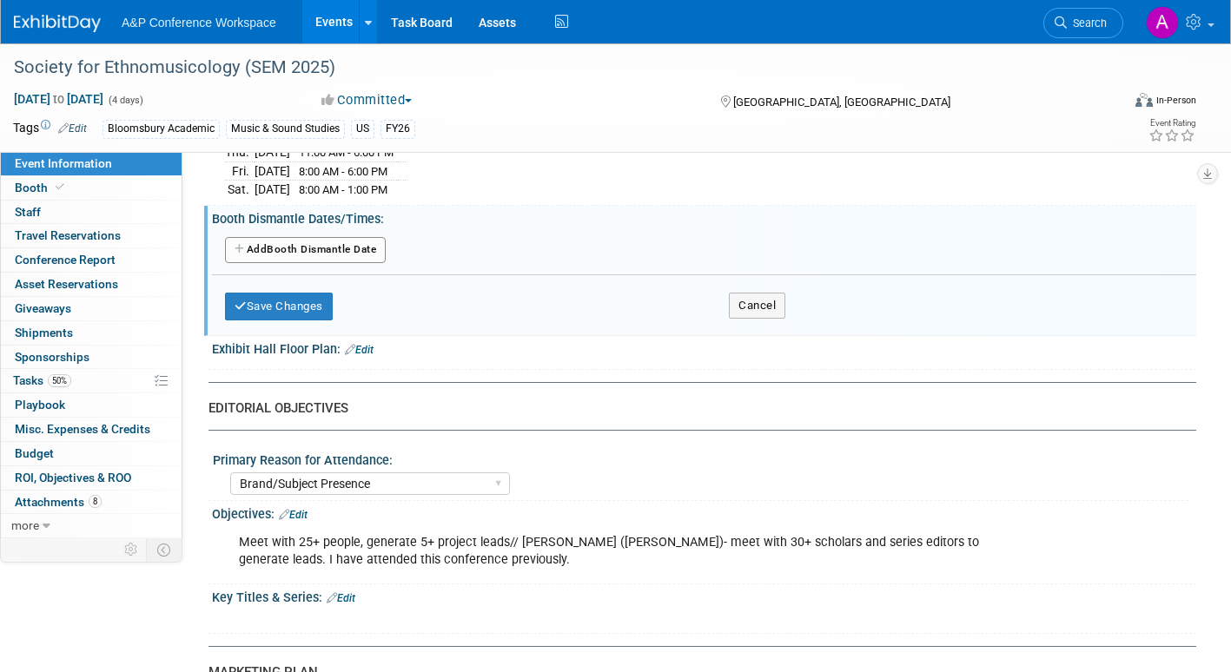
click at [370, 252] on button "Add Another Booth Dismantle Date" at bounding box center [305, 250] width 161 height 26
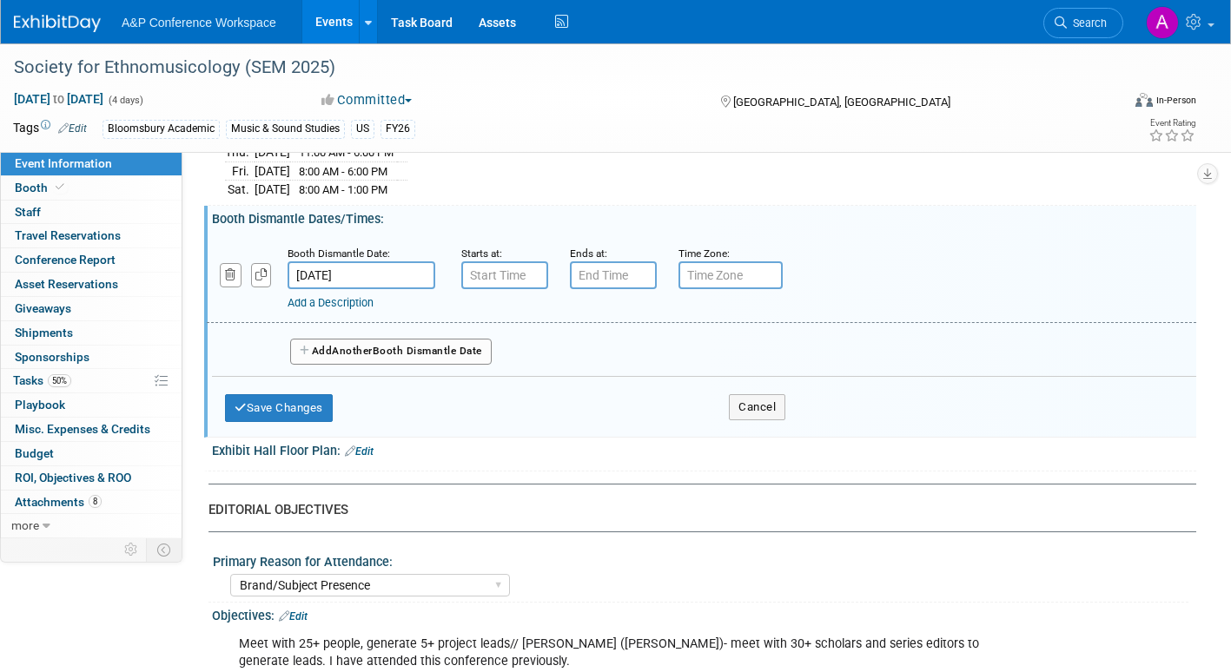
click at [419, 277] on input "Oct 26, 2025" at bounding box center [362, 276] width 148 height 28
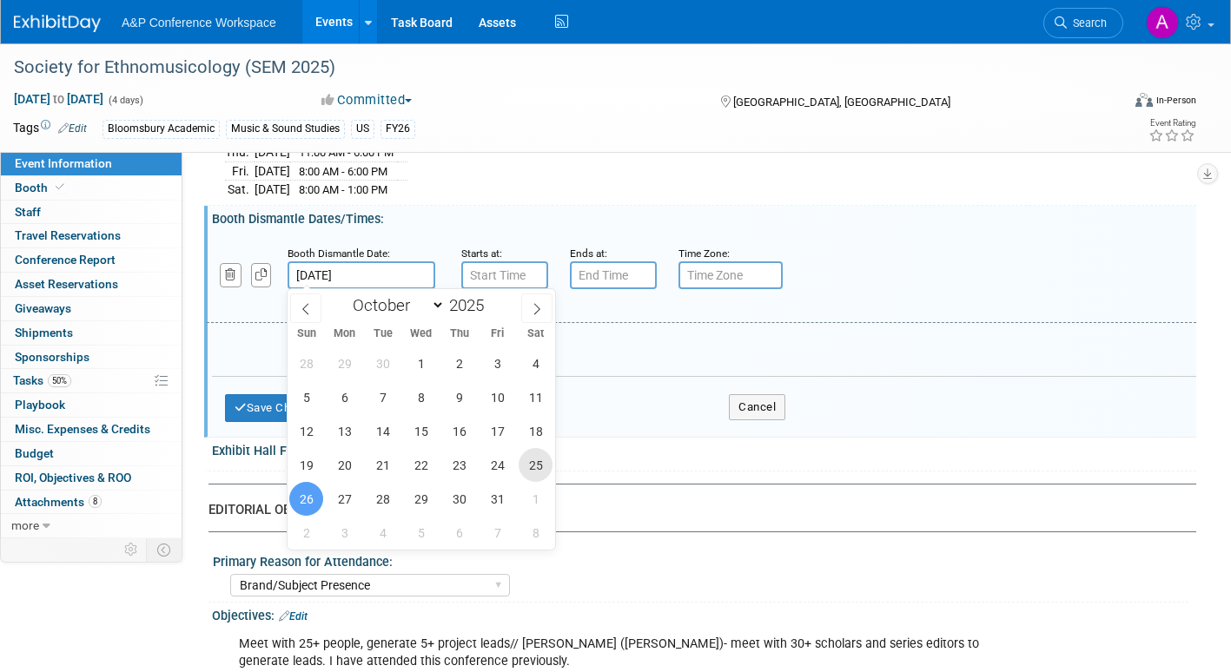
drag, startPoint x: 535, startPoint y: 464, endPoint x: 541, endPoint y: 446, distance: 19.2
click at [536, 463] on span "25" at bounding box center [536, 465] width 34 height 34
type input "Oct 25, 2025"
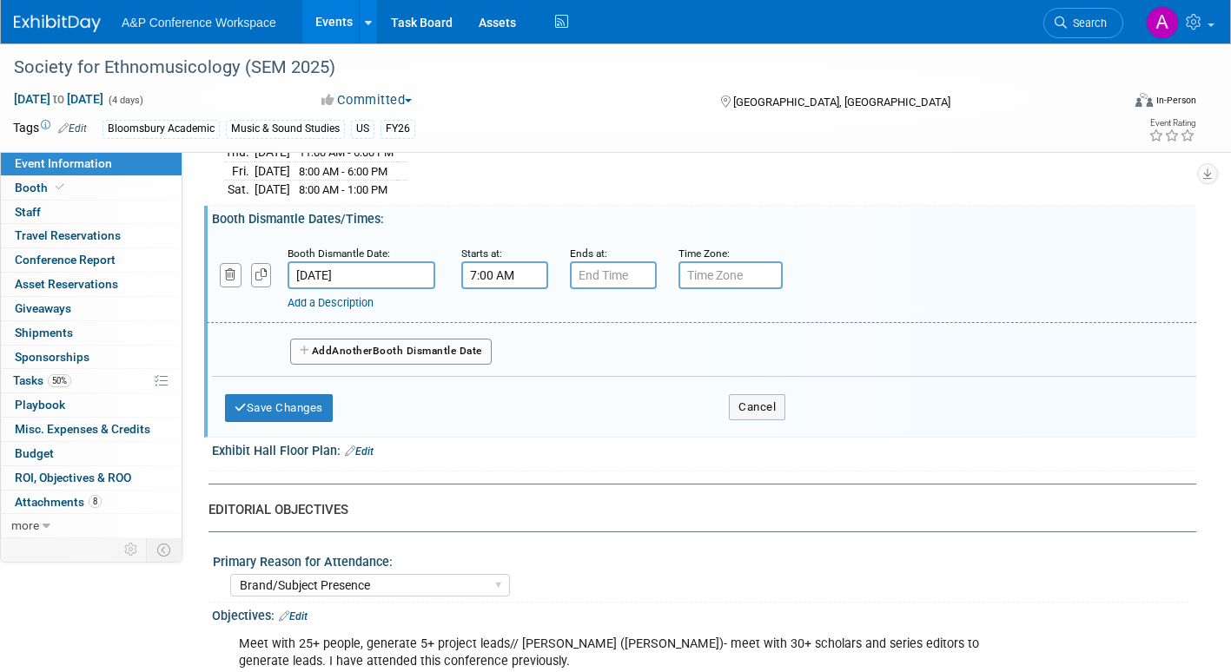
click at [533, 275] on input "7:00 AM" at bounding box center [504, 276] width 87 height 28
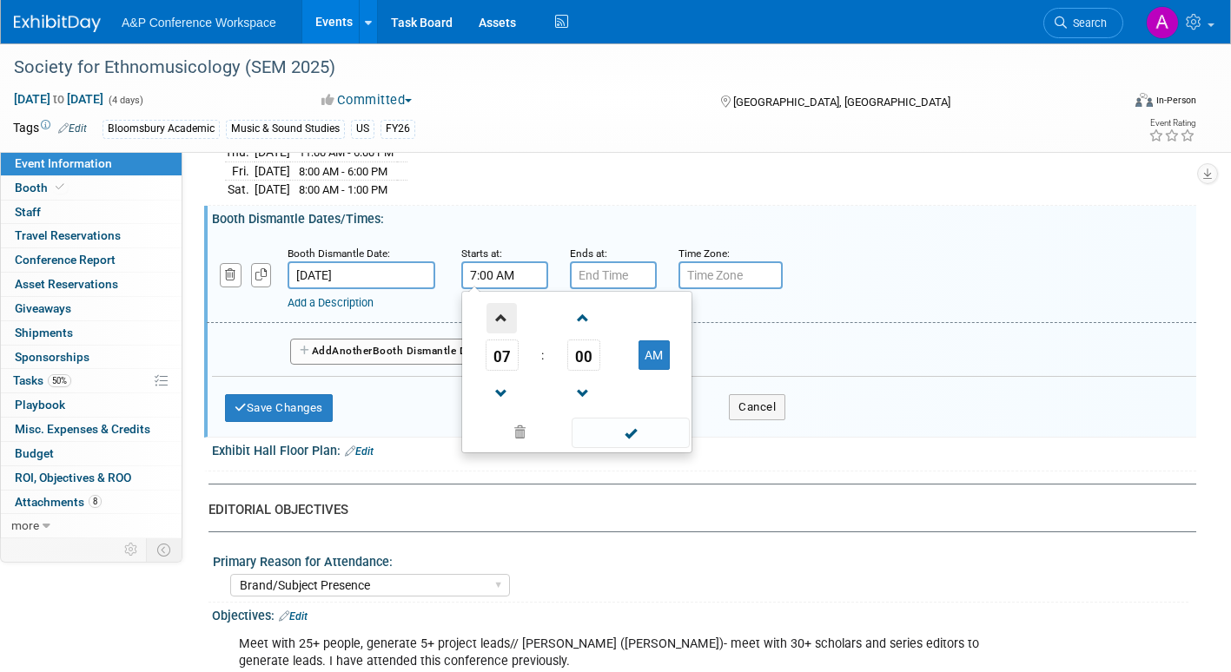
click at [500, 317] on span at bounding box center [502, 318] width 30 height 30
click at [500, 316] on span at bounding box center [502, 318] width 30 height 30
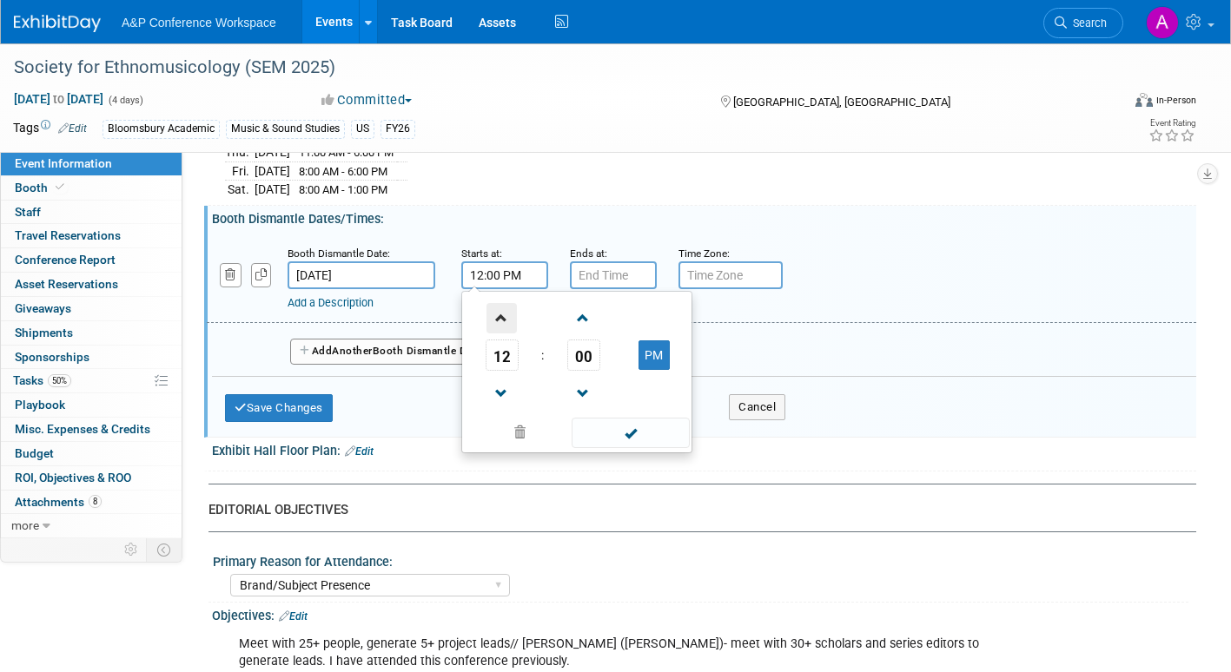
click at [500, 316] on span at bounding box center [502, 318] width 30 height 30
type input "1:00 PM"
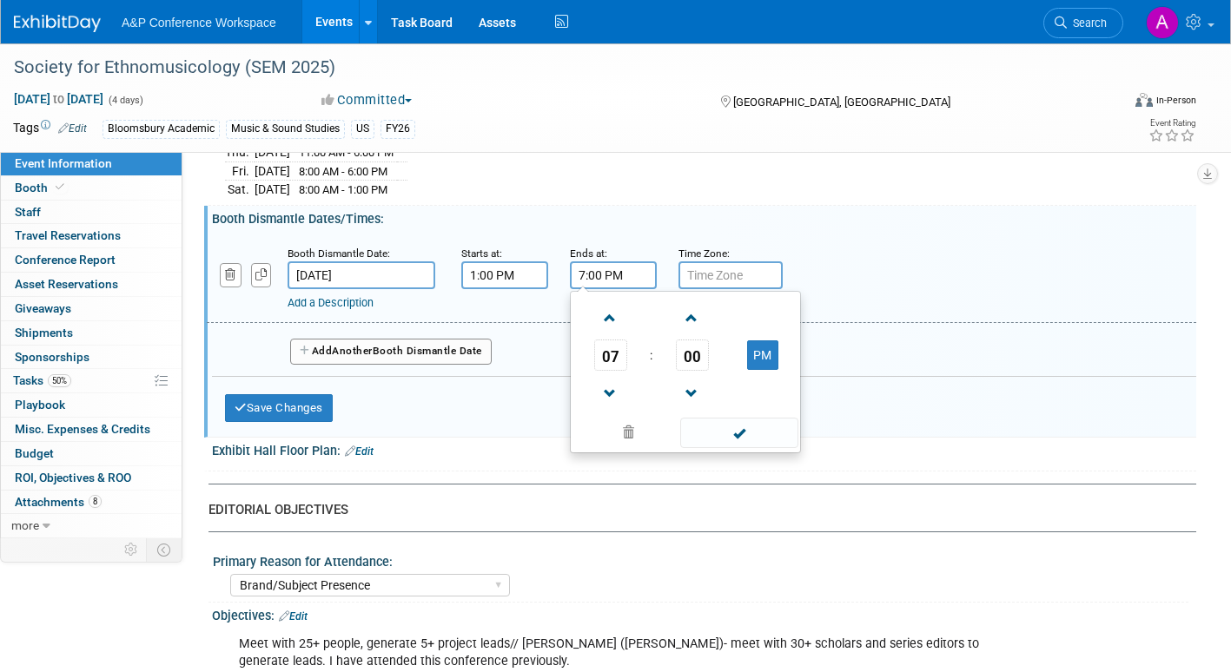
click at [617, 277] on input "7:00 PM" at bounding box center [613, 276] width 87 height 28
click at [605, 377] on link at bounding box center [610, 393] width 33 height 44
click at [605, 379] on span at bounding box center [610, 394] width 30 height 30
click at [606, 390] on span at bounding box center [610, 394] width 30 height 30
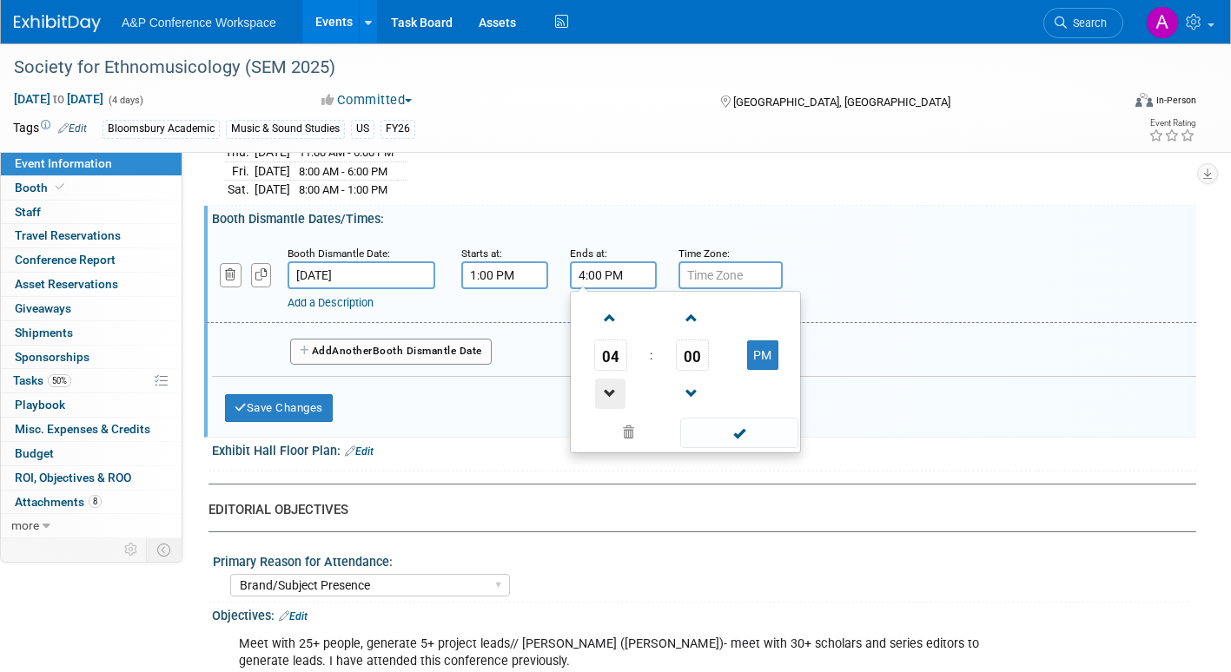
type input "3:00 PM"
click at [722, 427] on span at bounding box center [738, 433] width 117 height 30
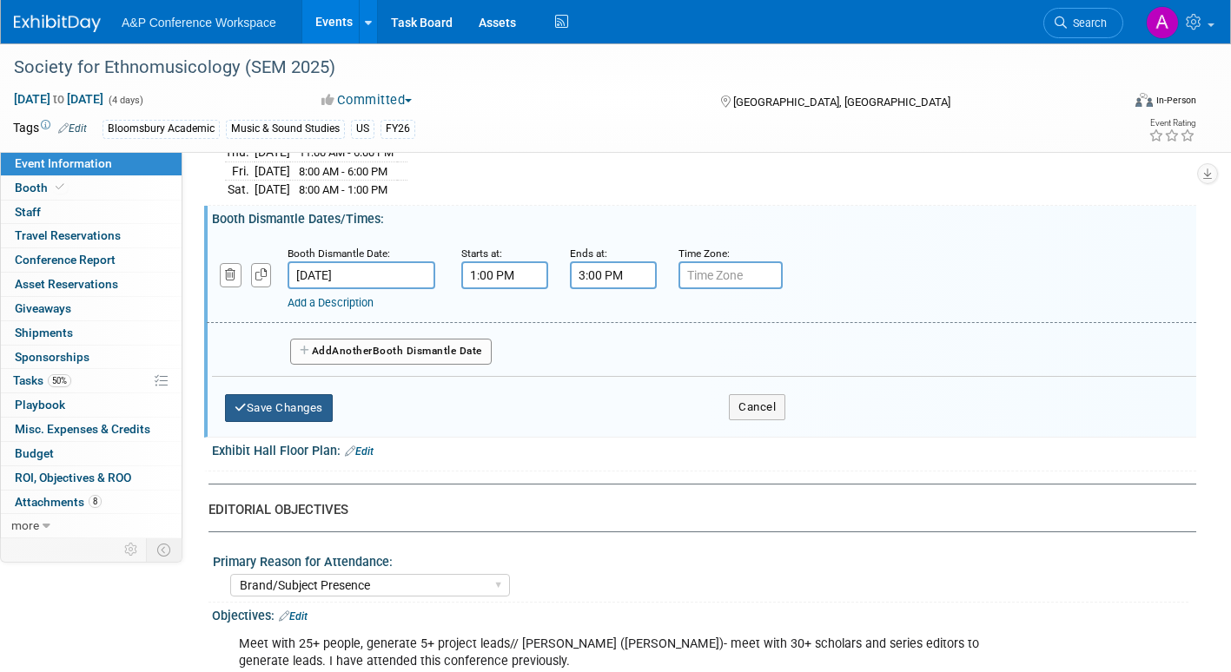
click at [285, 405] on button "Save Changes" at bounding box center [279, 408] width 108 height 28
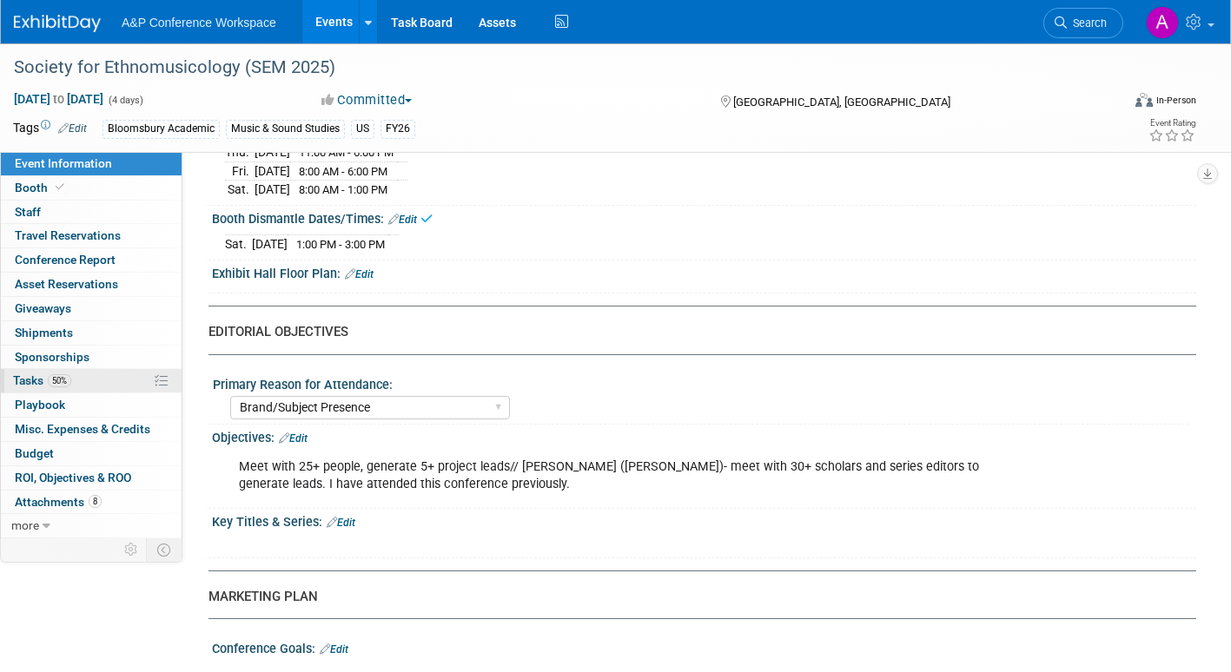
click at [30, 374] on span "Tasks 50%" at bounding box center [42, 381] width 58 height 14
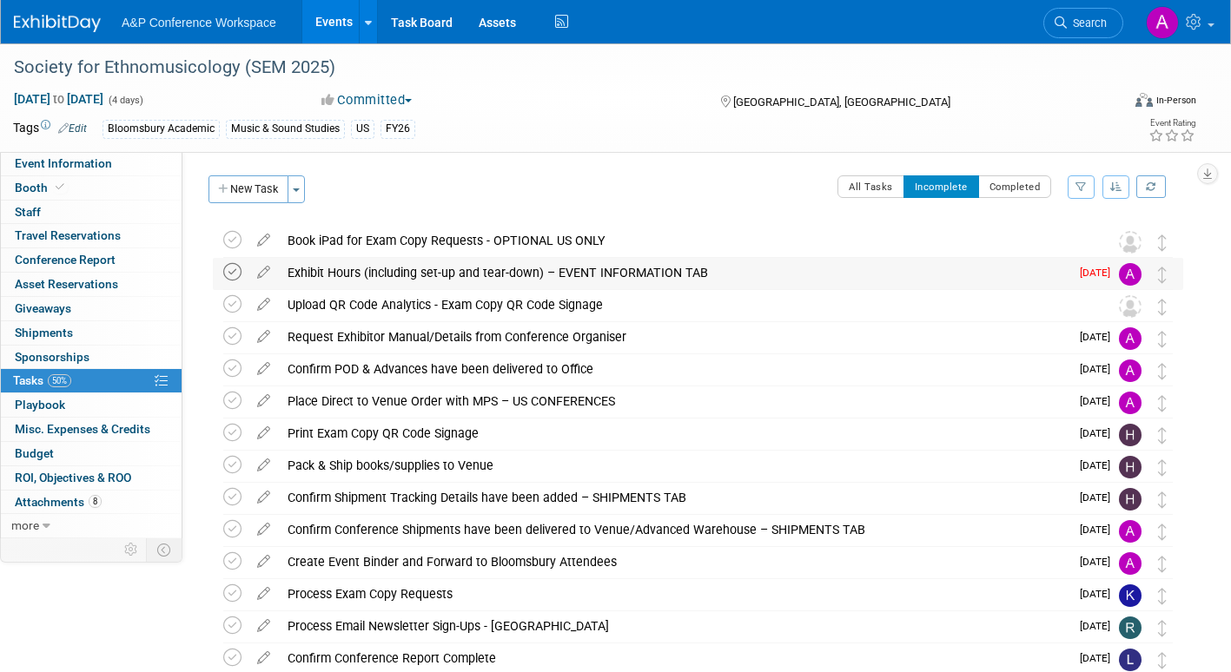
click at [230, 272] on icon at bounding box center [232, 272] width 18 height 18
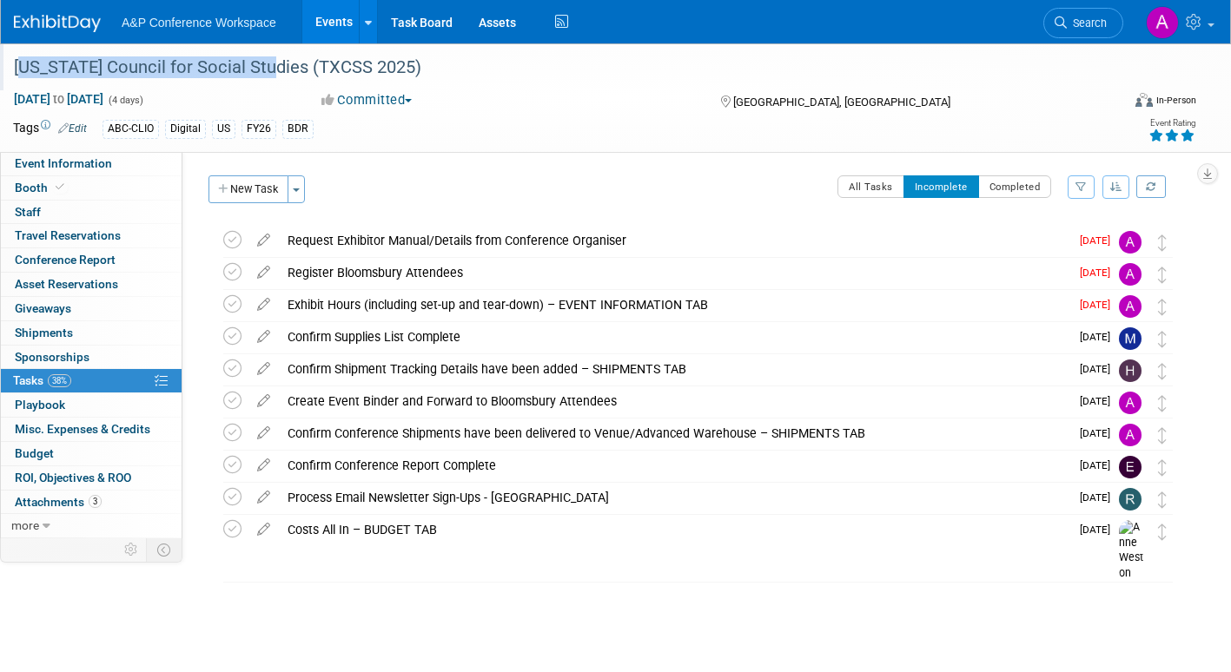
drag, startPoint x: 262, startPoint y: 69, endPoint x: 13, endPoint y: 77, distance: 248.6
click at [13, 77] on div "[US_STATE] Council for Social Studies (TXCSS 2025)" at bounding box center [552, 67] width 1088 height 31
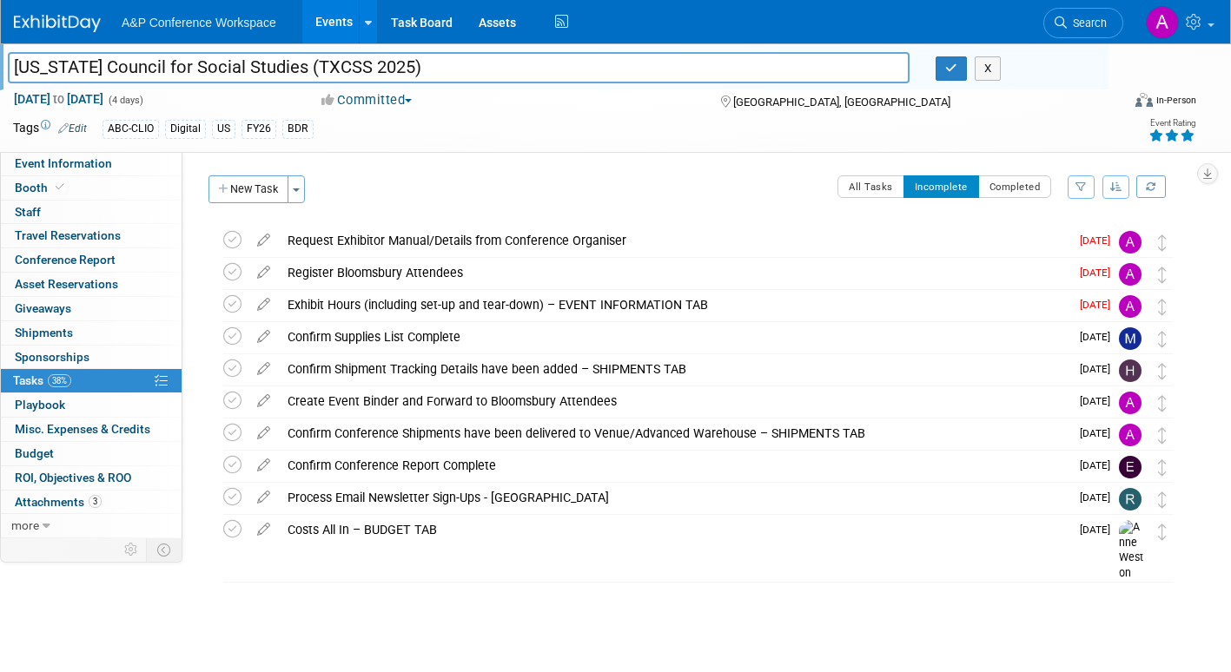
click at [244, 56] on input "[US_STATE] Council for Social Studies (TXCSS 2025)" at bounding box center [459, 67] width 902 height 30
drag, startPoint x: 265, startPoint y: 68, endPoint x: 5, endPoint y: 83, distance: 260.2
click at [5, 83] on div "[US_STATE] Council for Social Studies (TXCSS 2025)" at bounding box center [459, 69] width 928 height 26
click at [950, 75] on button "button" at bounding box center [951, 68] width 31 height 24
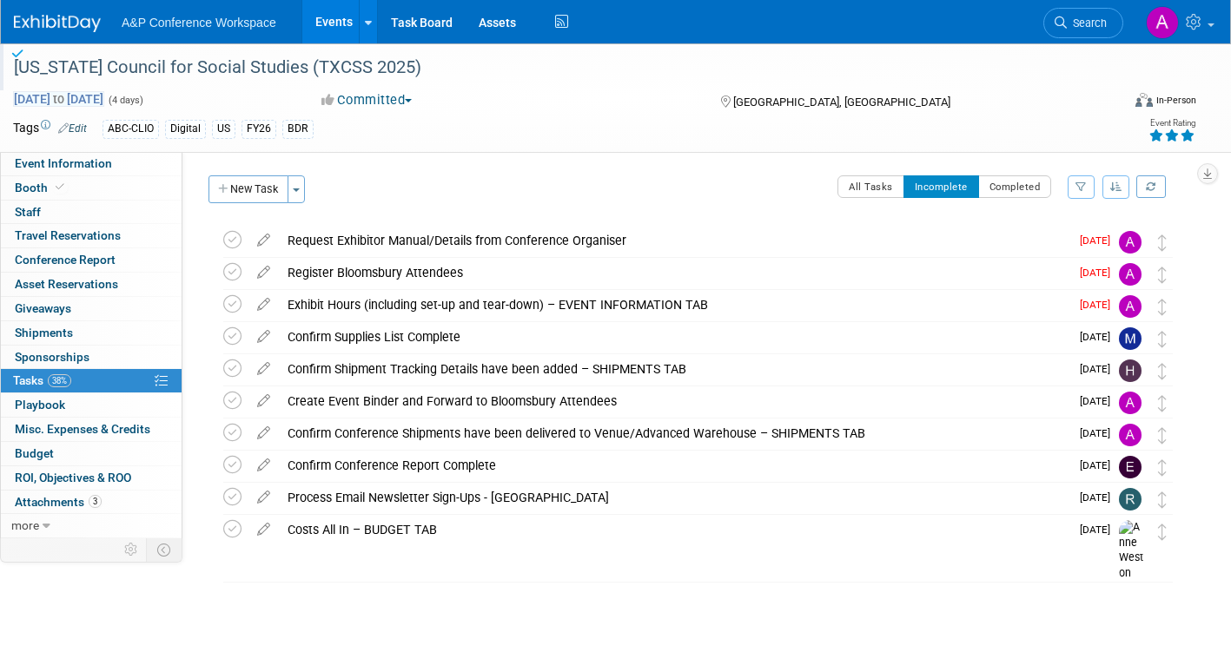
click at [67, 96] on span "to" at bounding box center [58, 99] width 17 height 14
select select "9"
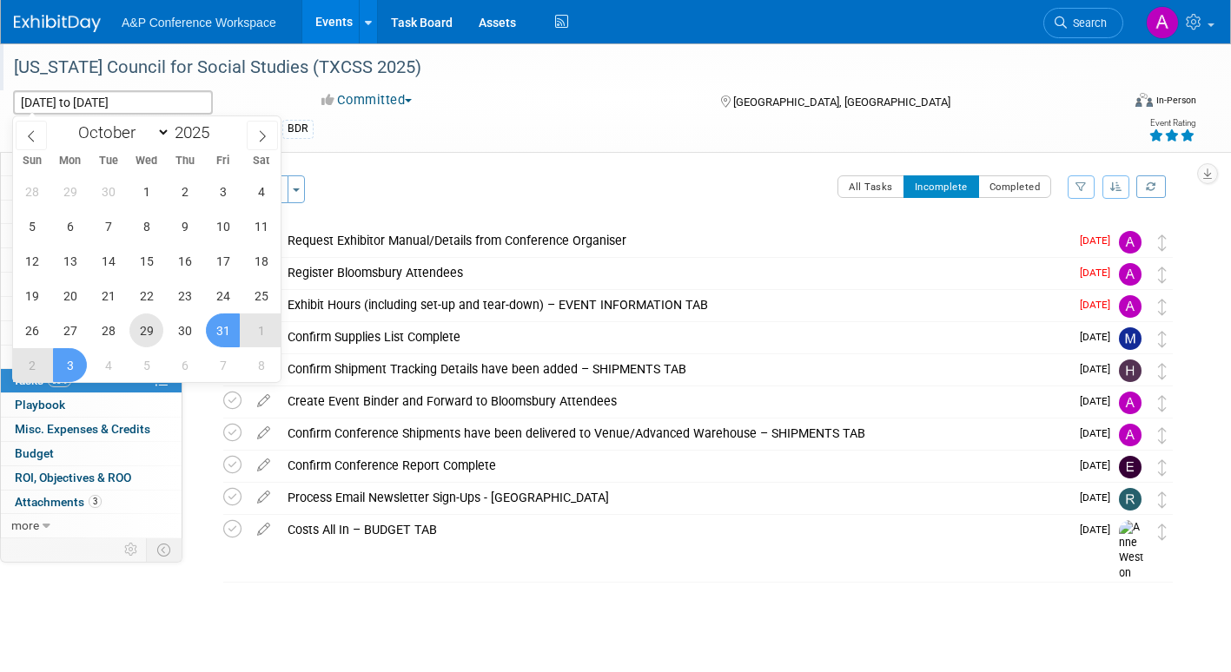
click at [149, 330] on span "29" at bounding box center [146, 331] width 34 height 34
type input "[DATE]"
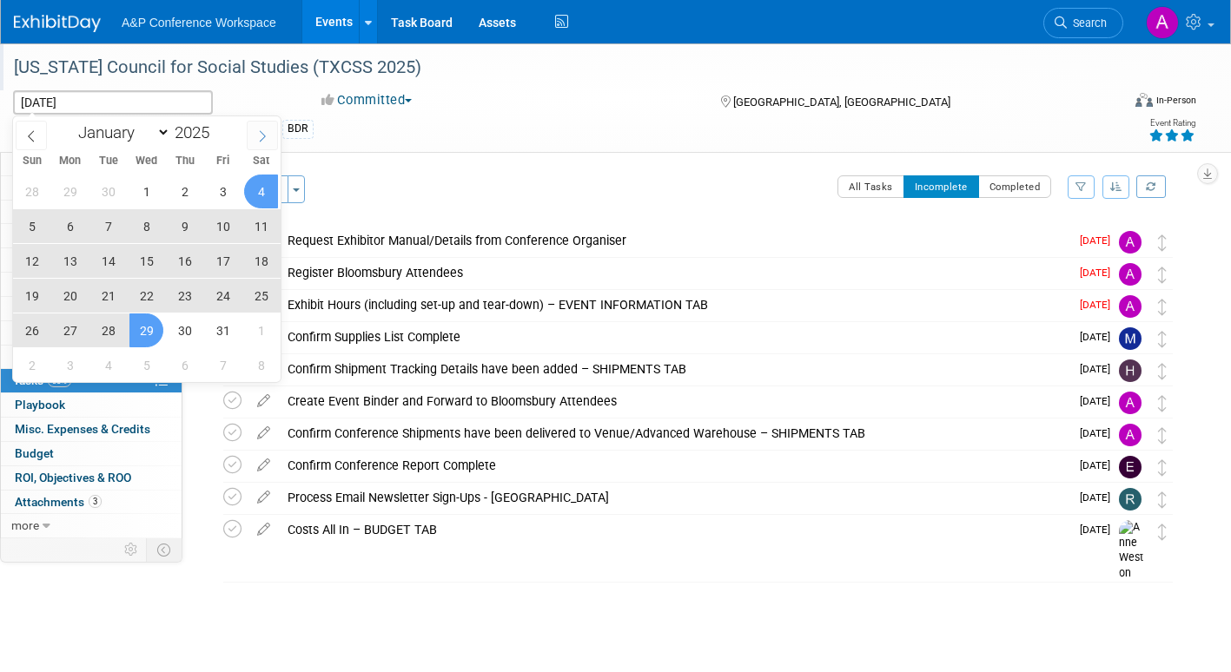
click at [256, 131] on icon at bounding box center [262, 136] width 12 height 12
select select "10"
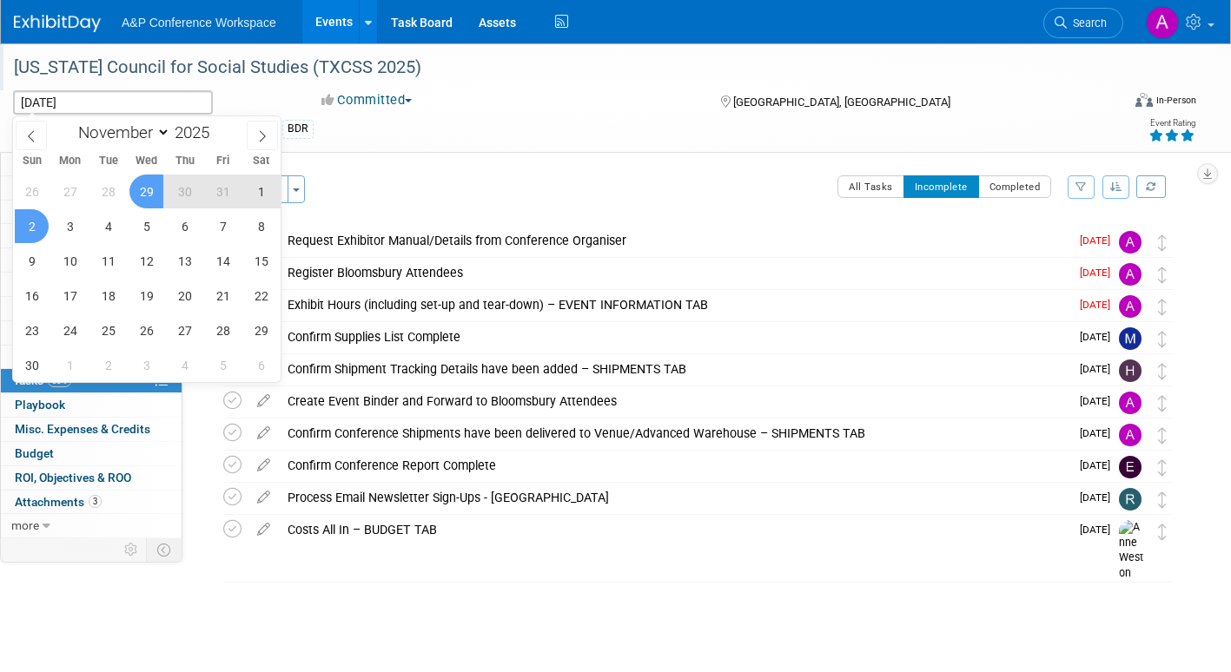
click at [28, 225] on span "2" at bounding box center [32, 226] width 34 height 34
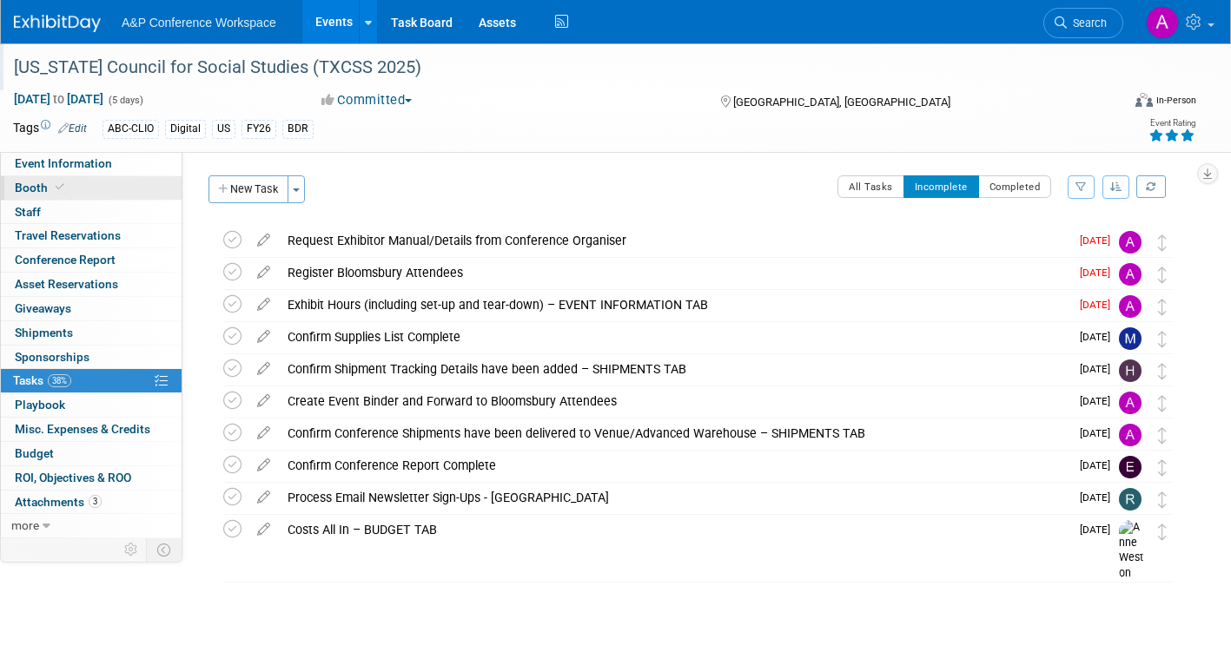
click at [21, 185] on span "Booth" at bounding box center [41, 188] width 53 height 14
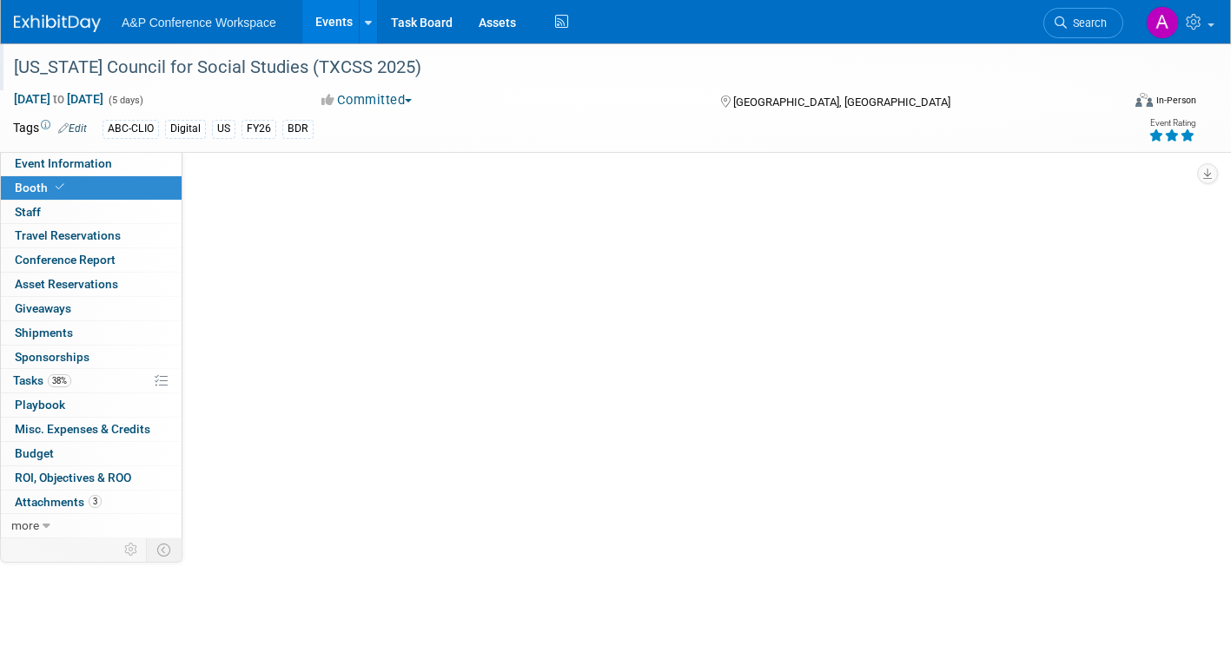
select select "CLDC - Digital/BDR"
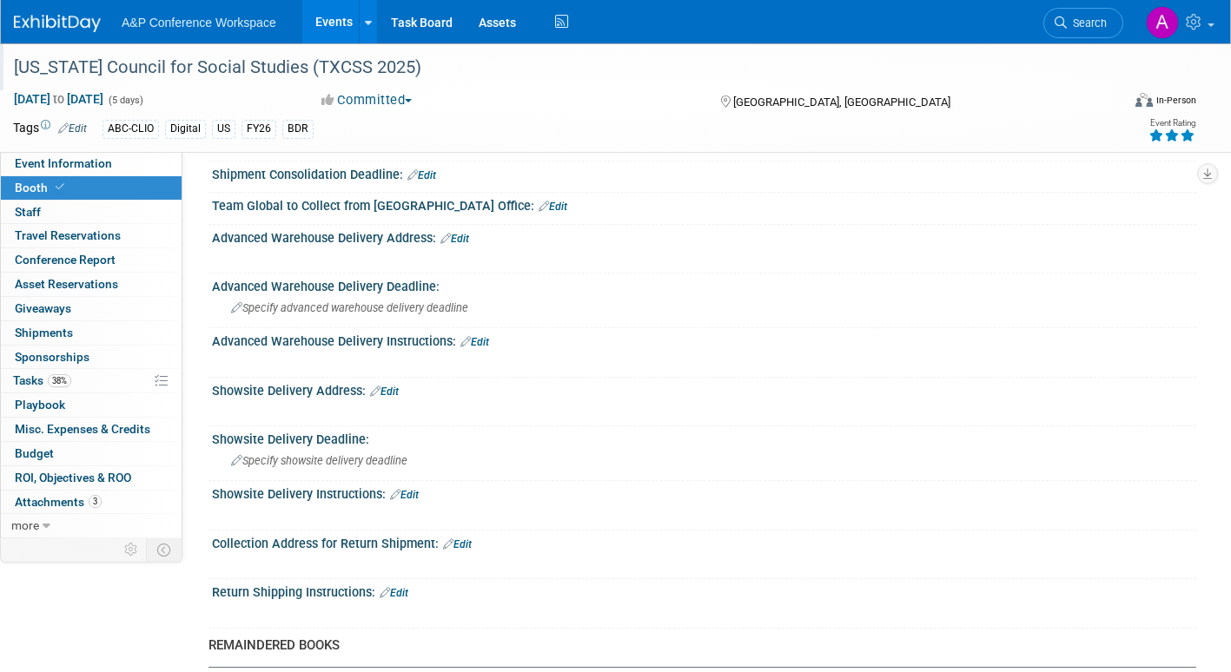
scroll to position [626, 0]
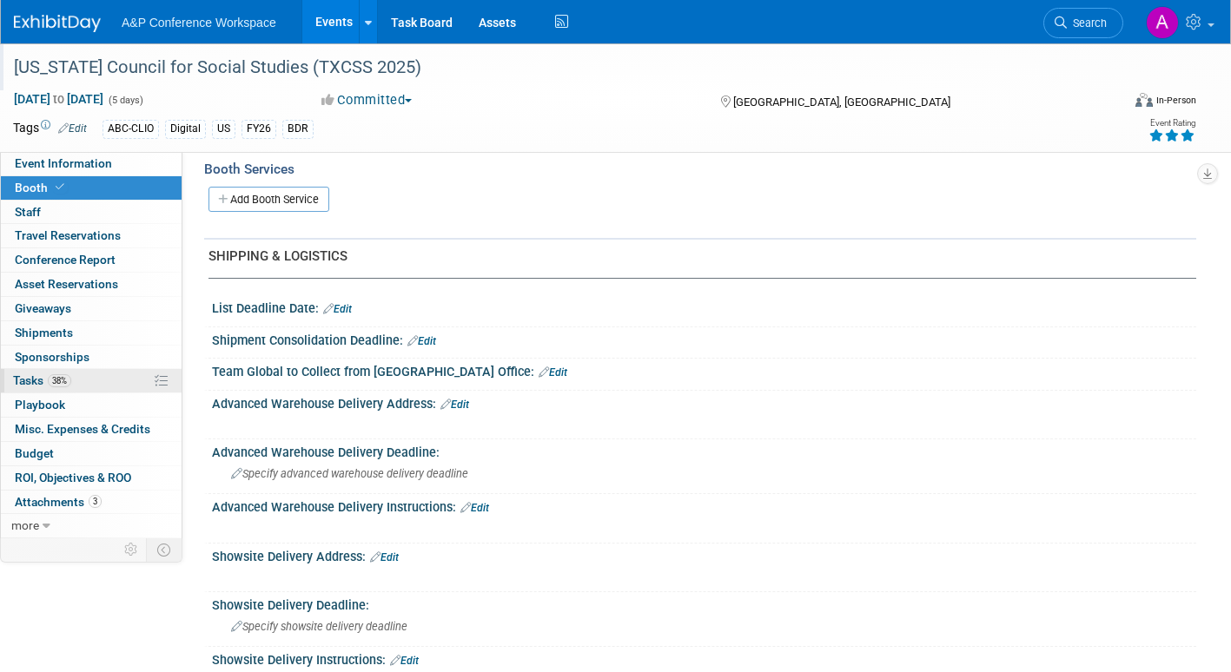
click at [11, 376] on link "38% Tasks 38%" at bounding box center [91, 380] width 181 height 23
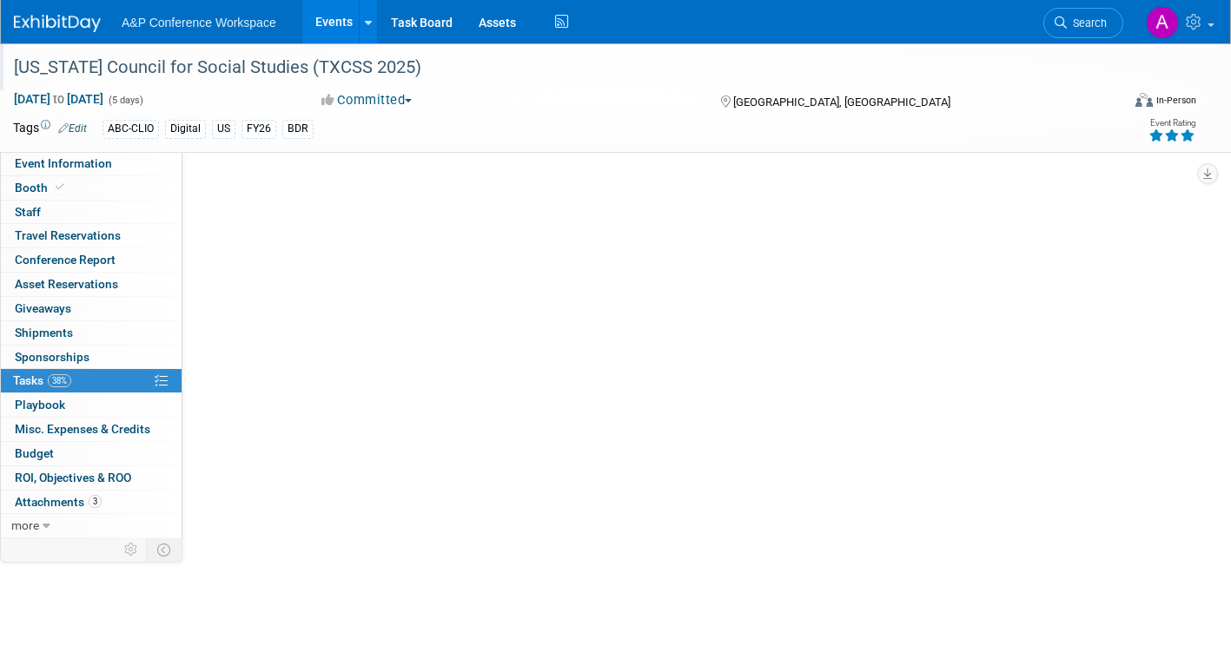
scroll to position [0, 0]
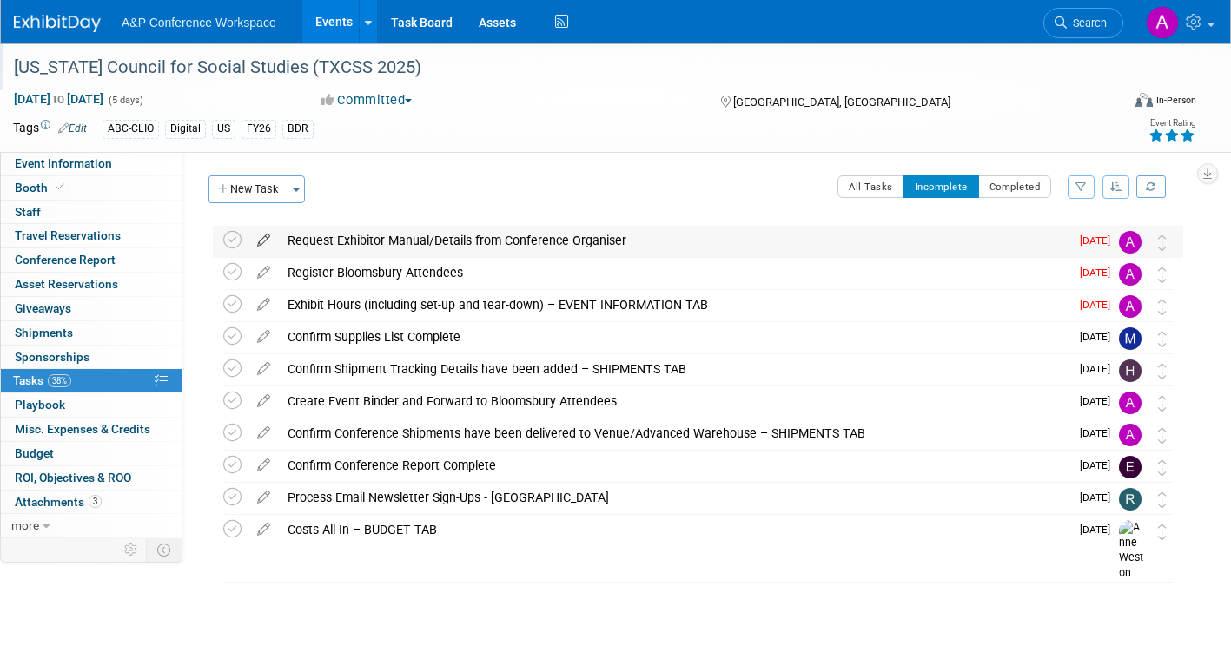
click at [268, 239] on icon at bounding box center [263, 237] width 30 height 22
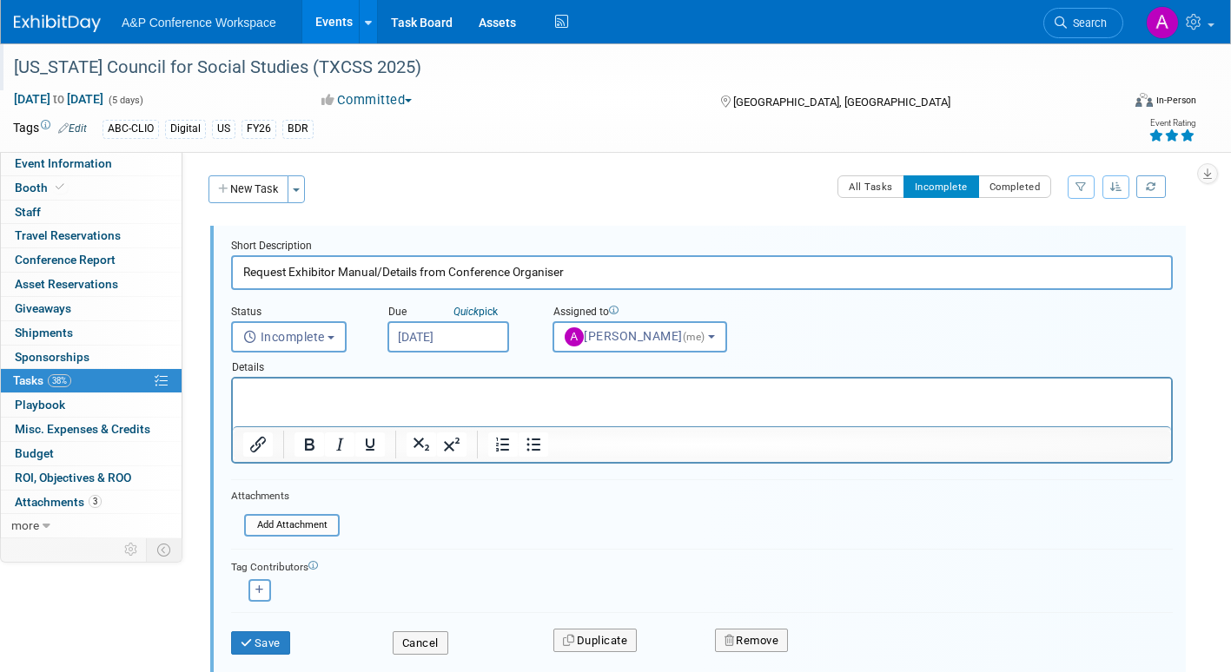
click at [474, 341] on input "Sep 9, 2025" at bounding box center [449, 336] width 122 height 31
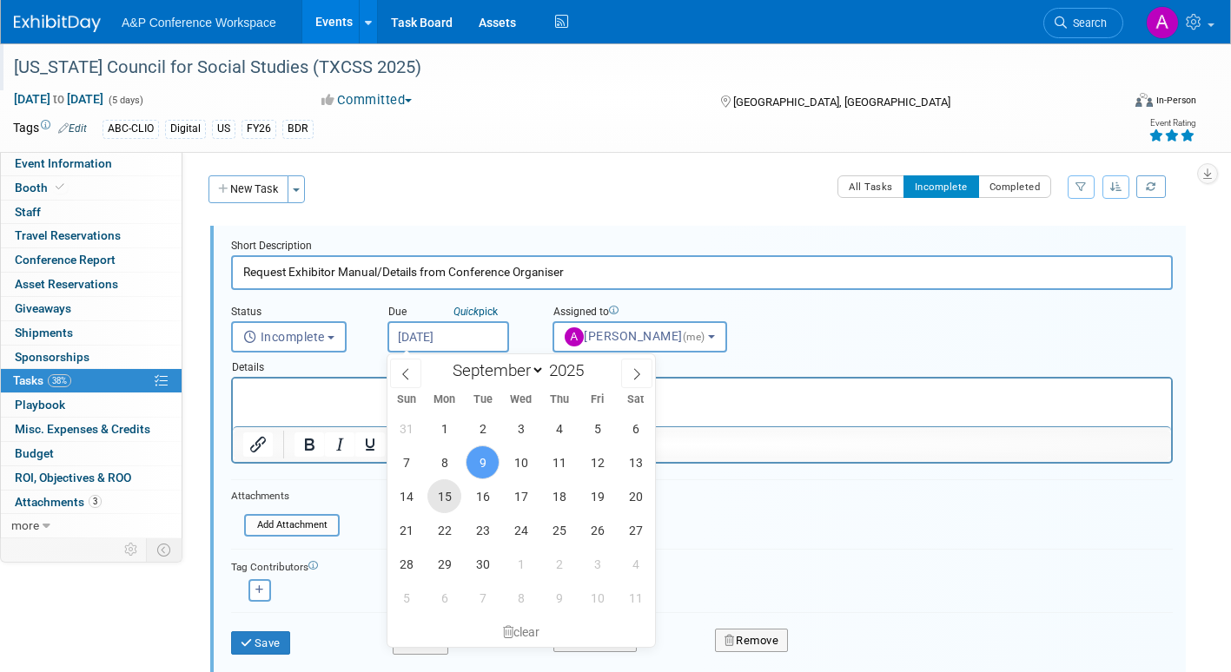
click at [440, 495] on span "15" at bounding box center [444, 497] width 34 height 34
type input "Sep 15, 2025"
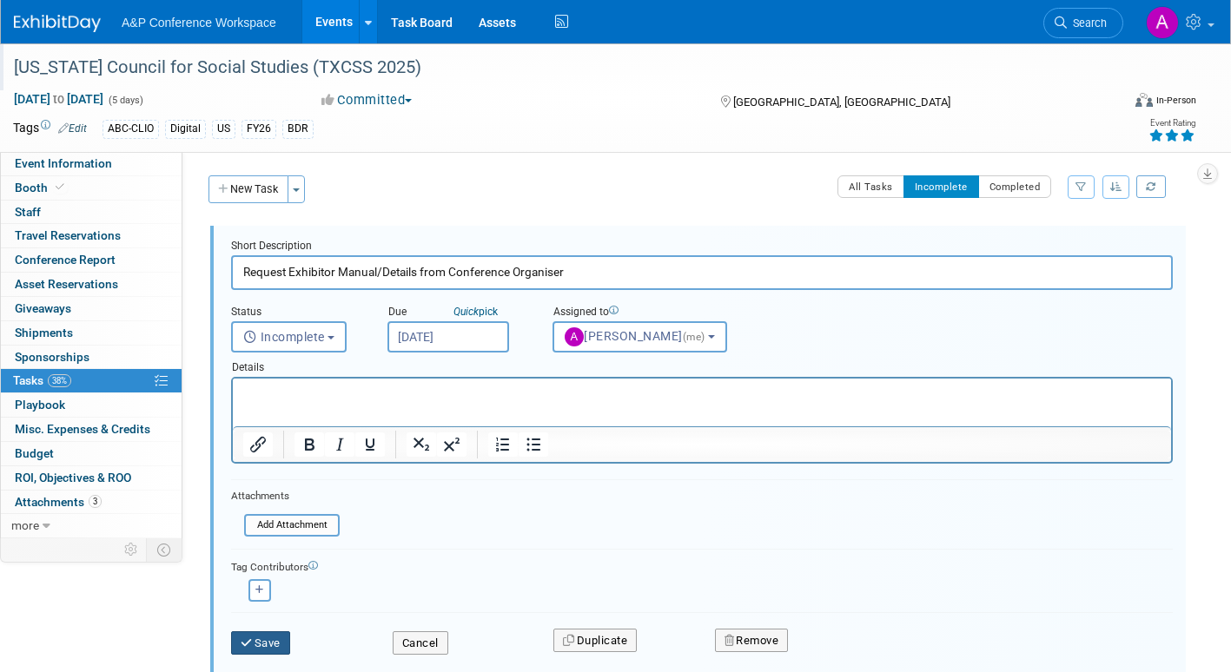
click at [288, 634] on button "Save" at bounding box center [260, 644] width 59 height 24
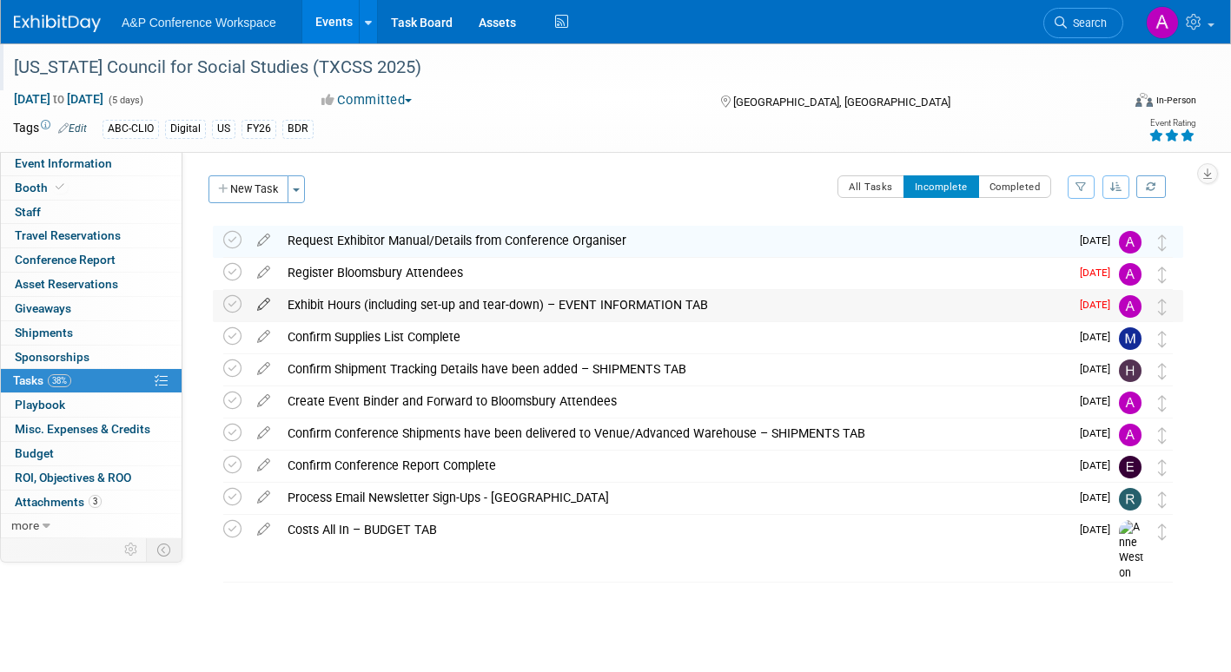
click at [264, 305] on icon at bounding box center [263, 301] width 30 height 22
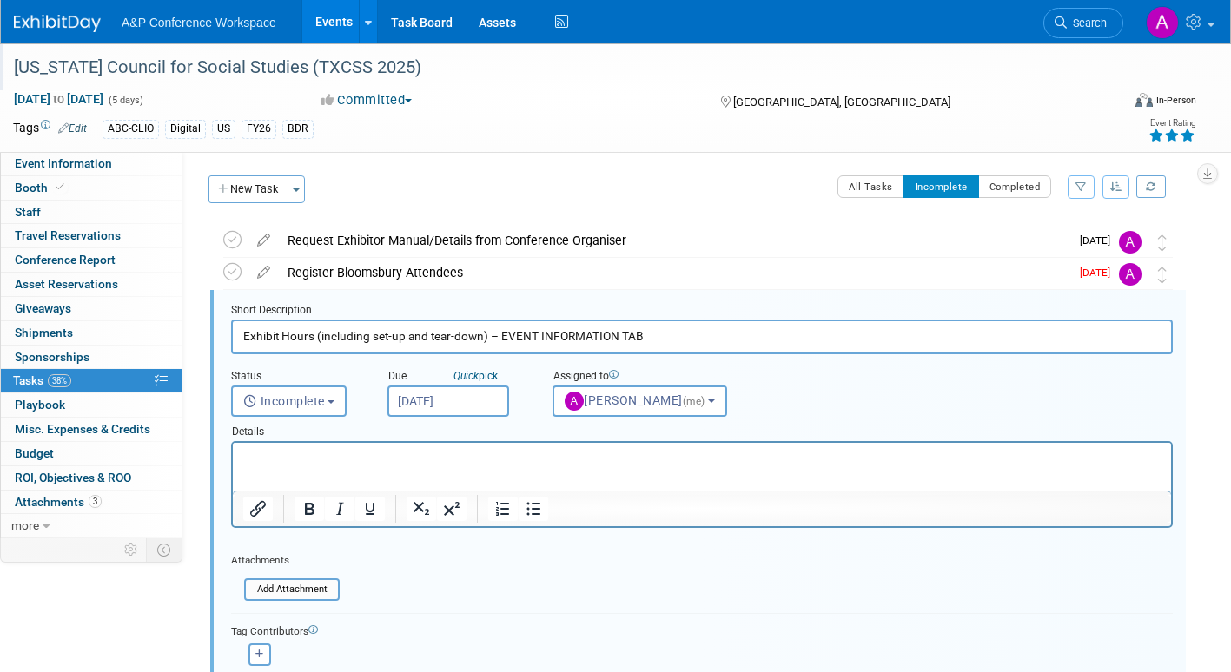
scroll to position [36, 0]
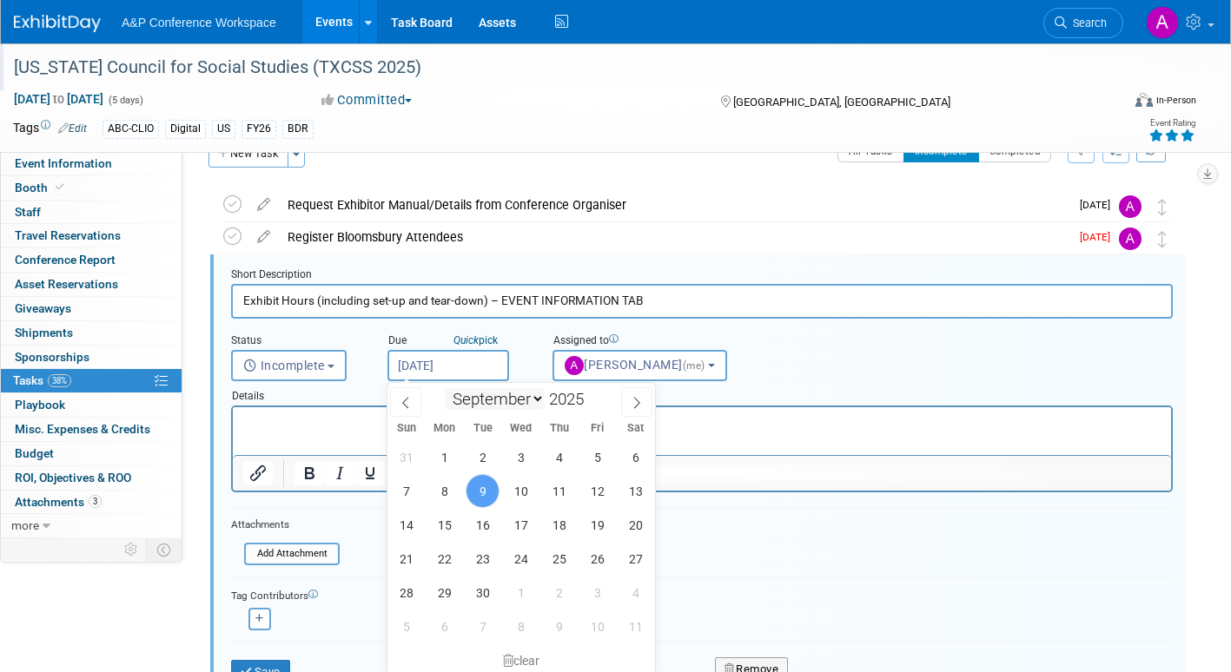
drag, startPoint x: 471, startPoint y: 368, endPoint x: 467, endPoint y: 388, distance: 20.3
click at [471, 368] on input "Sep 9, 2025" at bounding box center [449, 365] width 122 height 31
click at [446, 516] on span "15" at bounding box center [444, 525] width 34 height 34
type input "Sep 15, 2025"
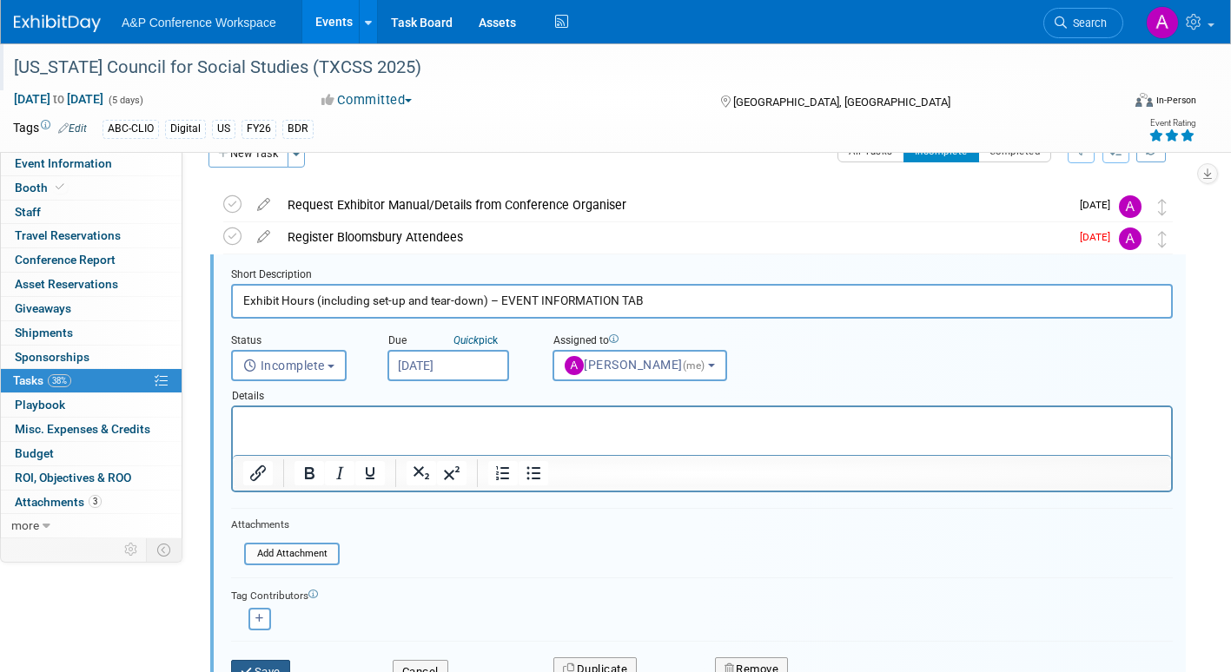
click at [281, 661] on button "Save" at bounding box center [260, 672] width 59 height 24
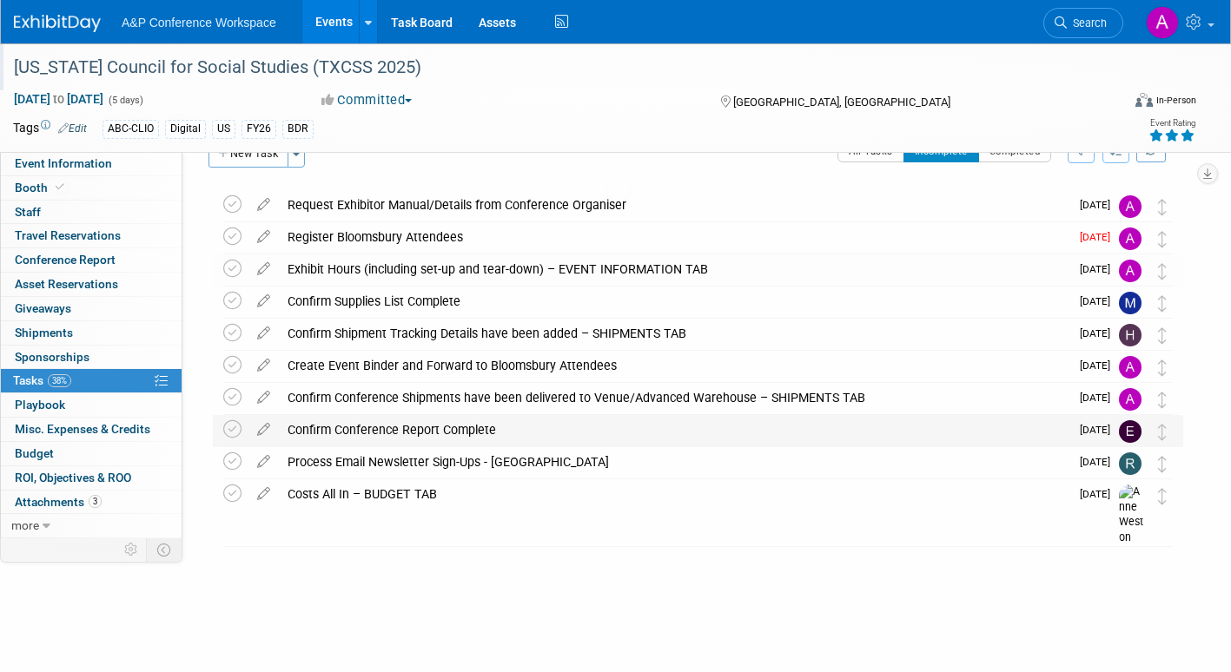
scroll to position [0, 0]
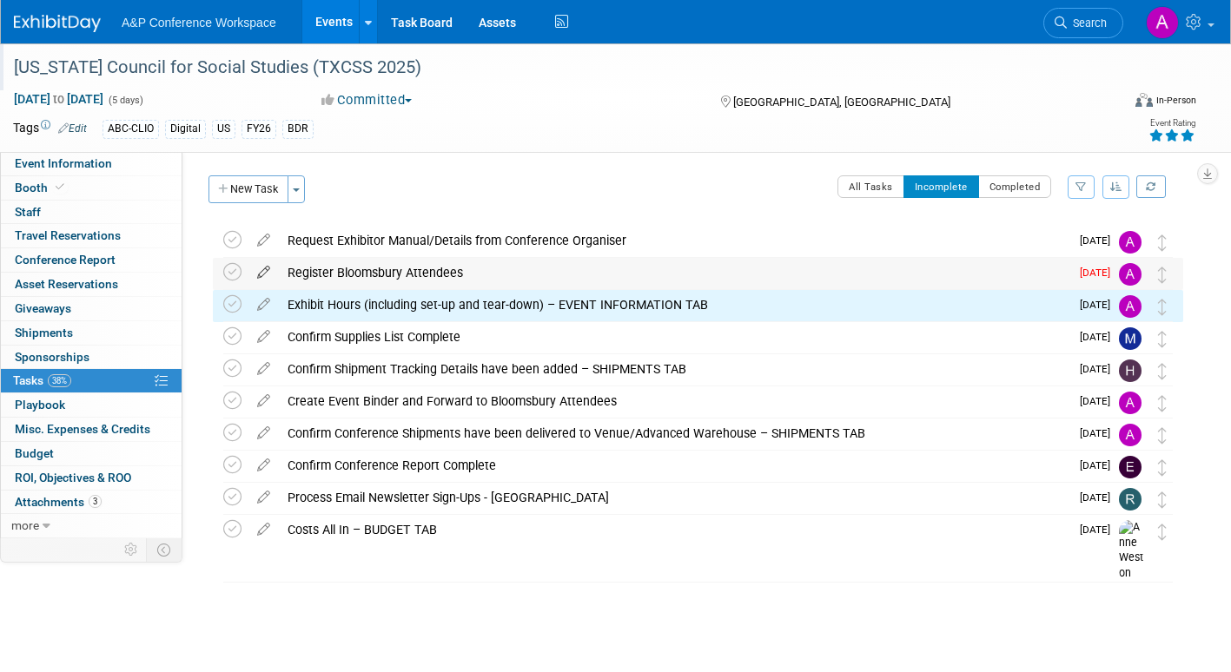
click at [259, 266] on icon at bounding box center [263, 269] width 30 height 22
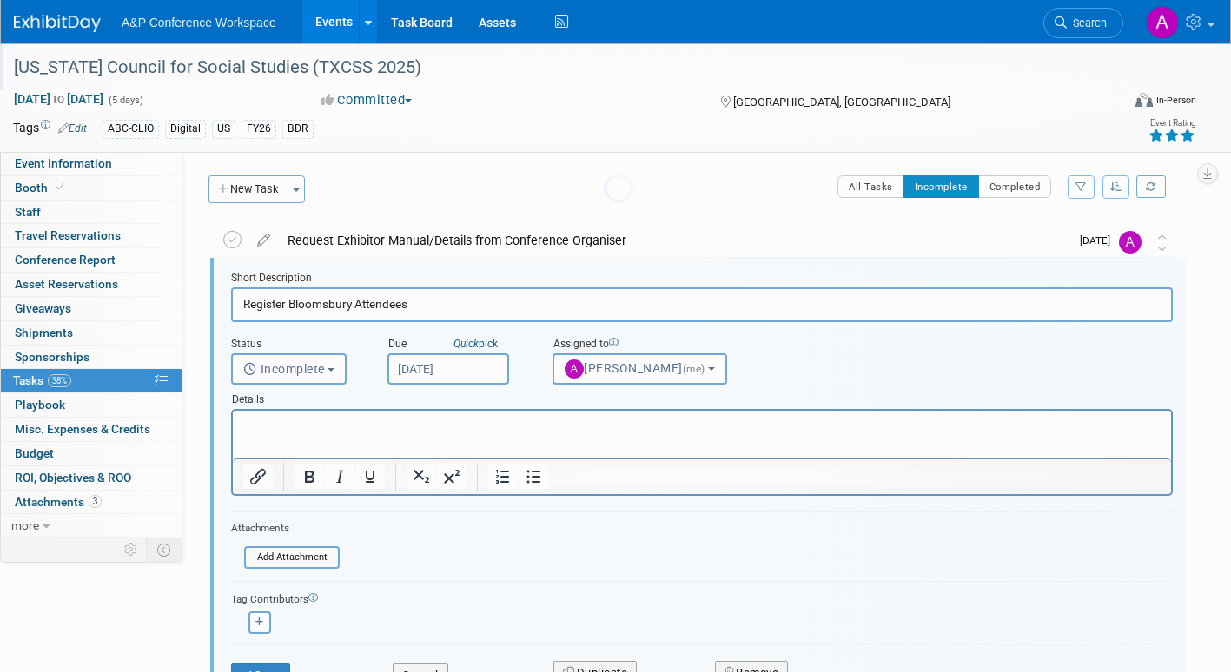
scroll to position [3, 0]
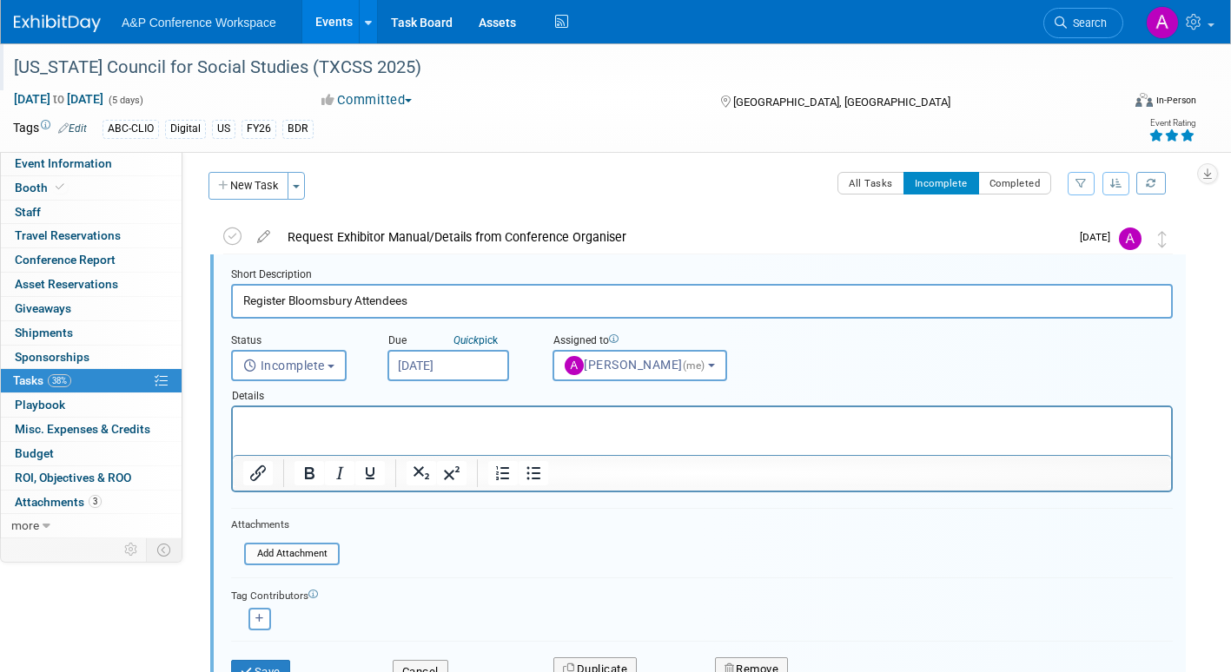
click at [471, 367] on input "Sep 9, 2025" at bounding box center [449, 365] width 122 height 31
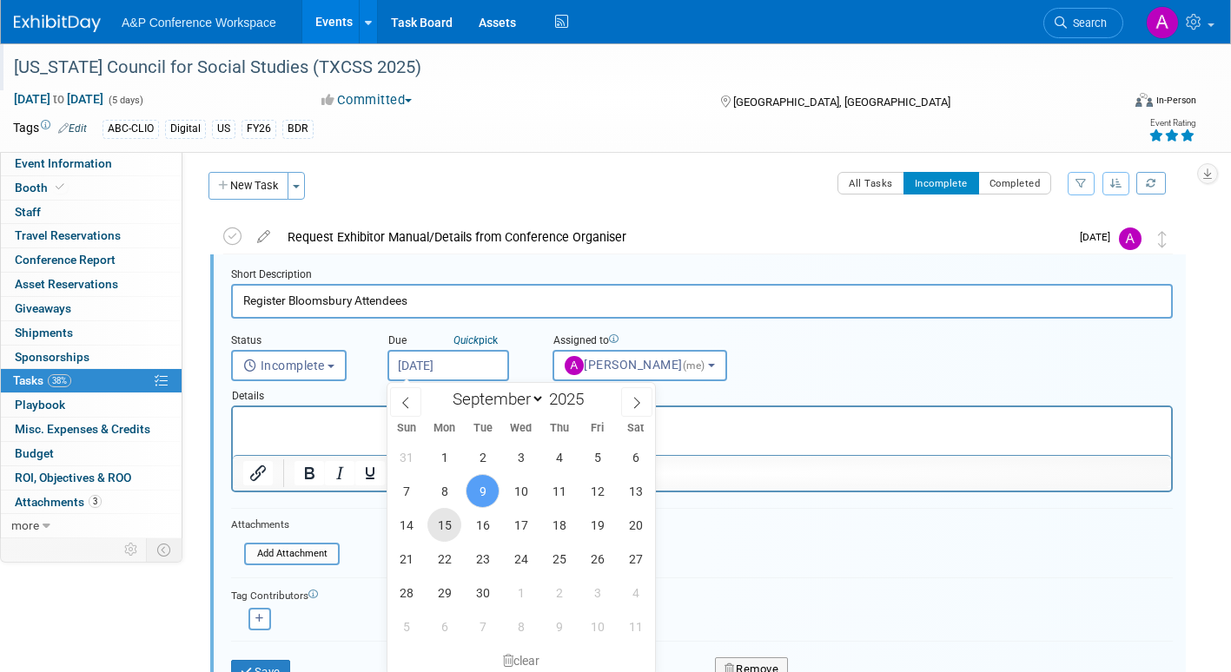
click at [446, 528] on span "15" at bounding box center [444, 525] width 34 height 34
type input "Sep 15, 2025"
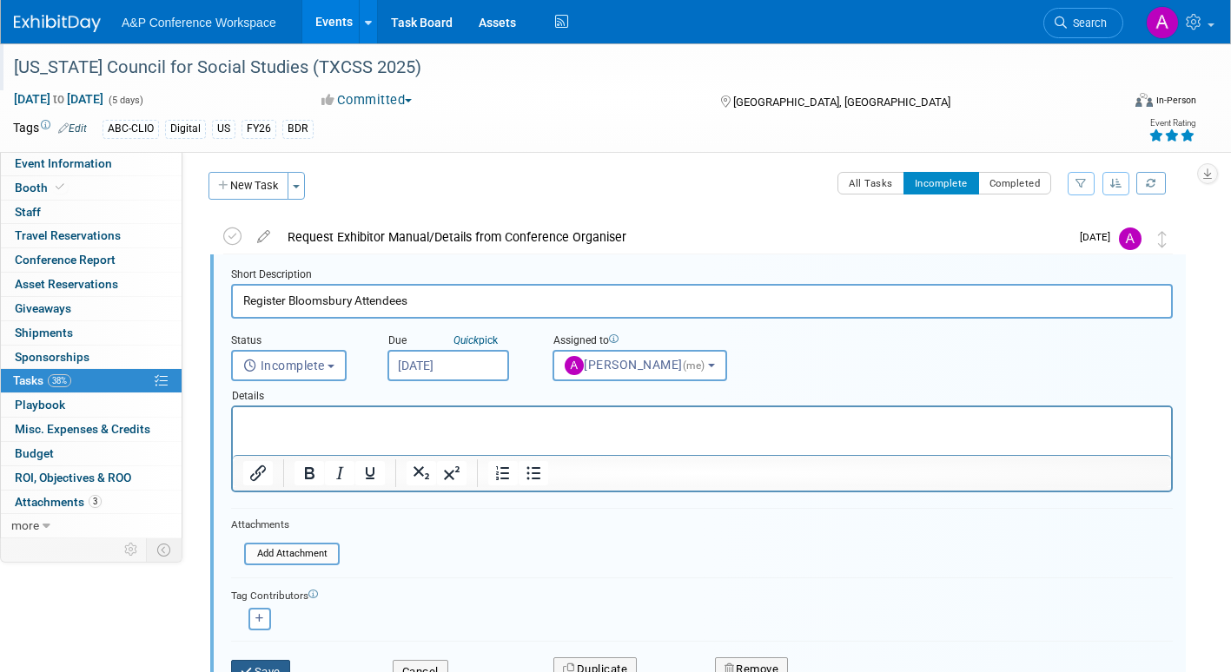
click at [282, 666] on button "Save" at bounding box center [260, 672] width 59 height 24
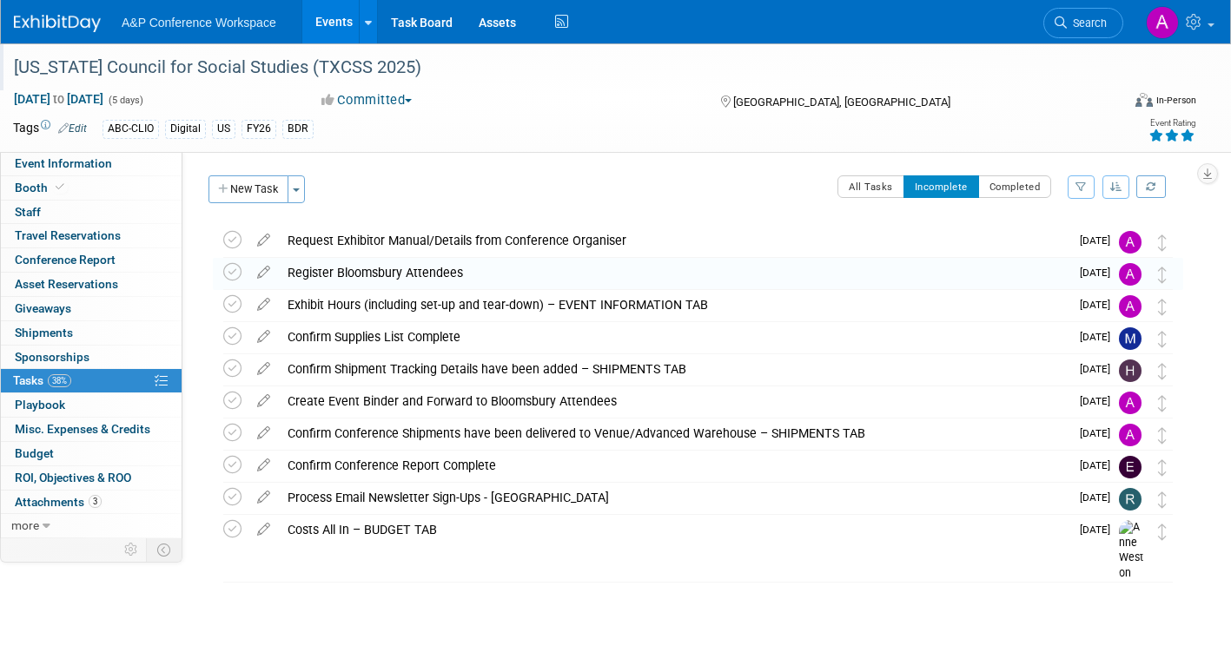
scroll to position [0, 0]
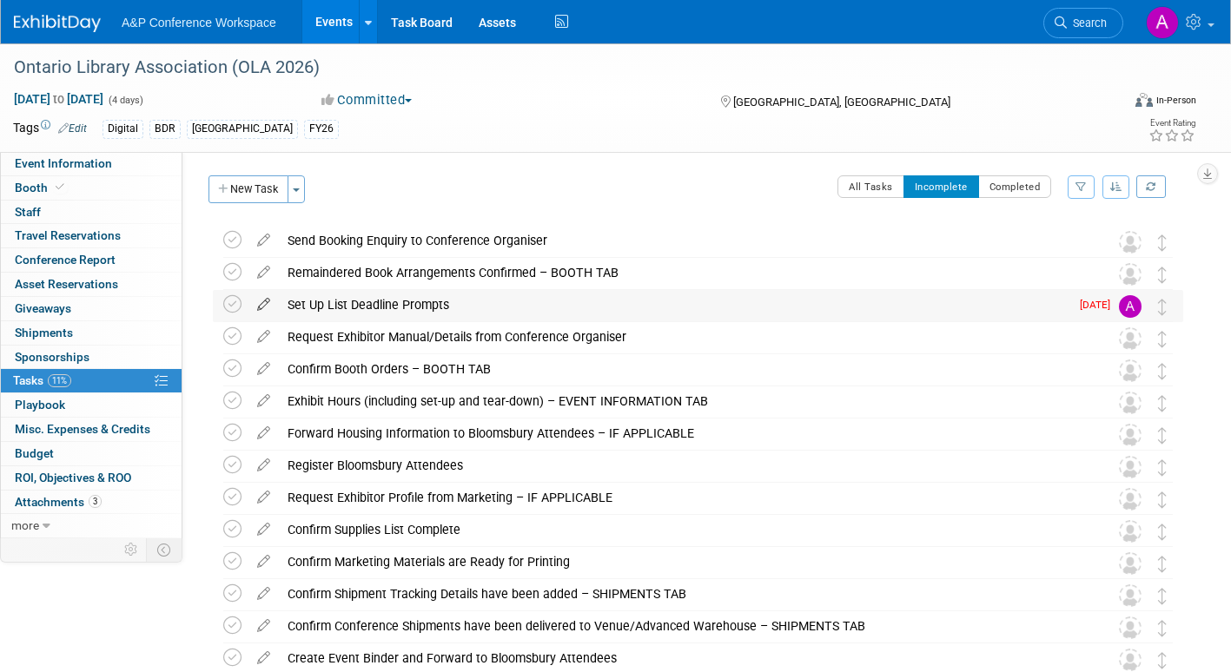
click at [262, 300] on icon at bounding box center [263, 301] width 30 height 22
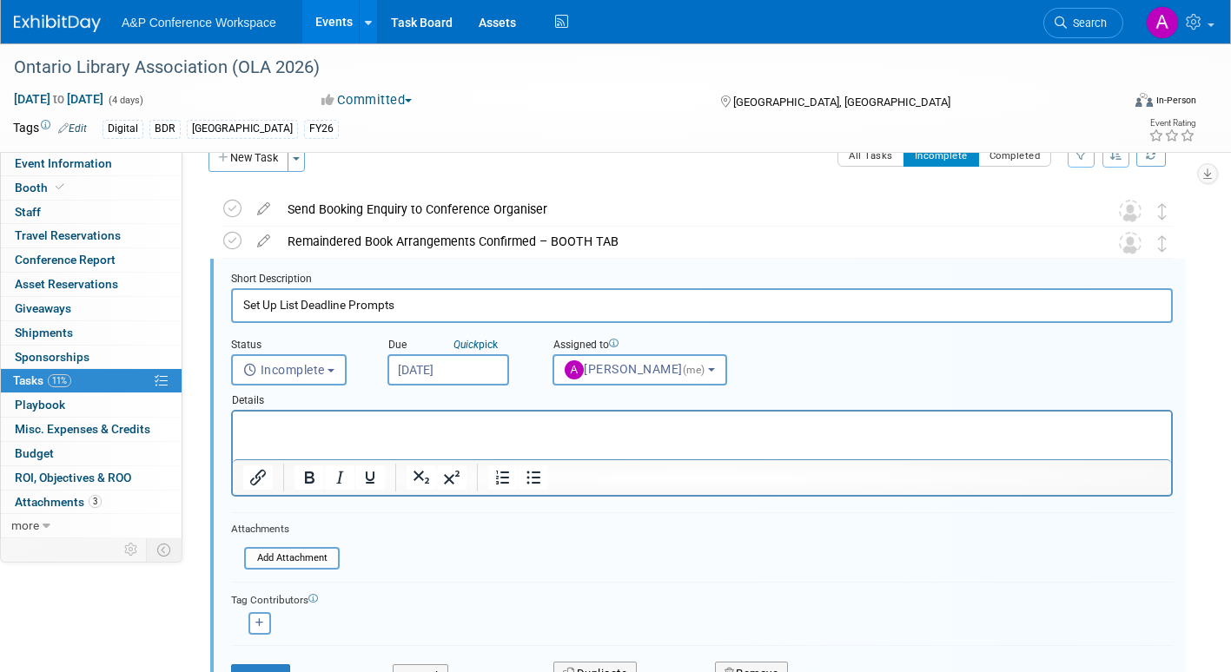
scroll to position [36, 0]
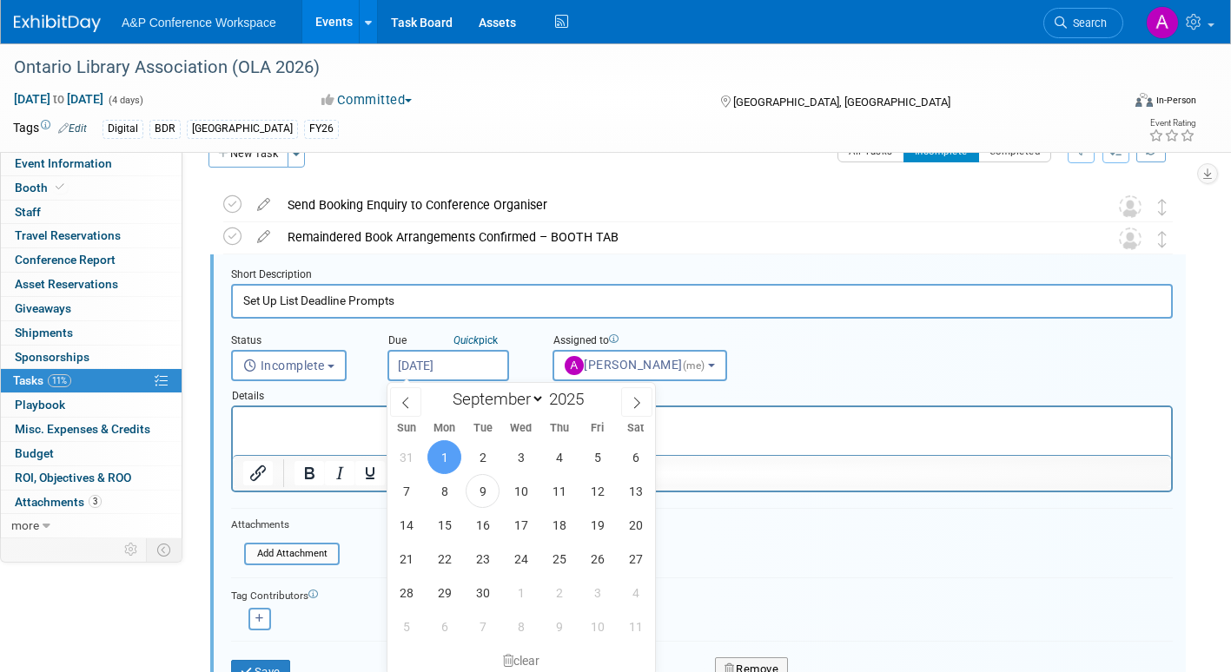
click at [495, 358] on input "[DATE]" at bounding box center [449, 365] width 122 height 31
click at [523, 524] on span "17" at bounding box center [521, 525] width 34 height 34
type input "Sep 17, 2025"
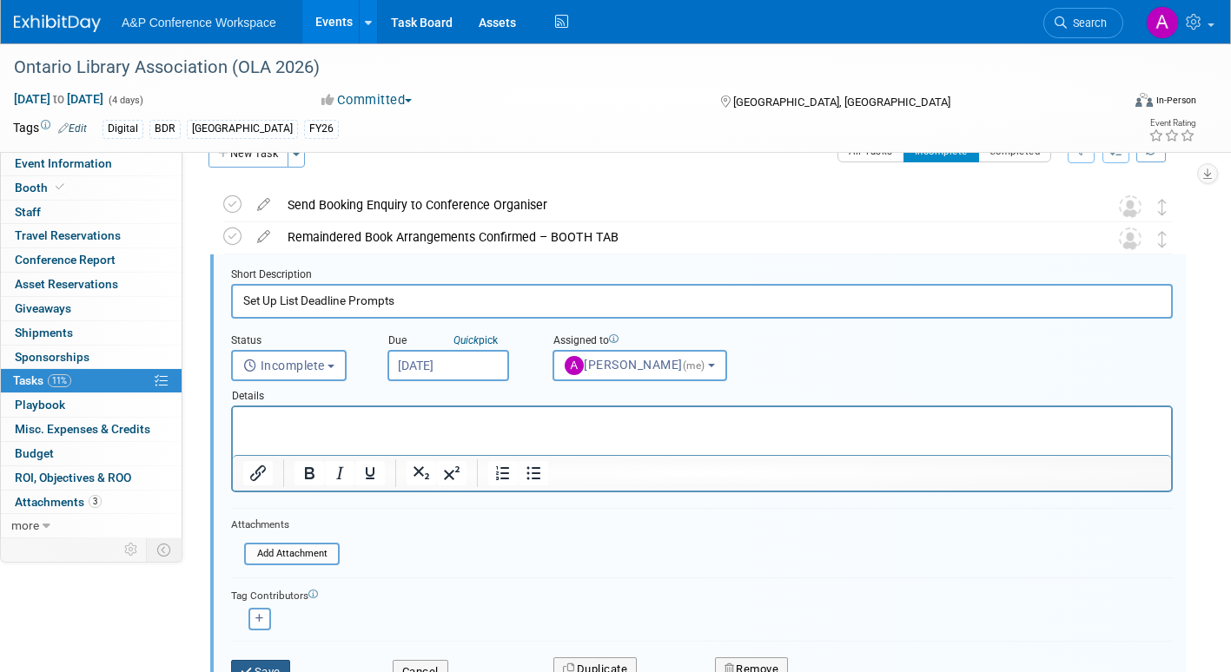
click at [284, 661] on button "Save" at bounding box center [260, 672] width 59 height 24
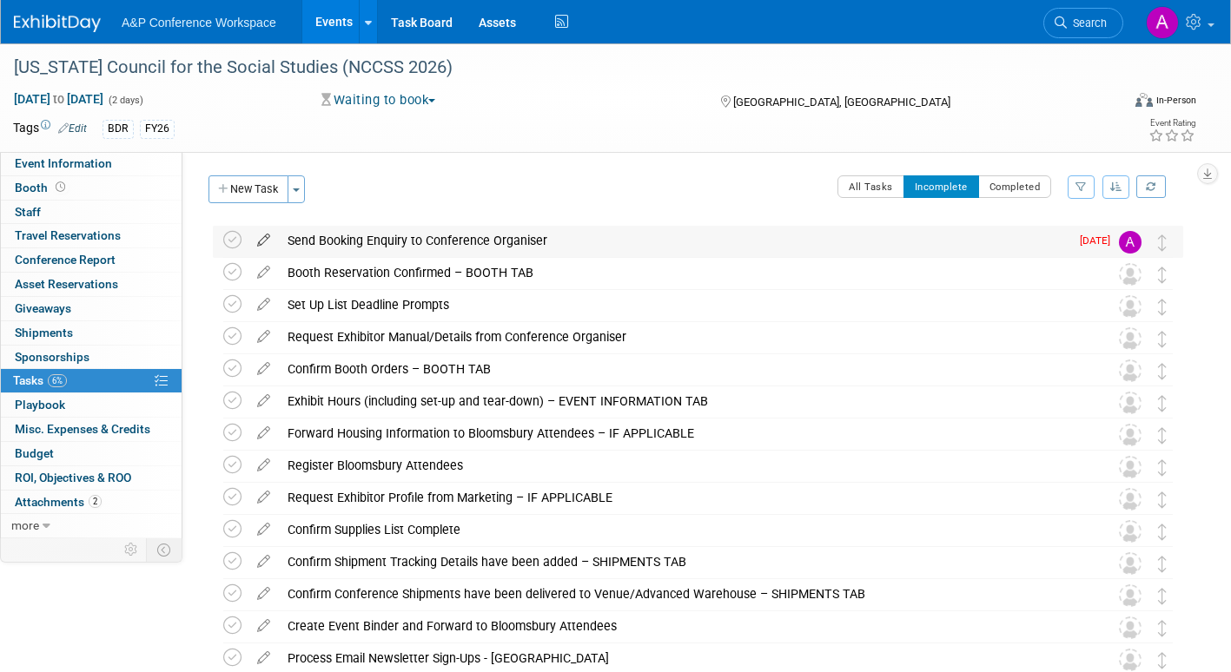
click at [262, 237] on icon at bounding box center [263, 237] width 30 height 22
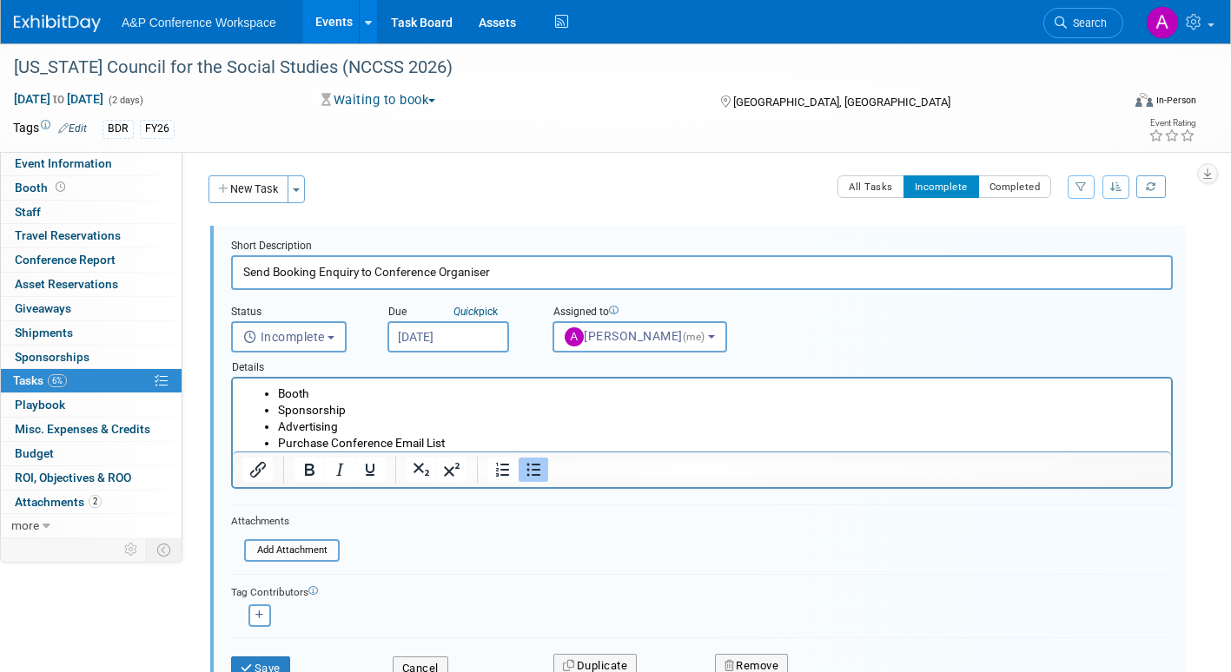
click at [494, 332] on input "[DATE]" at bounding box center [449, 336] width 122 height 31
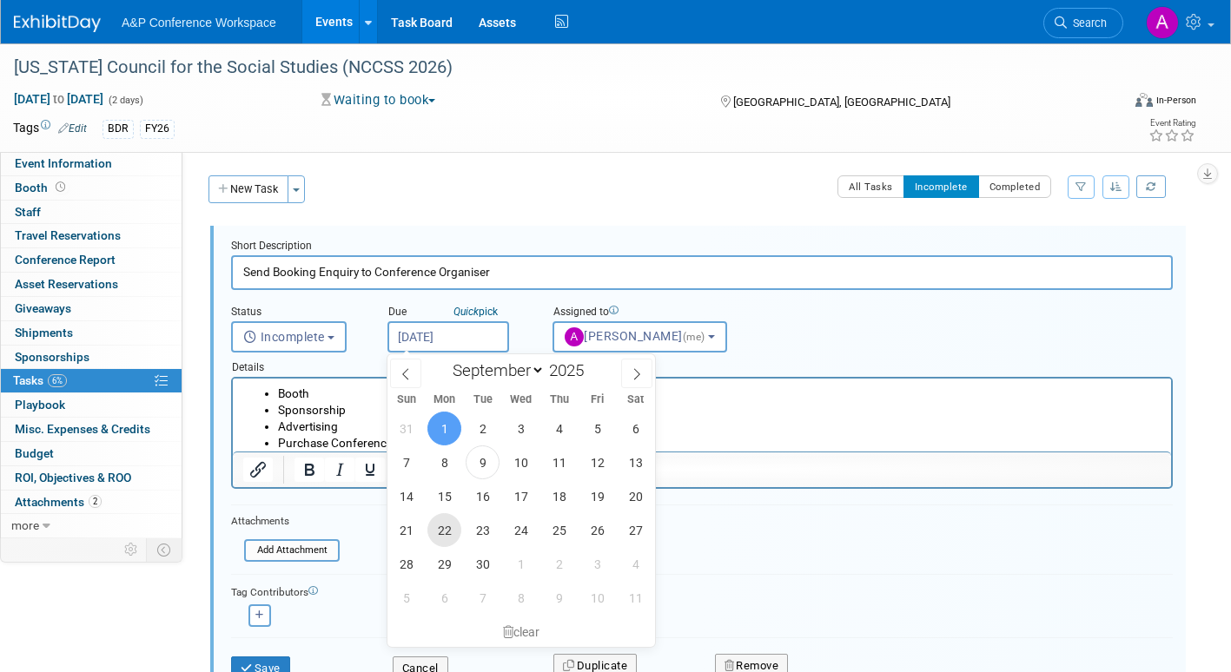
click at [443, 533] on span "22" at bounding box center [444, 530] width 34 height 34
type input "[DATE]"
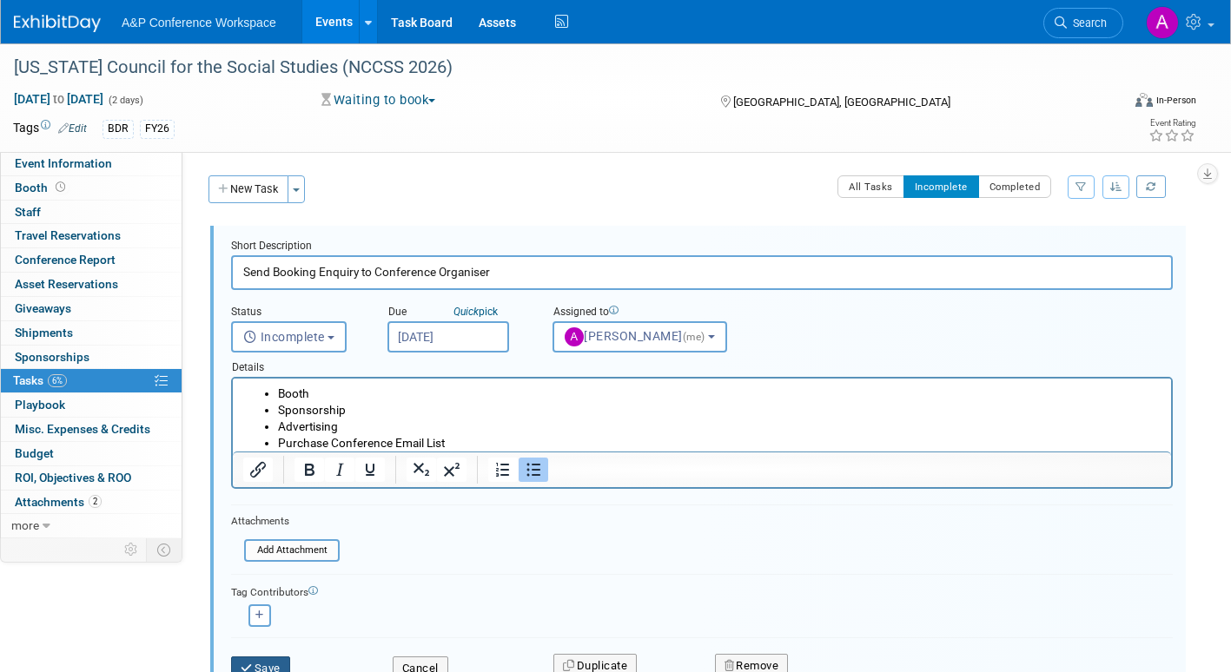
click at [275, 671] on button "Save" at bounding box center [260, 669] width 59 height 24
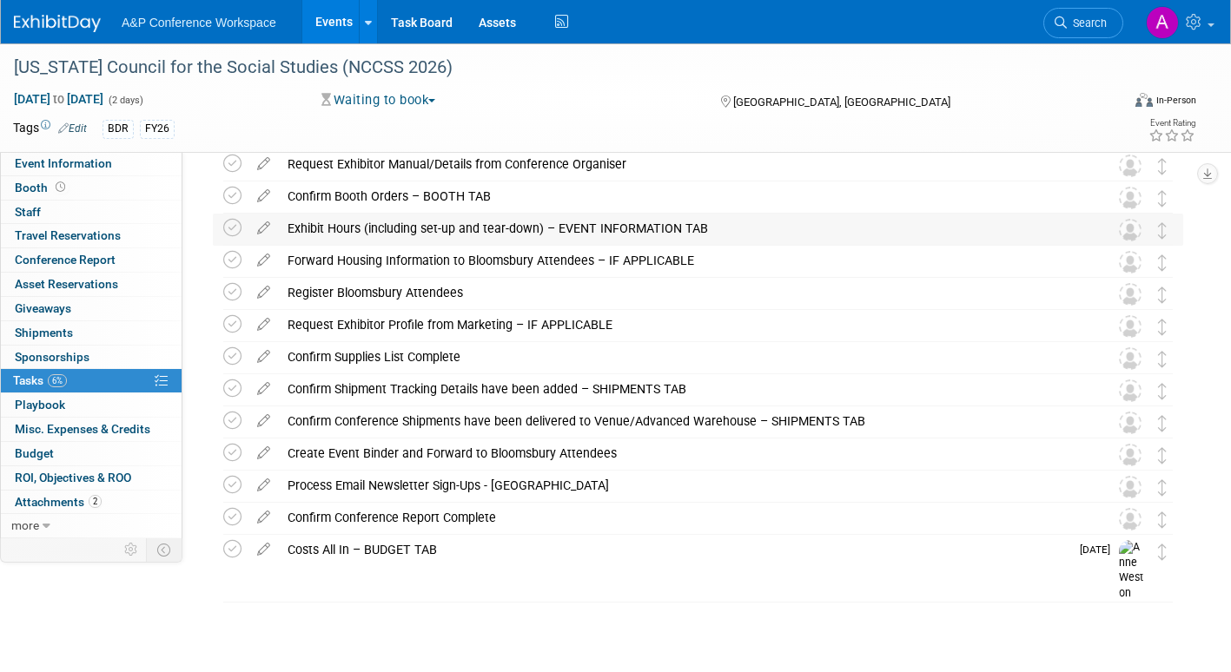
scroll to position [174, 0]
